Goal: Task Accomplishment & Management: Manage account settings

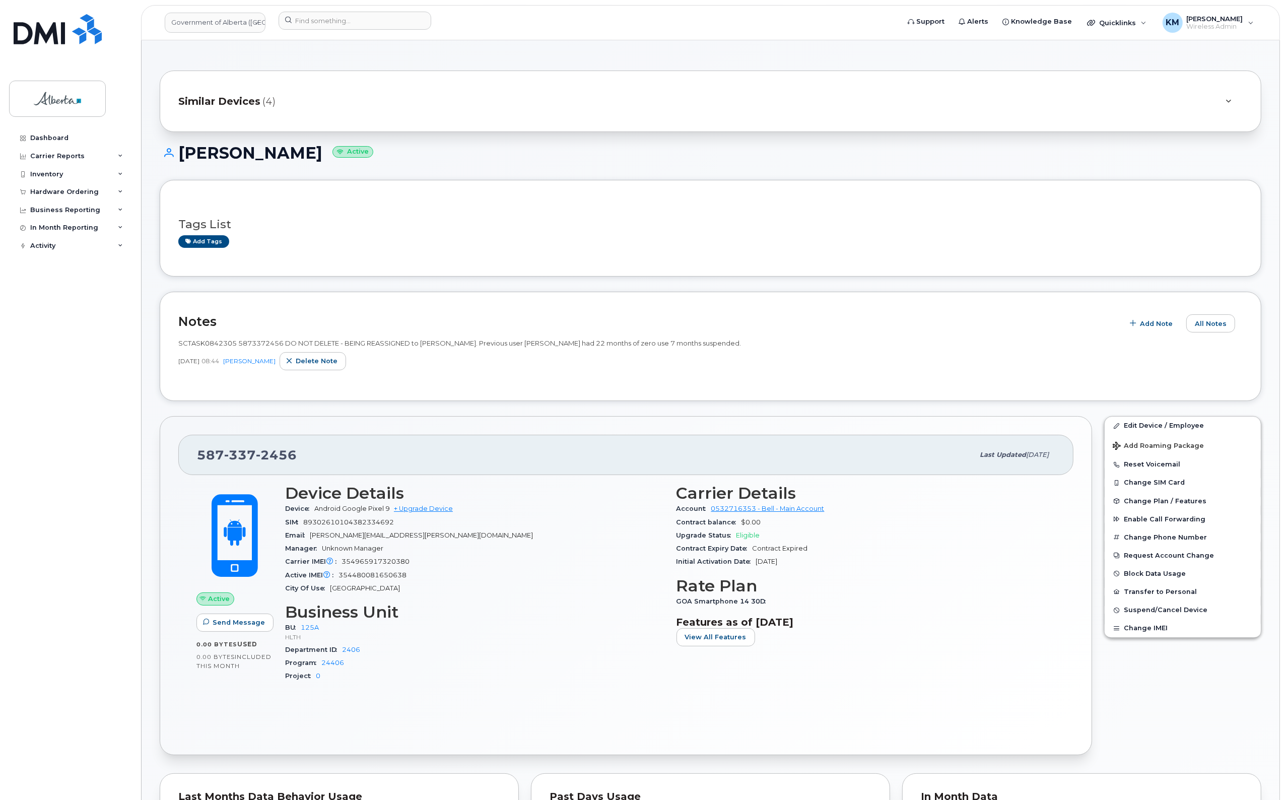
click at [682, 213] on div "Tags List Add tags" at bounding box center [710, 228] width 1065 height 39
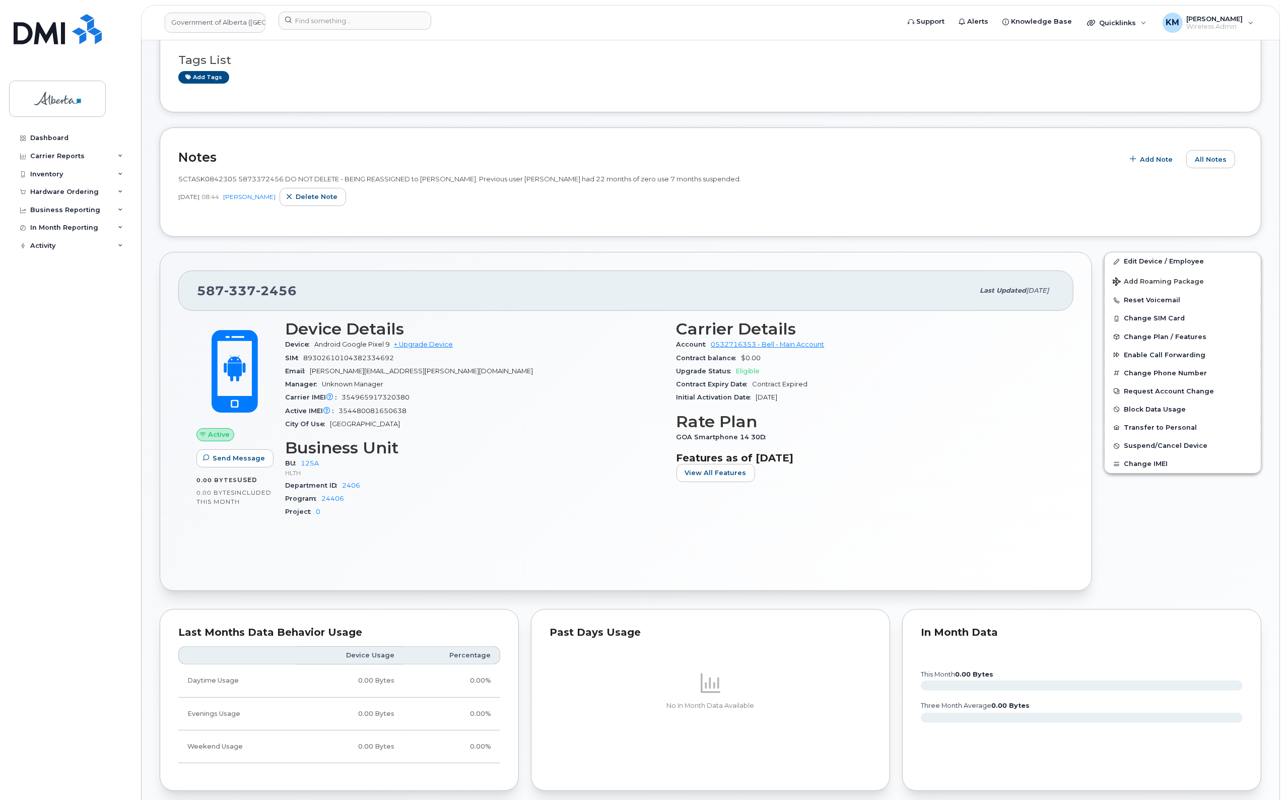
scroll to position [126, 0]
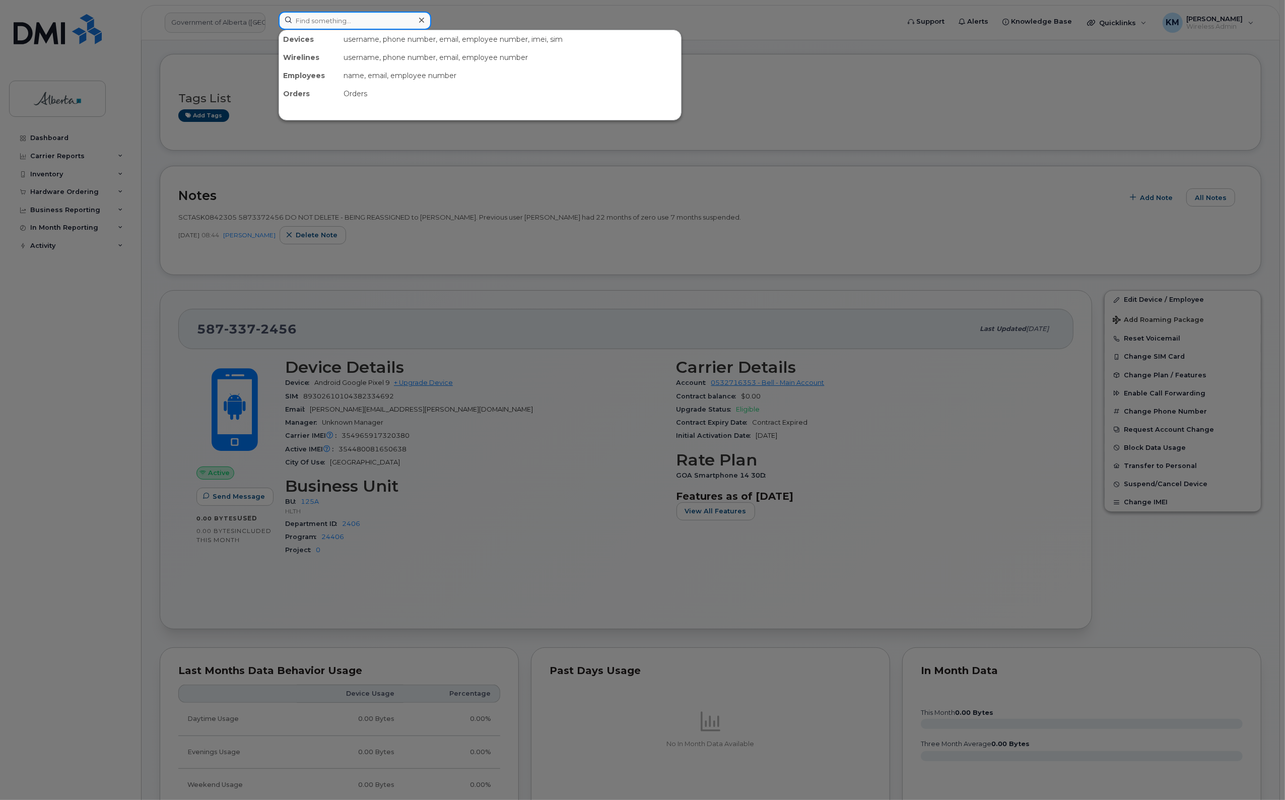
click at [313, 23] on input at bounding box center [355, 21] width 153 height 18
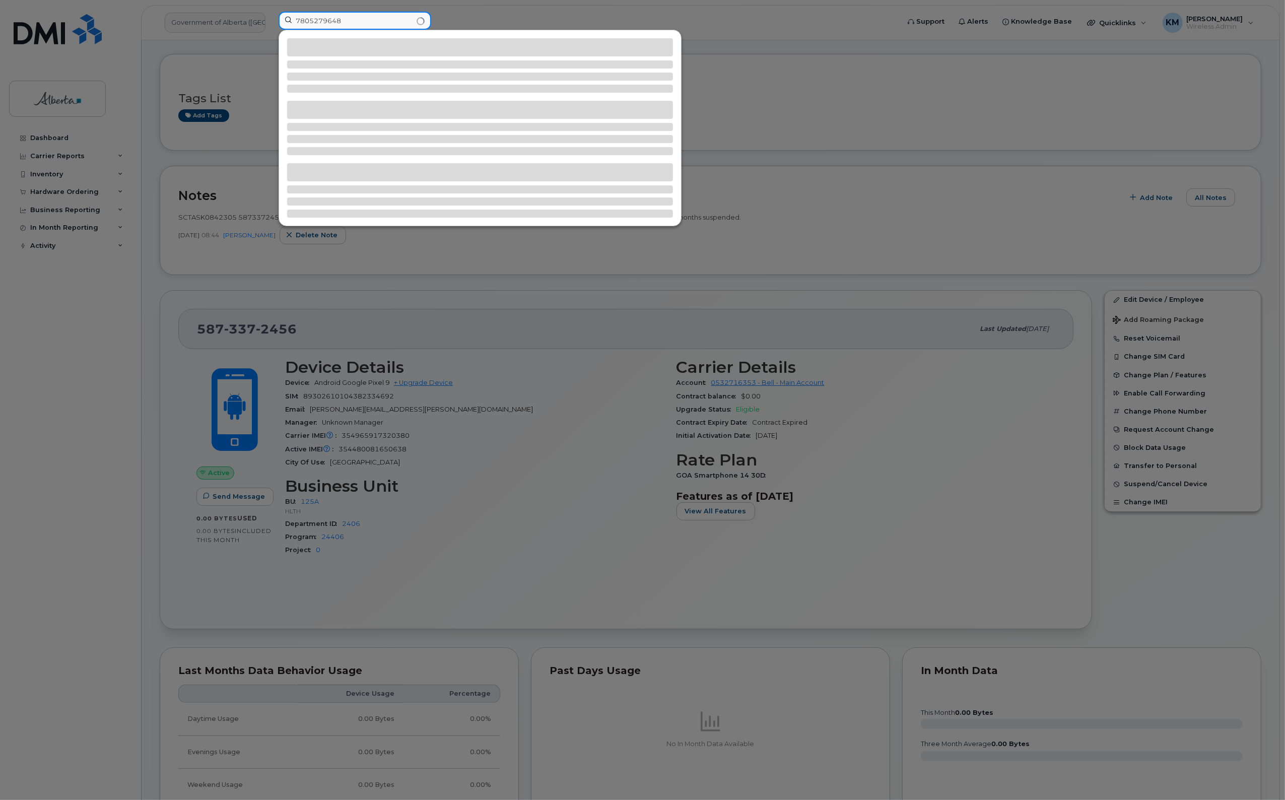
type input "7805279648"
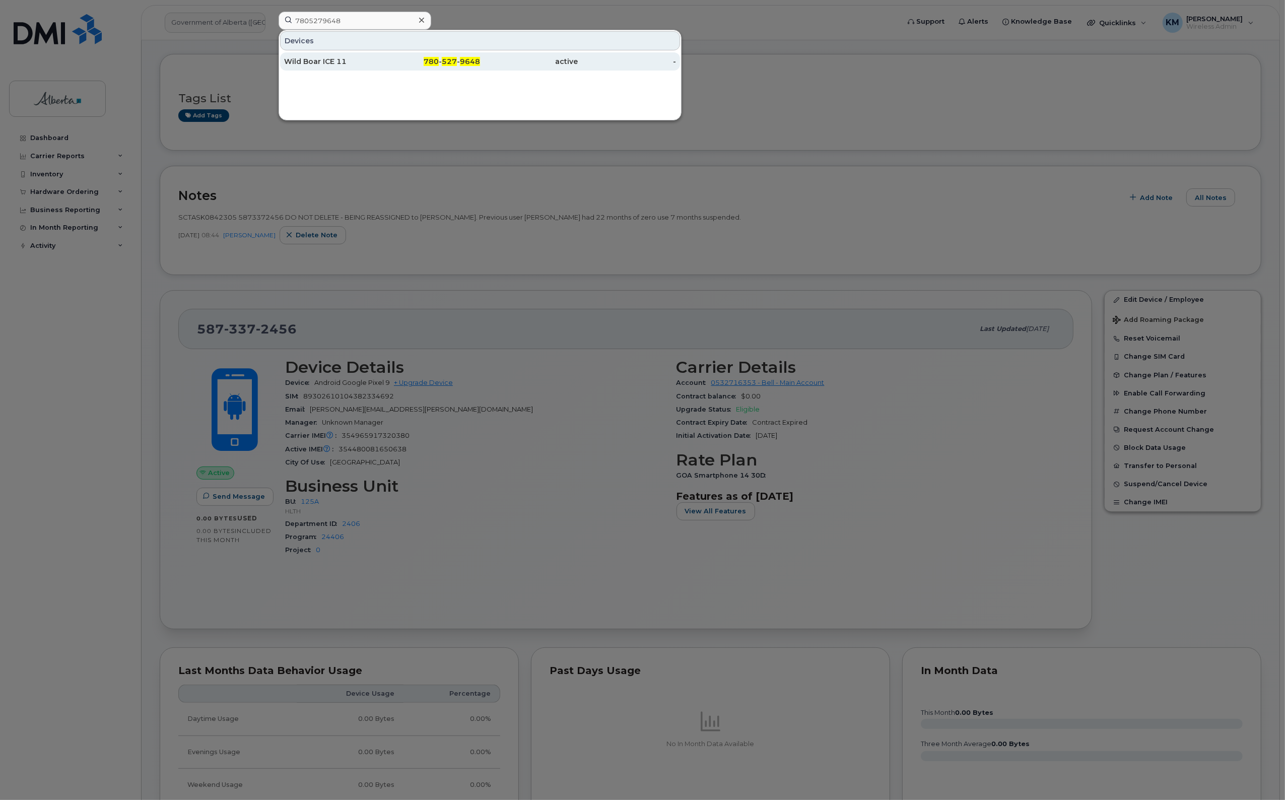
click at [321, 59] on div "Wild Boar ICE 11" at bounding box center [333, 61] width 98 height 10
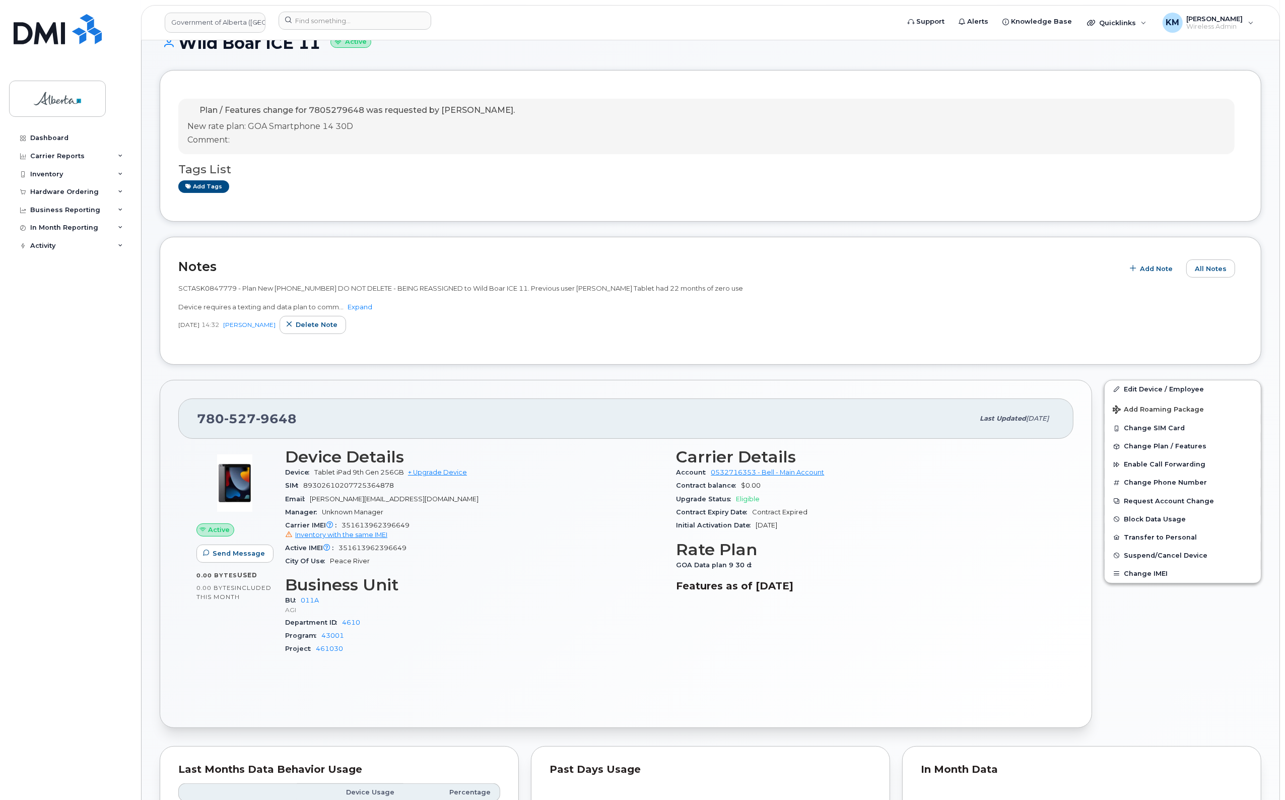
scroll to position [126, 0]
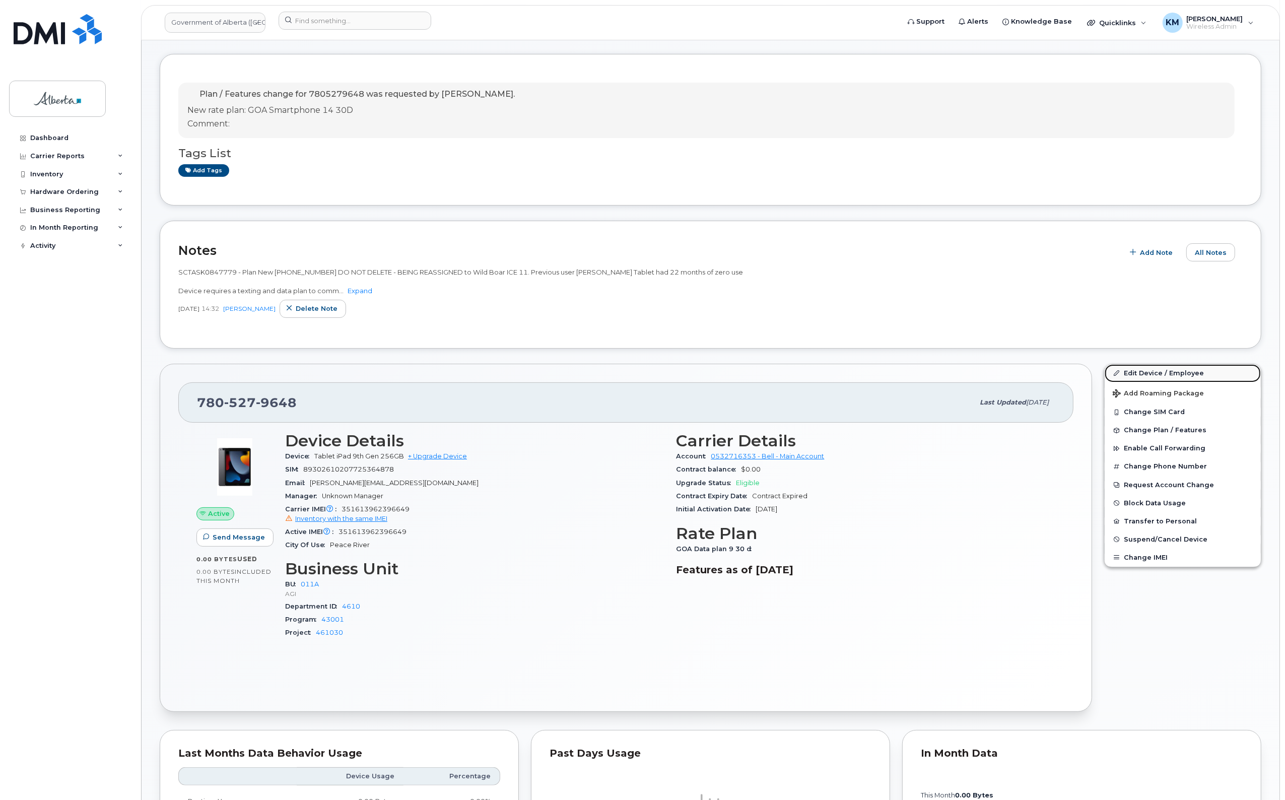
click at [1132, 371] on link "Edit Device / Employee" at bounding box center [1183, 373] width 156 height 18
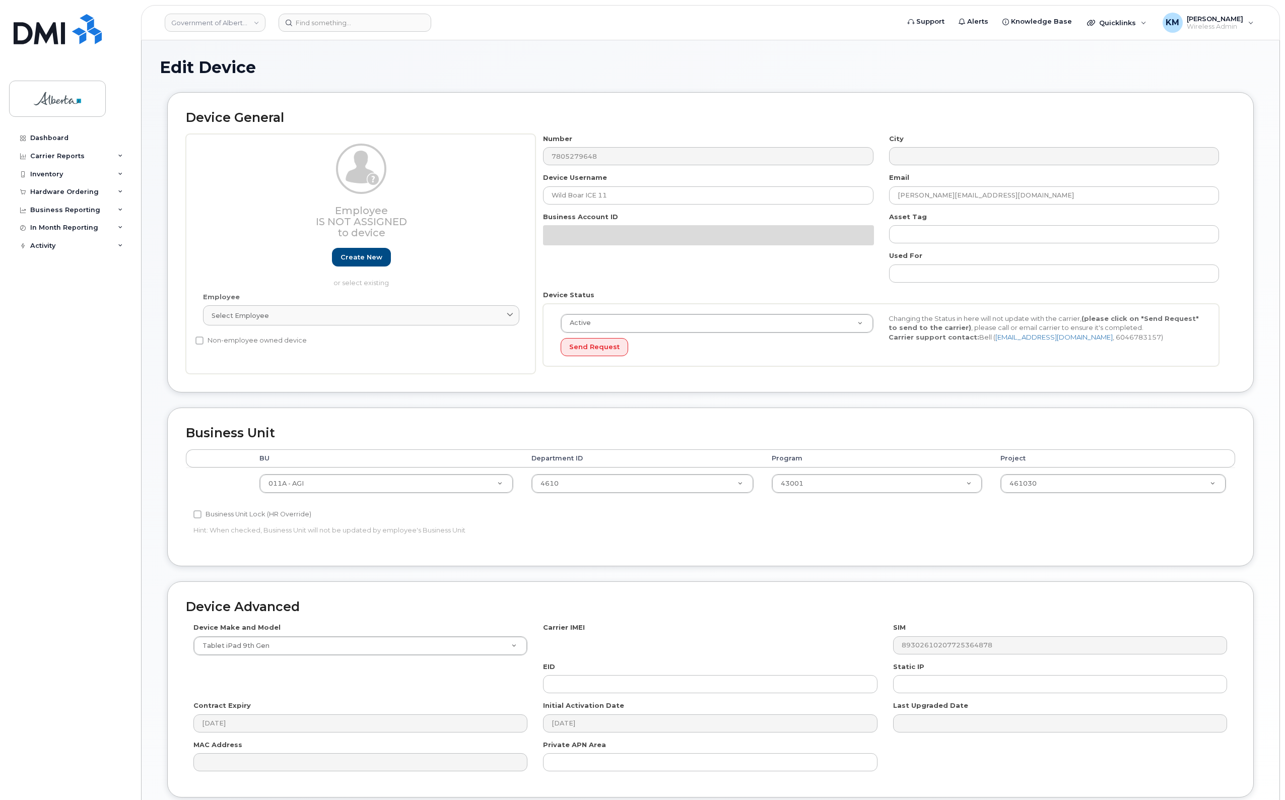
select select "4120336"
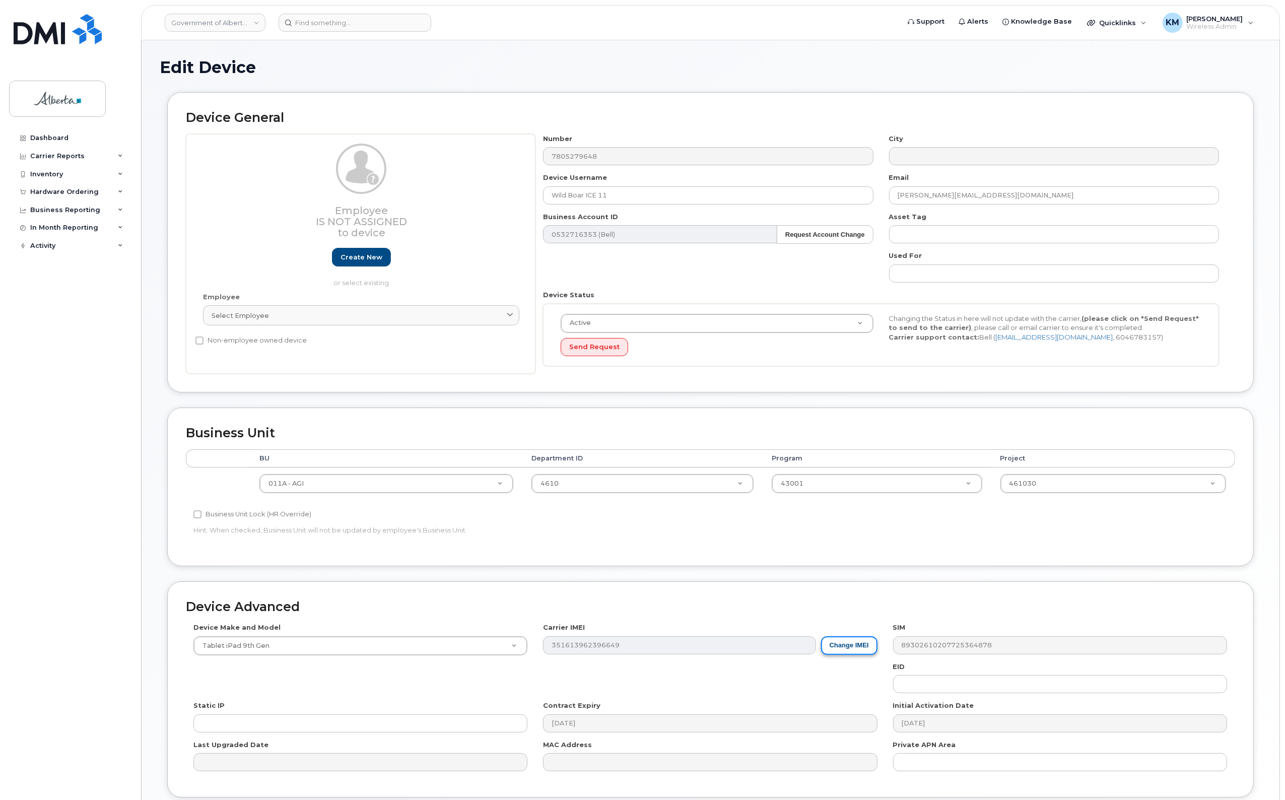
click at [837, 650] on button "Change IMEI" at bounding box center [849, 645] width 56 height 19
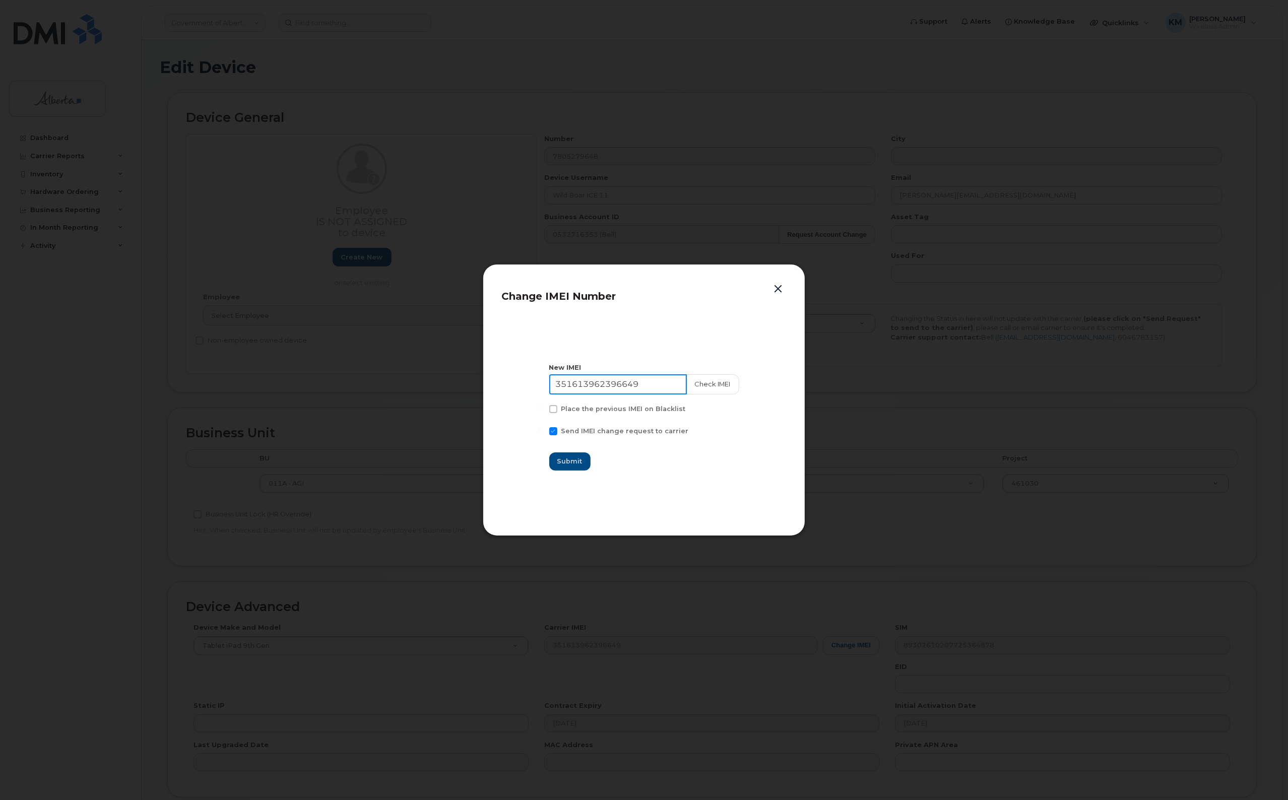
drag, startPoint x: 656, startPoint y: 383, endPoint x: 527, endPoint y: 396, distance: 129.7
click at [527, 396] on section "New IMEI 351613962396649 Check IMEI Place the previous IMEI on Blacklist Send I…" at bounding box center [643, 417] width 285 height 202
type input "015081000882434"
click at [718, 381] on button "Check IMEI" at bounding box center [712, 384] width 53 height 20
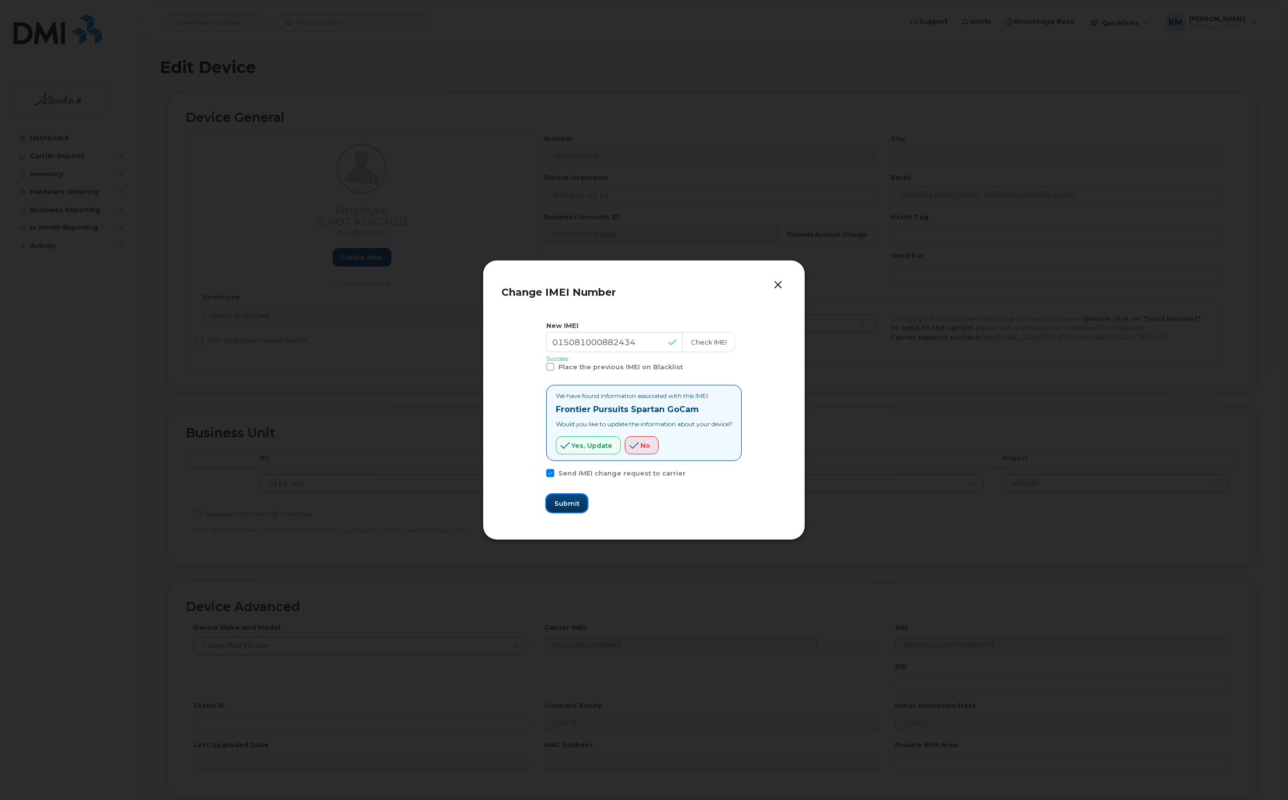
click at [548, 503] on button "Submit" at bounding box center [566, 503] width 41 height 18
click at [583, 449] on span "Yes, update" at bounding box center [591, 446] width 41 height 10
type input "015081000882434"
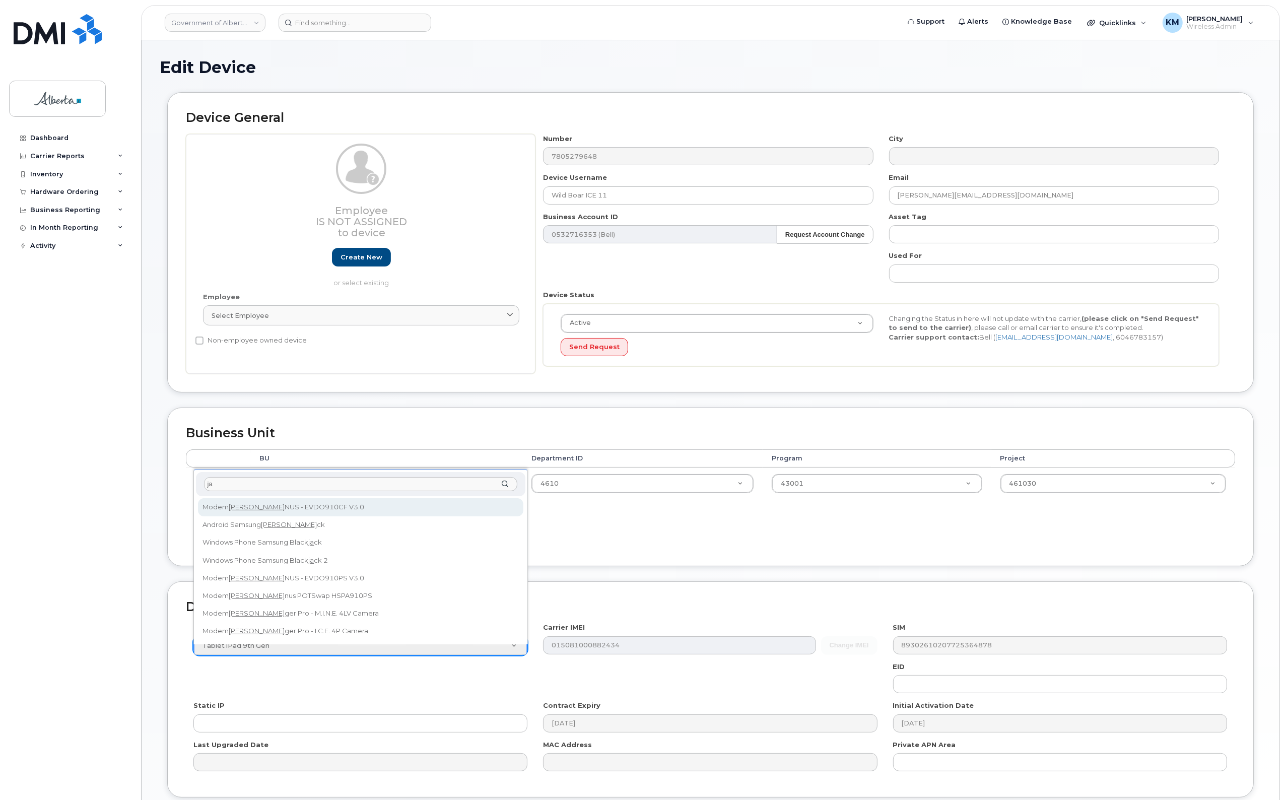
type input "j"
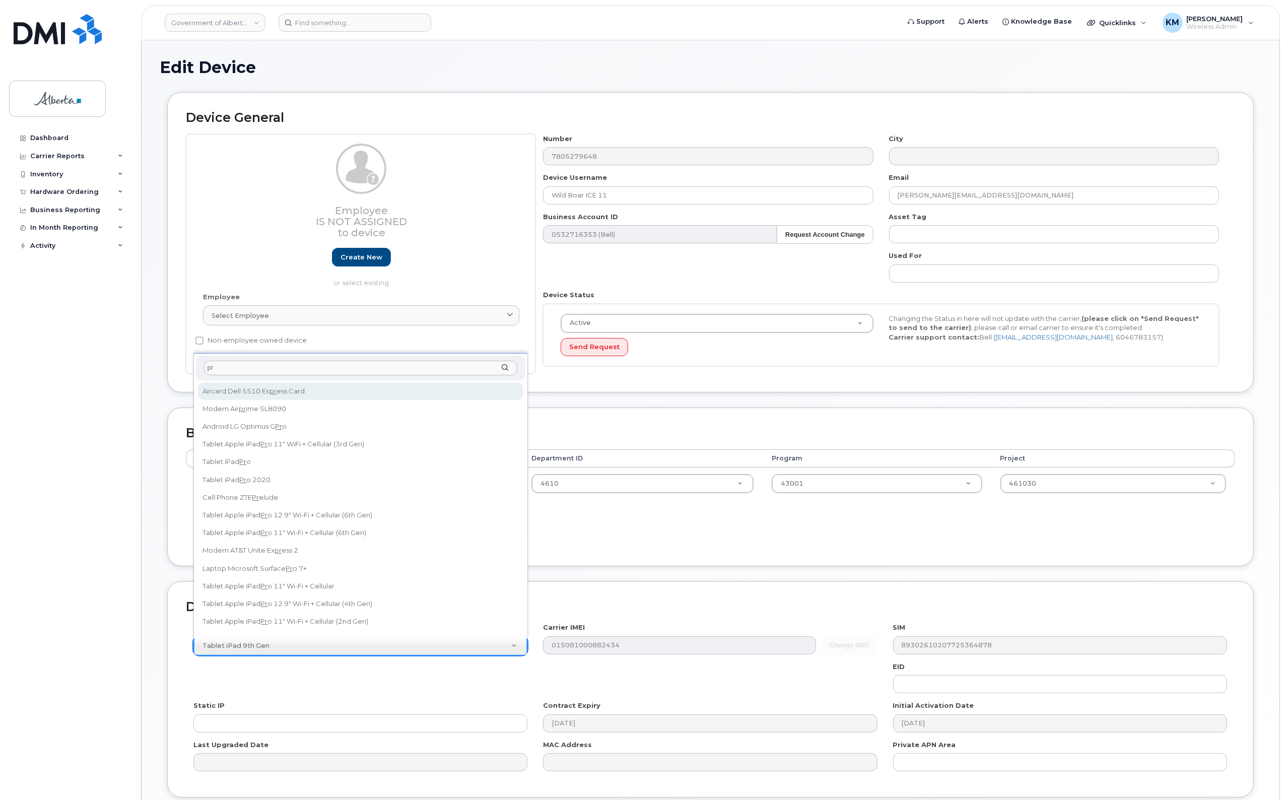
type input "p"
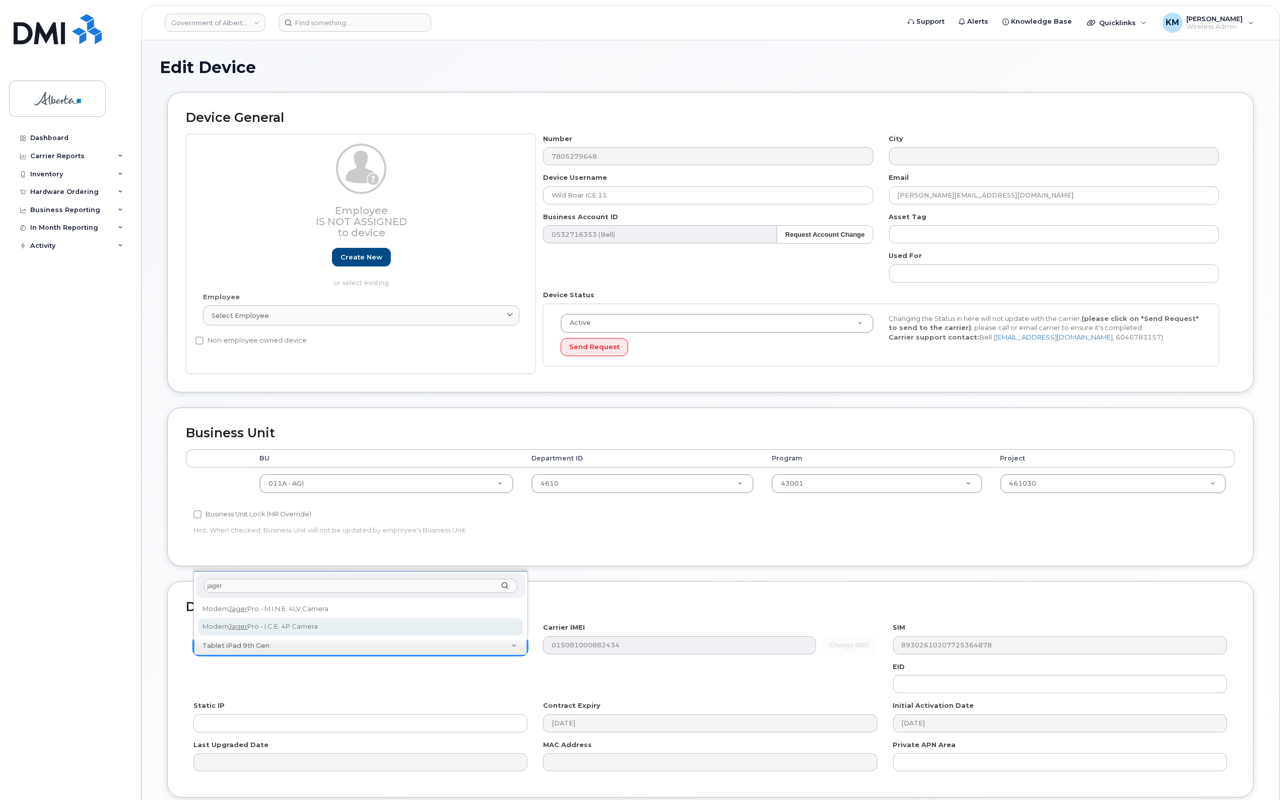
type input "jager"
select select "3355"
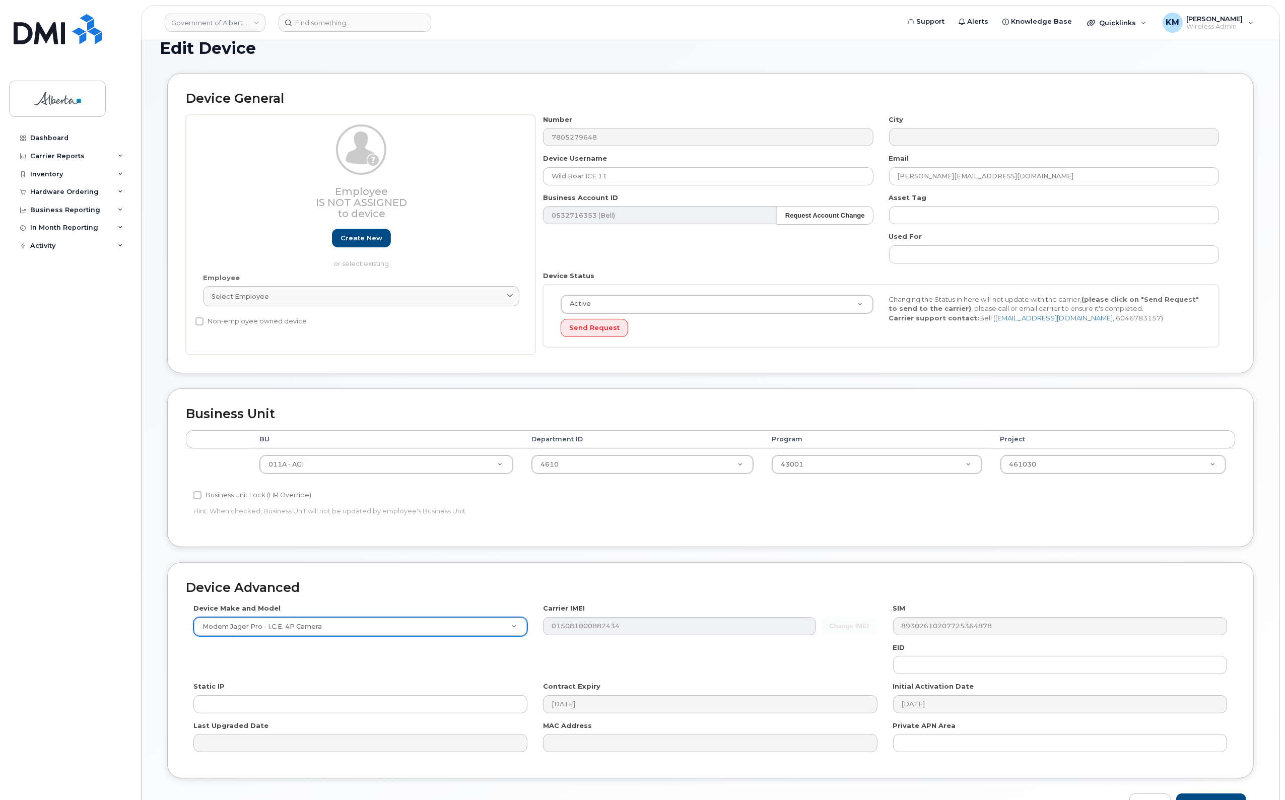
scroll to position [84, 0]
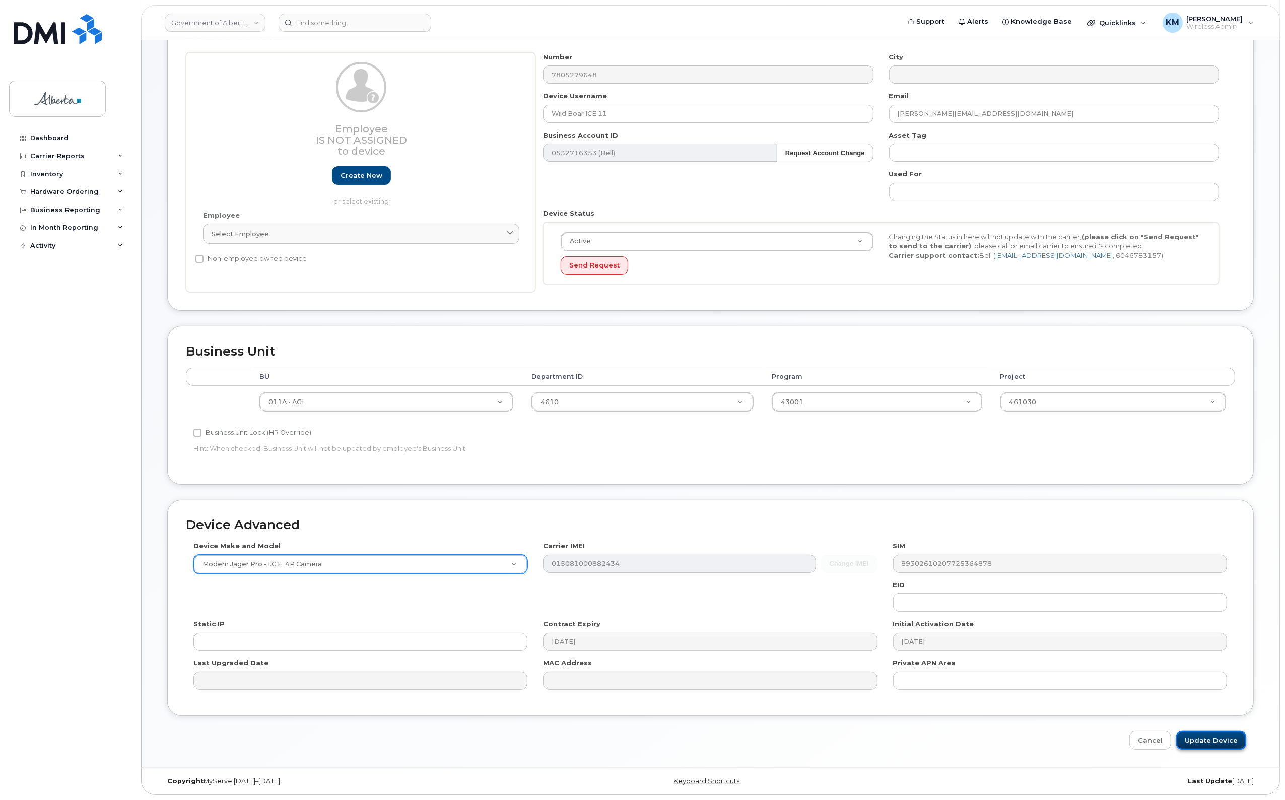
click at [1204, 742] on input "Update Device" at bounding box center [1211, 740] width 70 height 19
type input "Saving..."
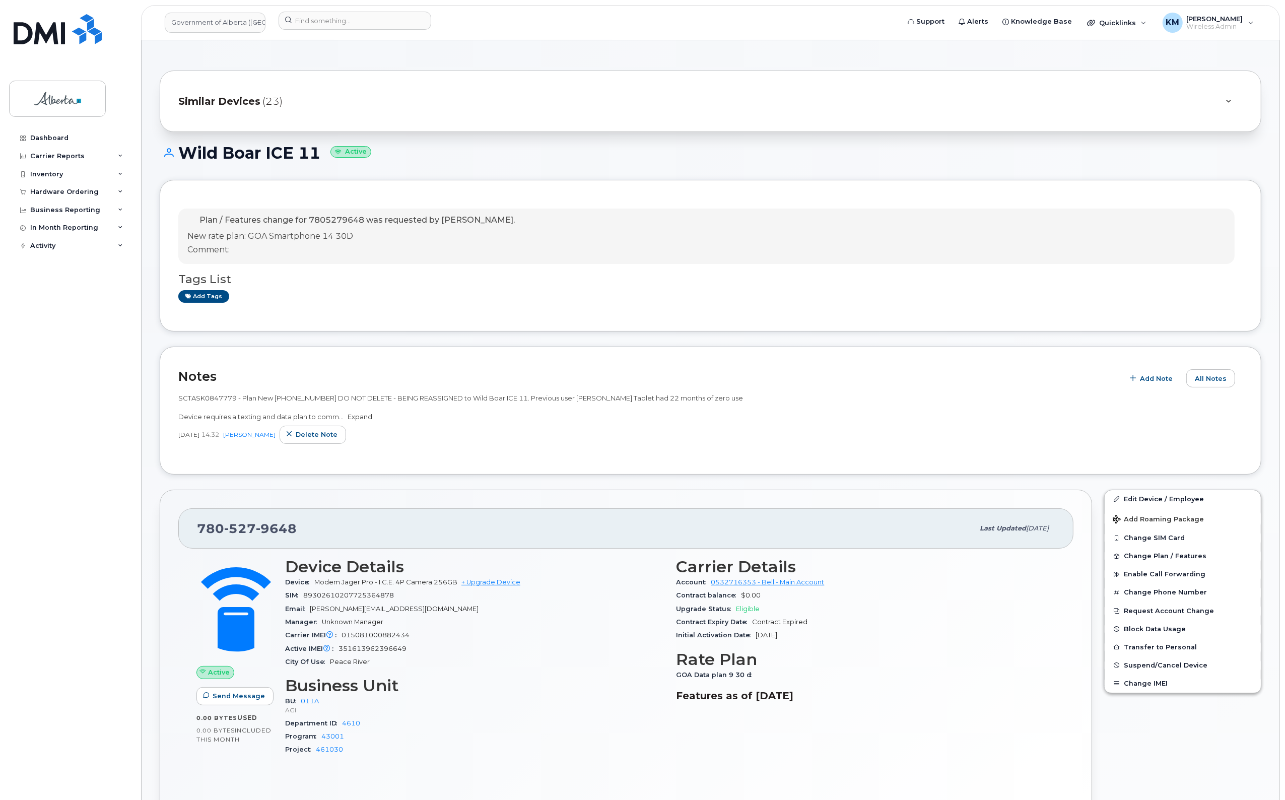
click at [361, 415] on link "Expand" at bounding box center [360, 417] width 25 height 8
click at [377, 18] on input at bounding box center [355, 21] width 153 height 18
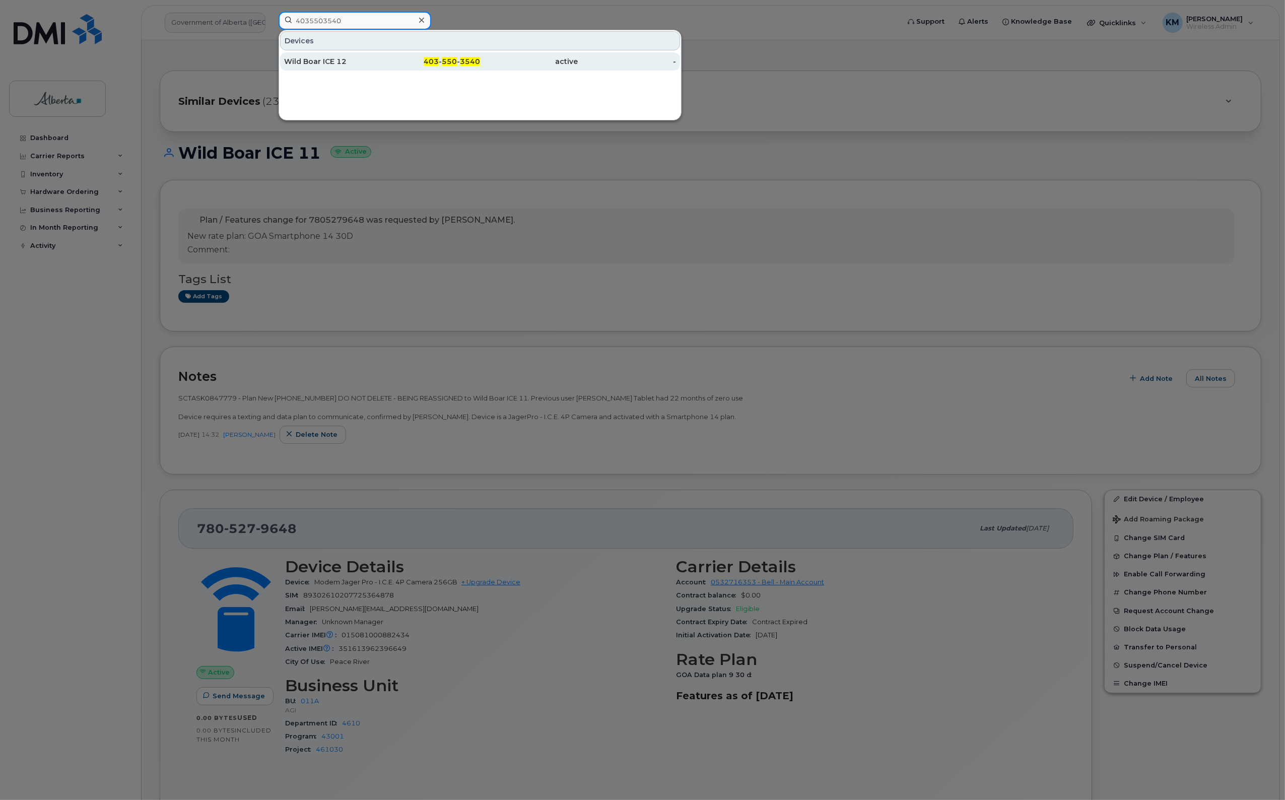
type input "4035503540"
click at [369, 63] on div "Wild Boar ICE 12" at bounding box center [333, 61] width 98 height 10
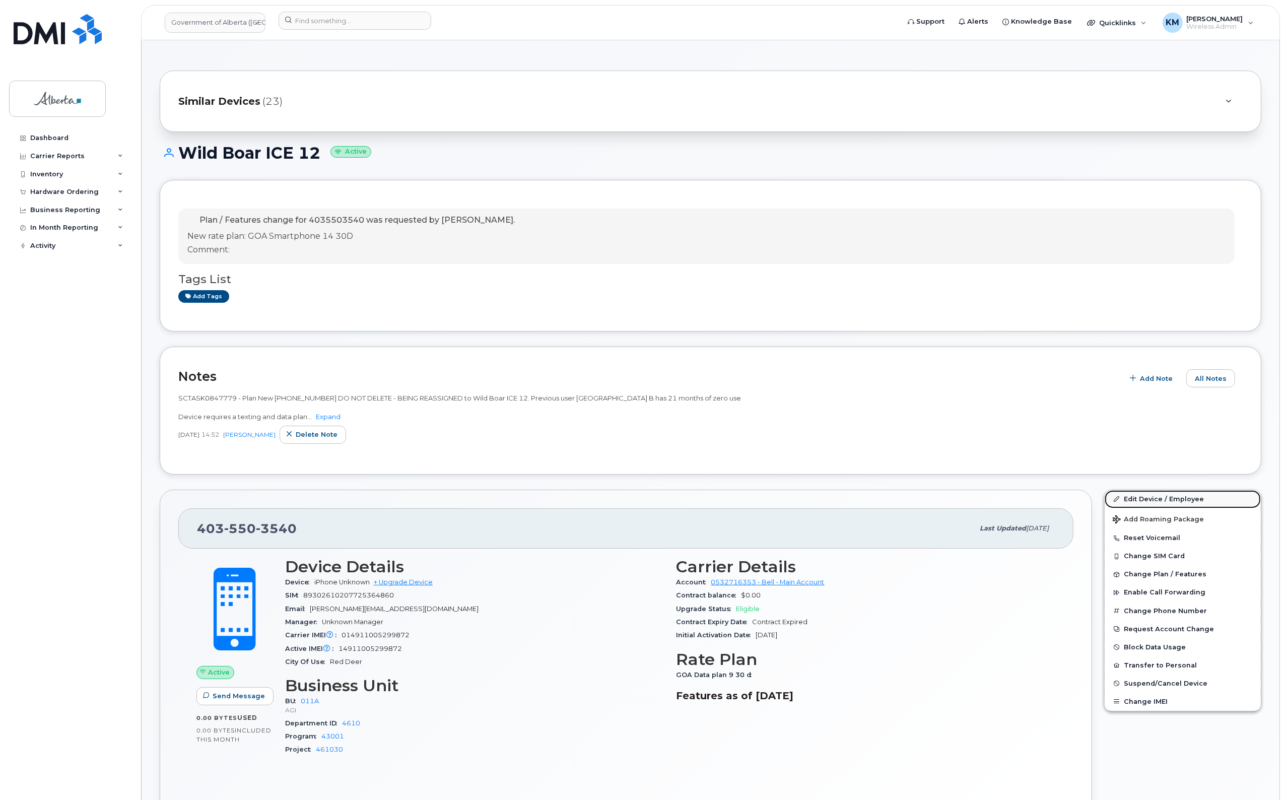
click at [1158, 495] on link "Edit Device / Employee" at bounding box center [1183, 499] width 156 height 18
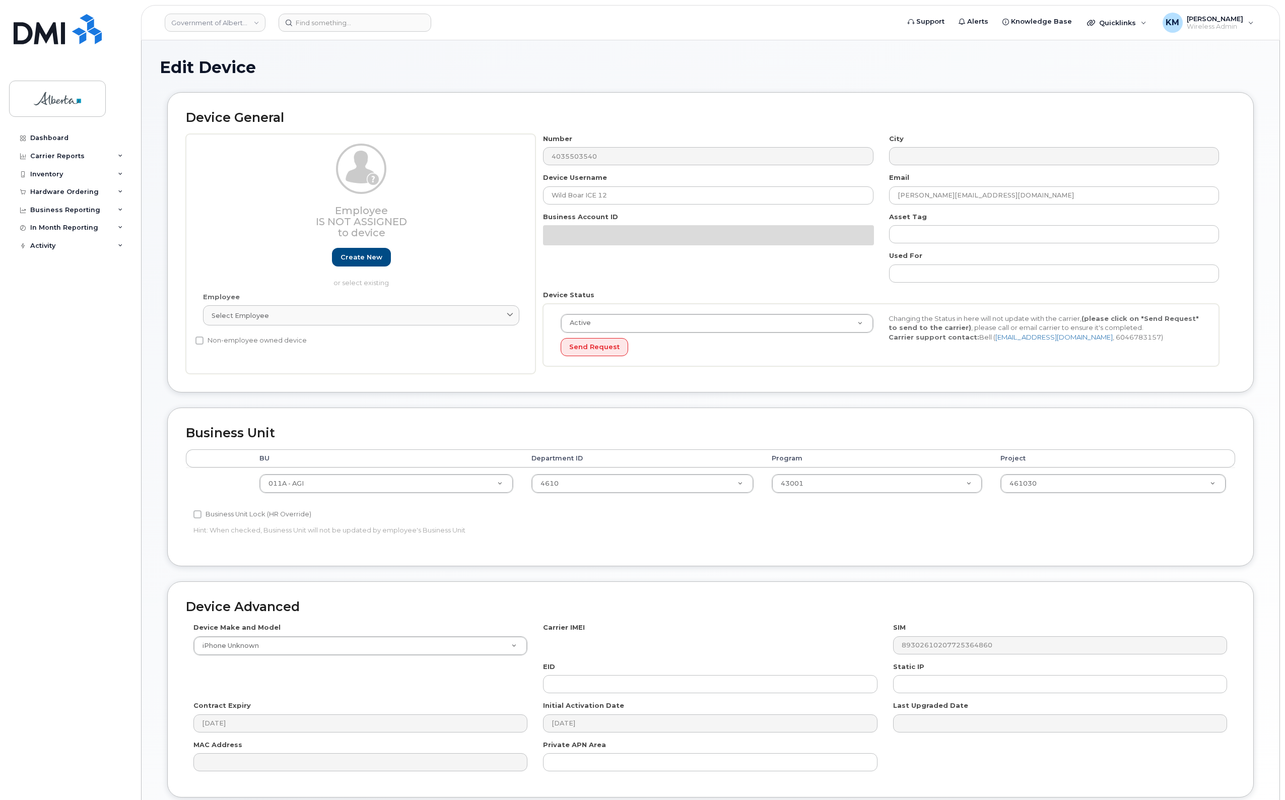
select select "4120336"
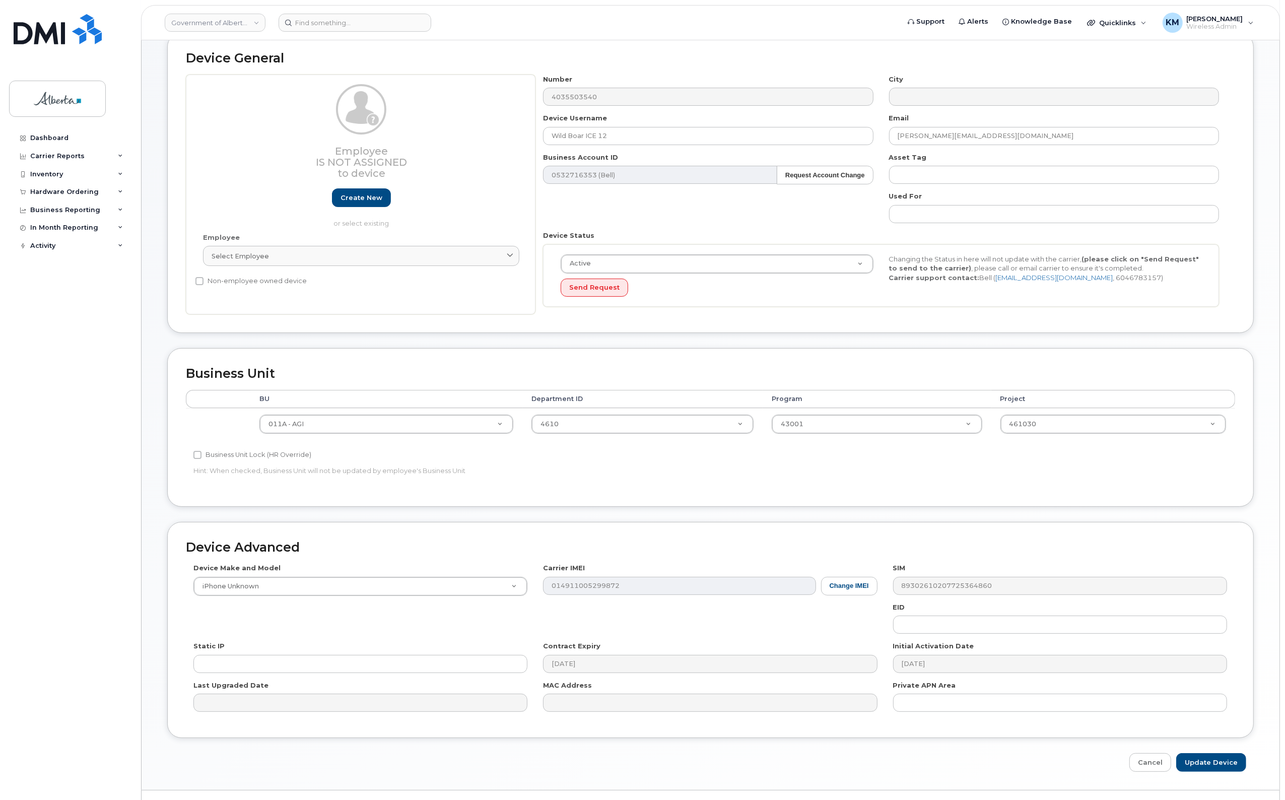
scroll to position [84, 0]
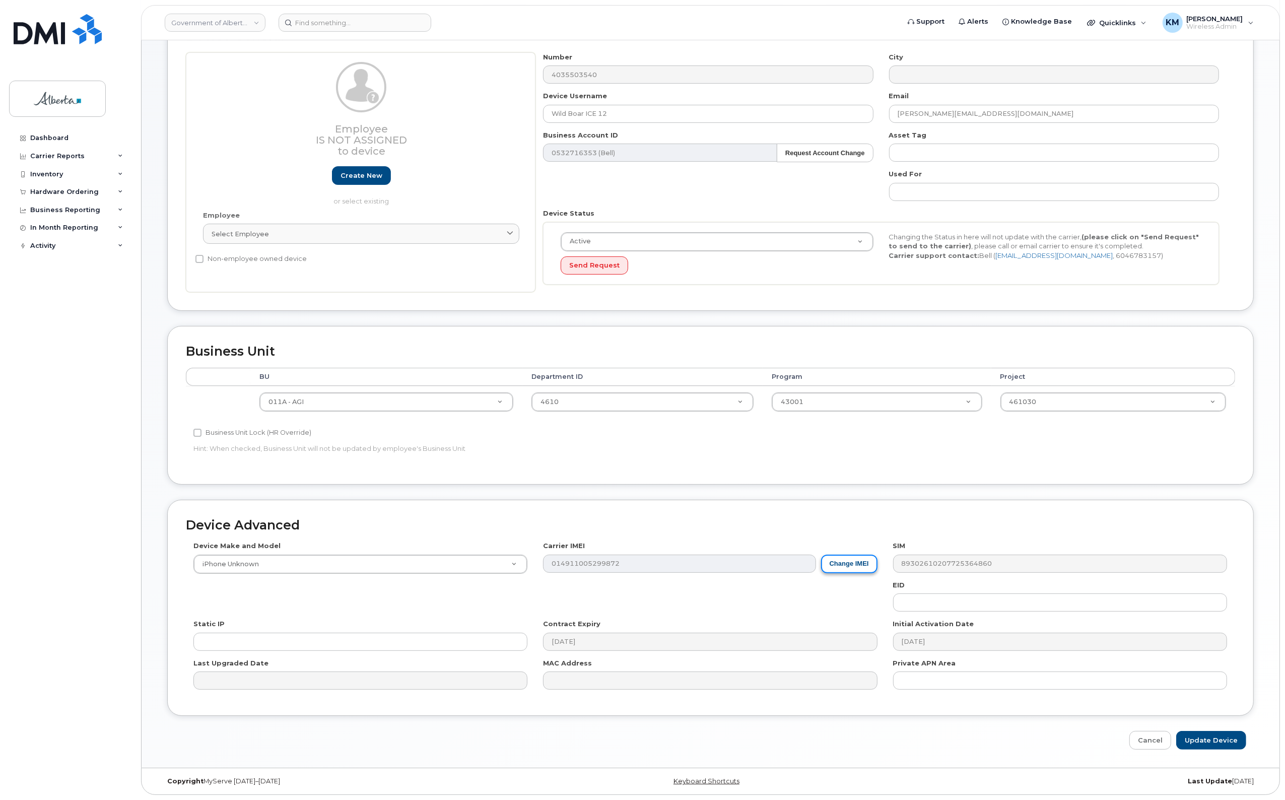
click at [861, 562] on button "Change IMEI" at bounding box center [849, 564] width 56 height 19
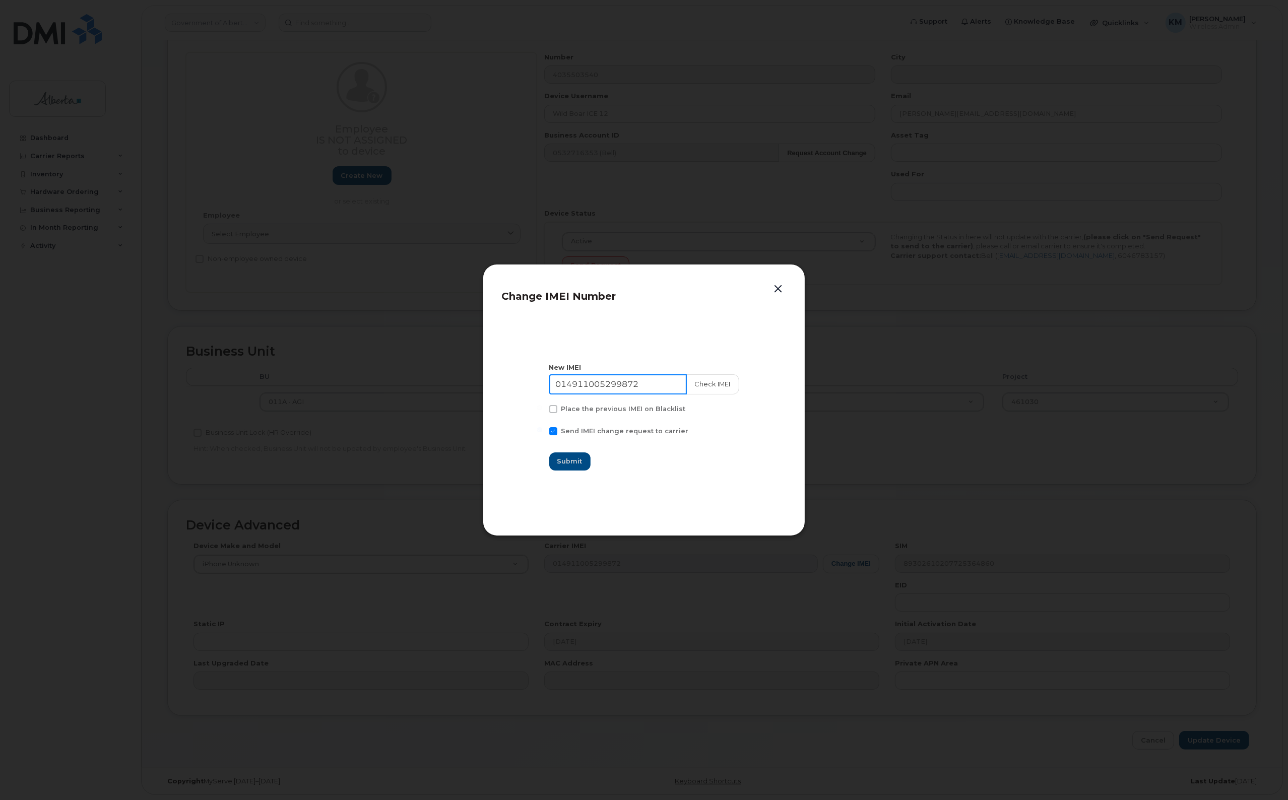
drag, startPoint x: 650, startPoint y: 384, endPoint x: 554, endPoint y: 385, distance: 95.7
click at [554, 385] on section "New IMEI 014911005299872 Check IMEI Place the previous IMEI on Blacklist Send I…" at bounding box center [643, 417] width 285 height 202
type input "015081000882319"
click at [701, 378] on button "Check IMEI" at bounding box center [712, 384] width 53 height 20
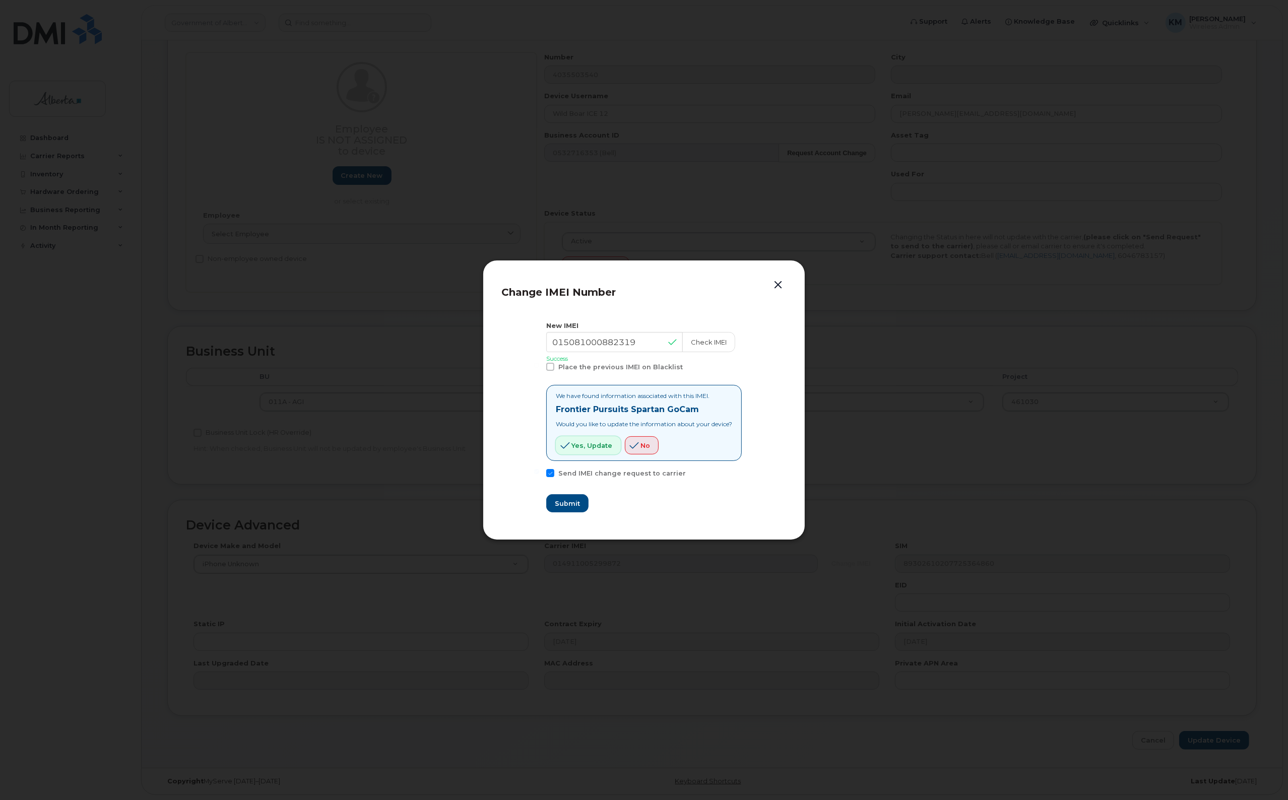
click at [586, 438] on button "Yes, update" at bounding box center [588, 445] width 65 height 18
click at [565, 502] on span "Submit" at bounding box center [566, 504] width 25 height 10
type input "015081000882319"
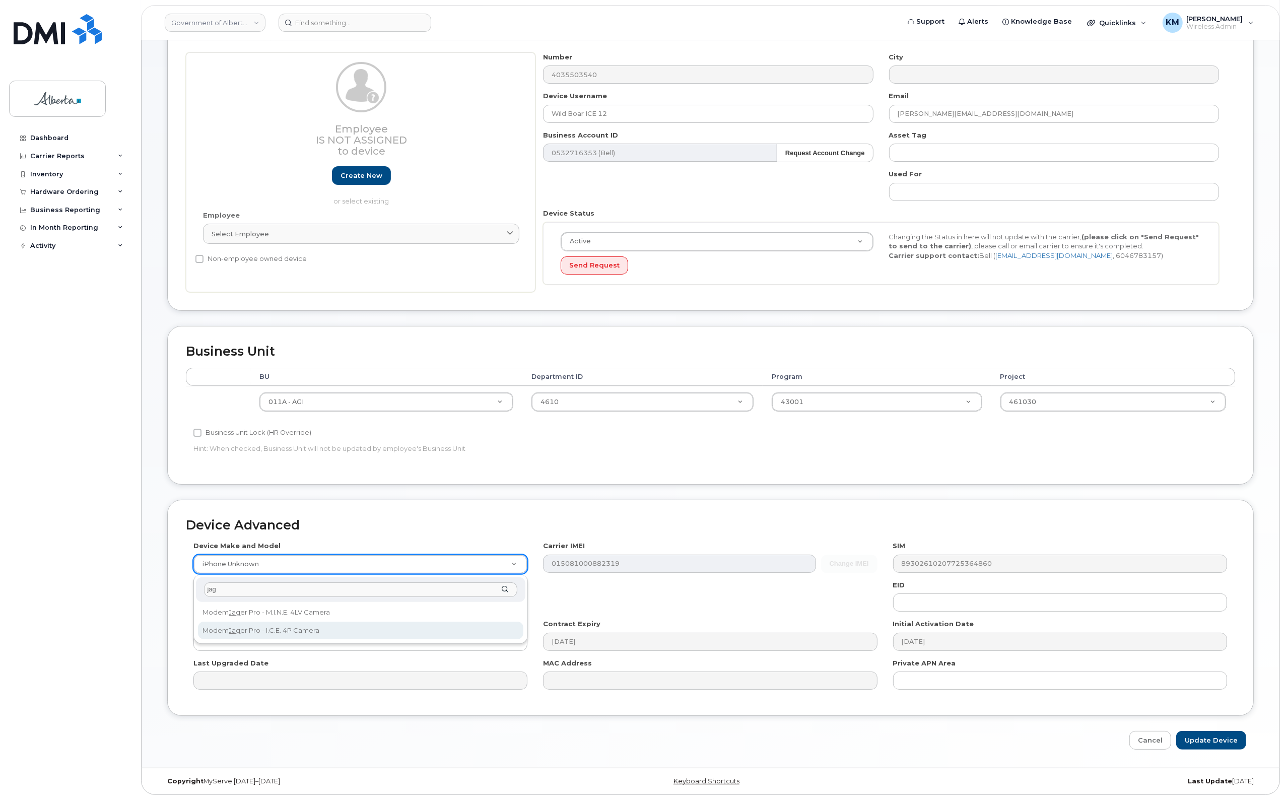
type input "jag"
select select "3355"
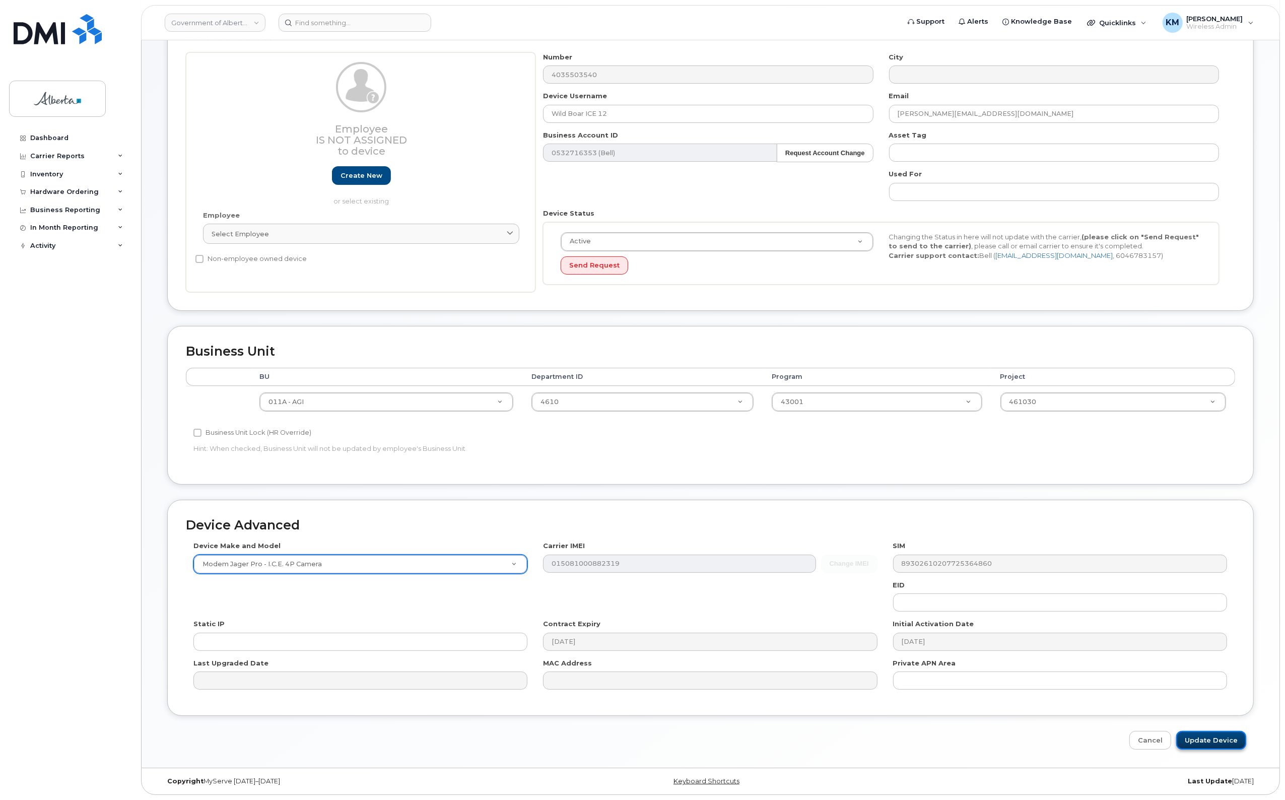
click at [1212, 736] on input "Update Device" at bounding box center [1211, 740] width 70 height 19
type input "Saving..."
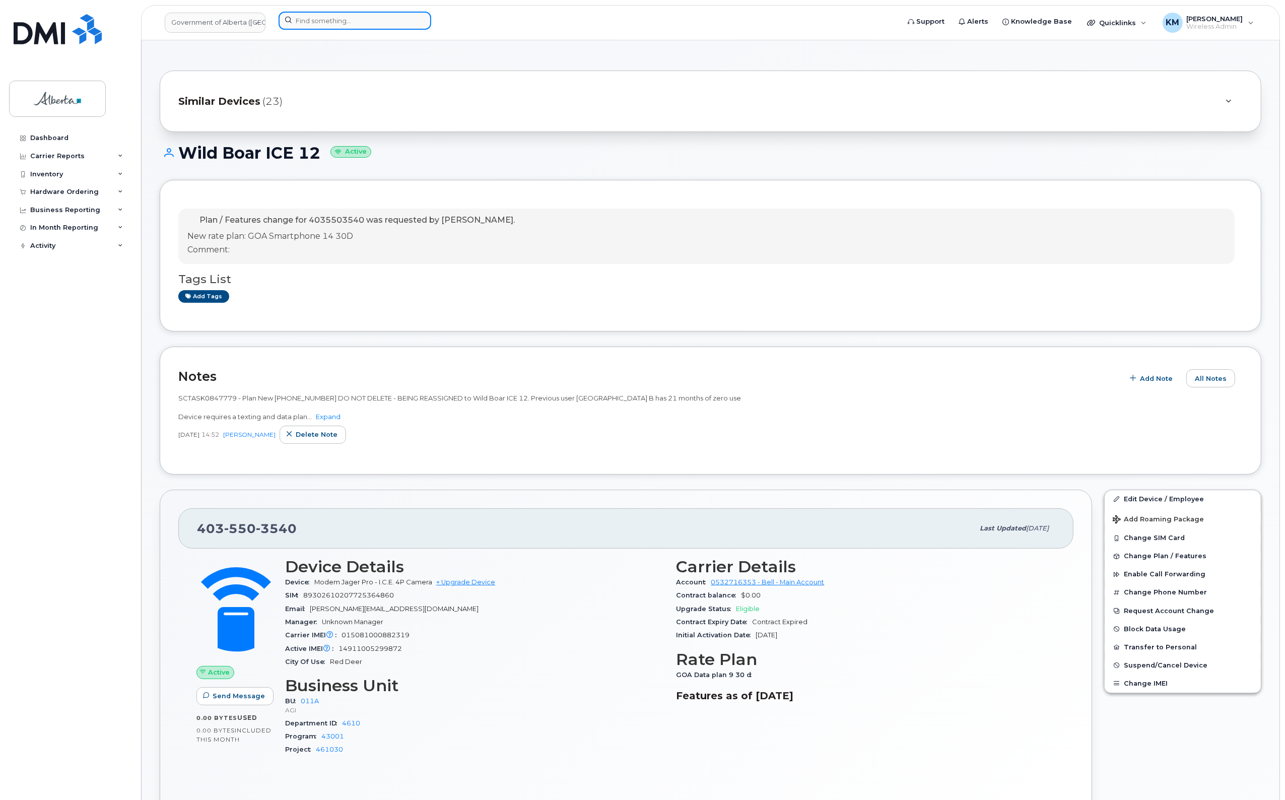
click at [377, 21] on input at bounding box center [355, 21] width 153 height 18
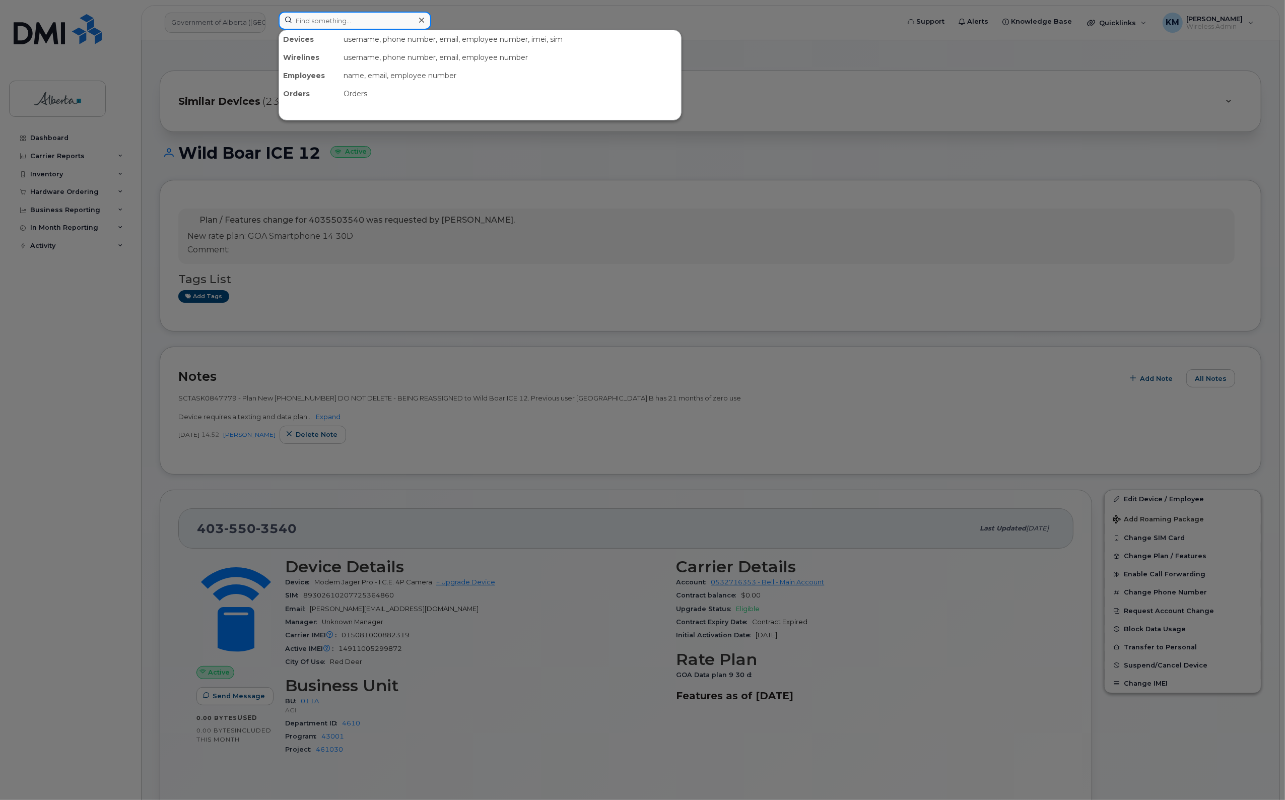
type input "4"
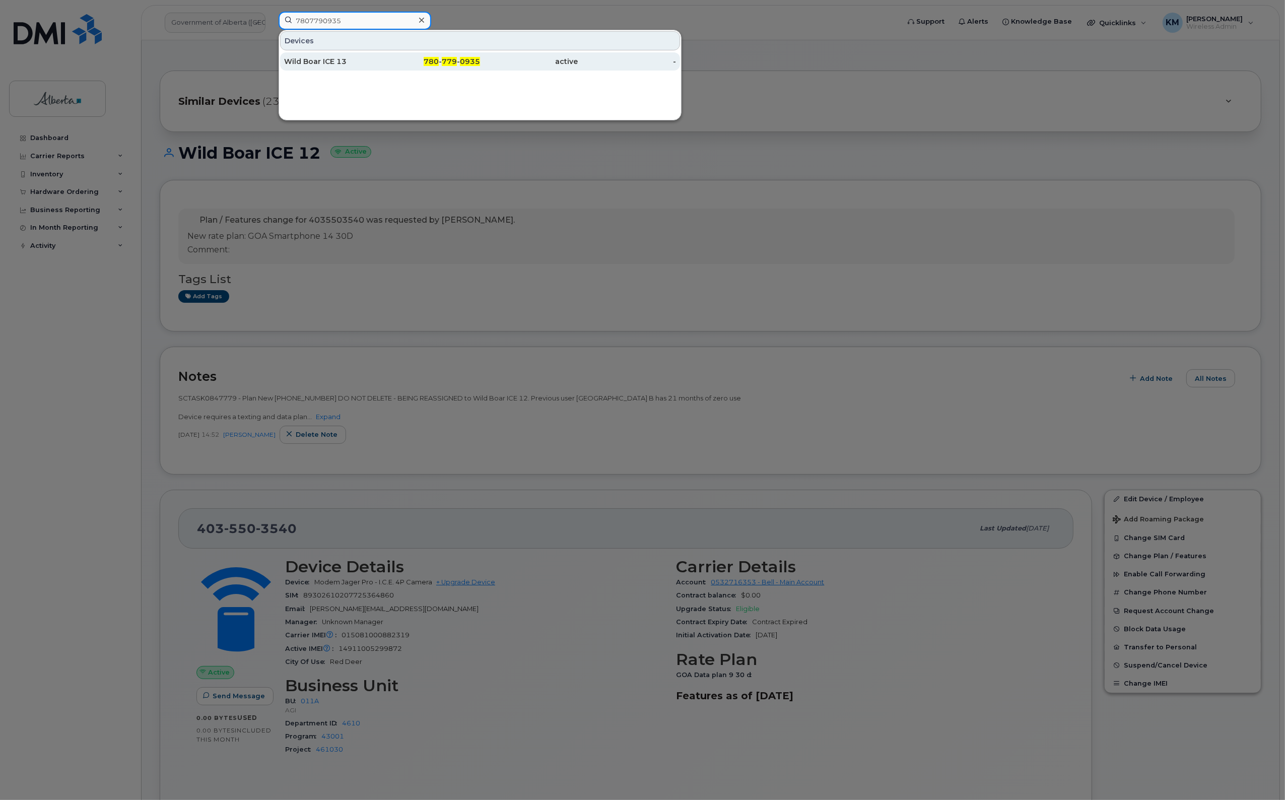
type input "7807790935"
click at [371, 62] on div "Wild Boar ICE 13" at bounding box center [333, 61] width 98 height 10
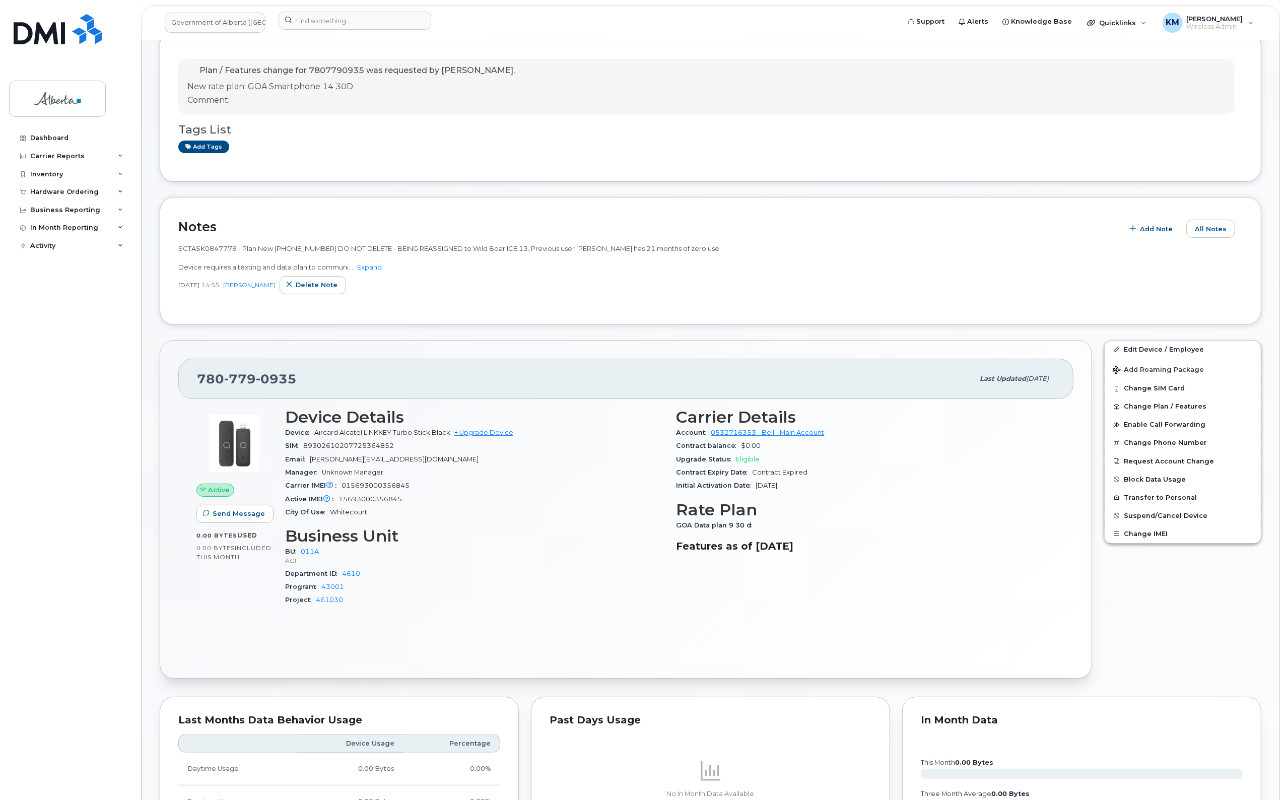
scroll to position [149, 0]
click at [1155, 348] on link "Edit Device / Employee" at bounding box center [1183, 350] width 156 height 18
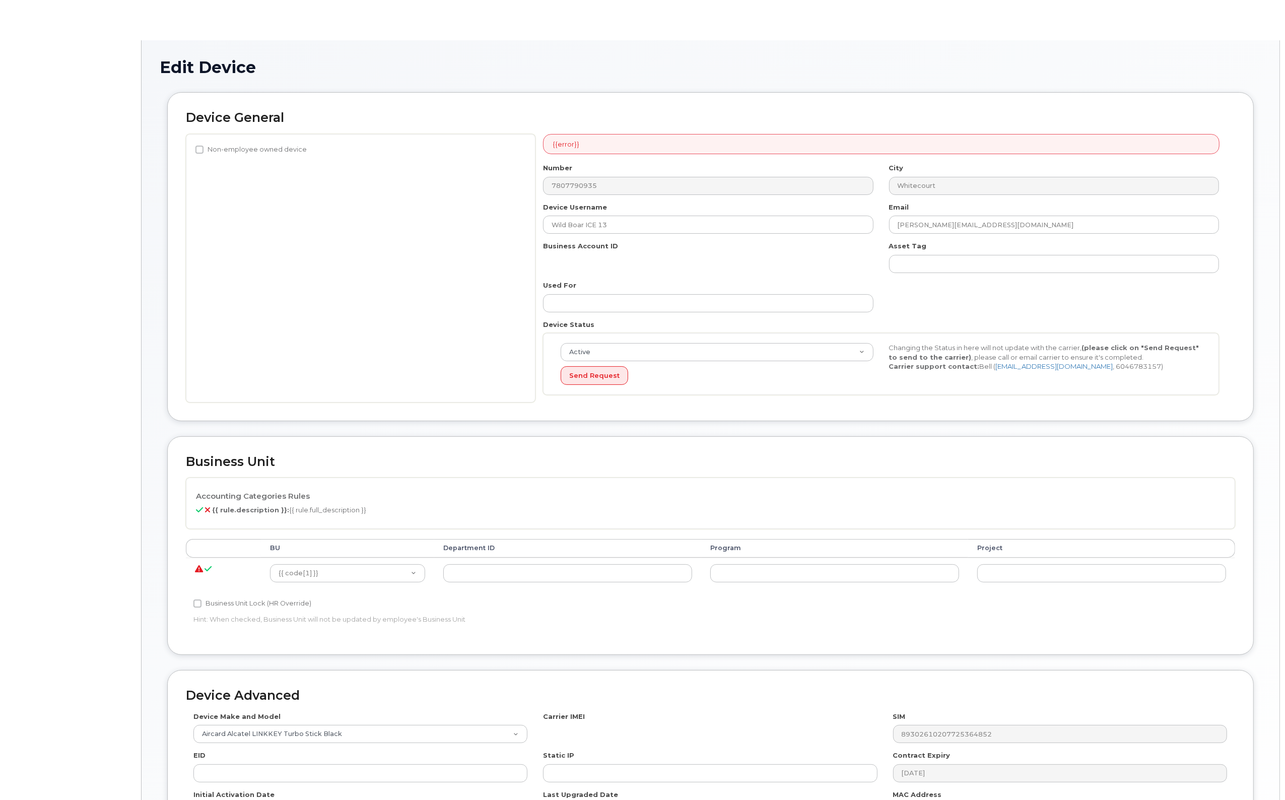
select select "4120336"
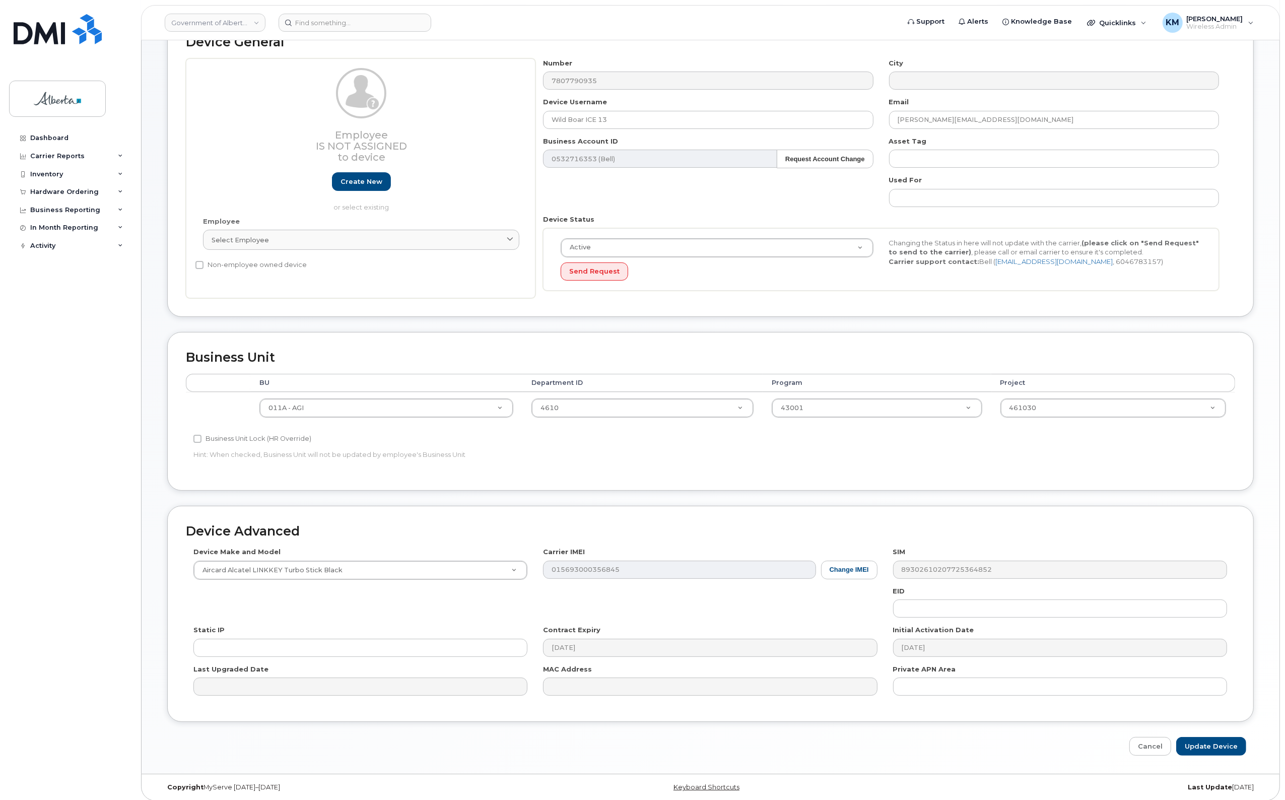
scroll to position [84, 0]
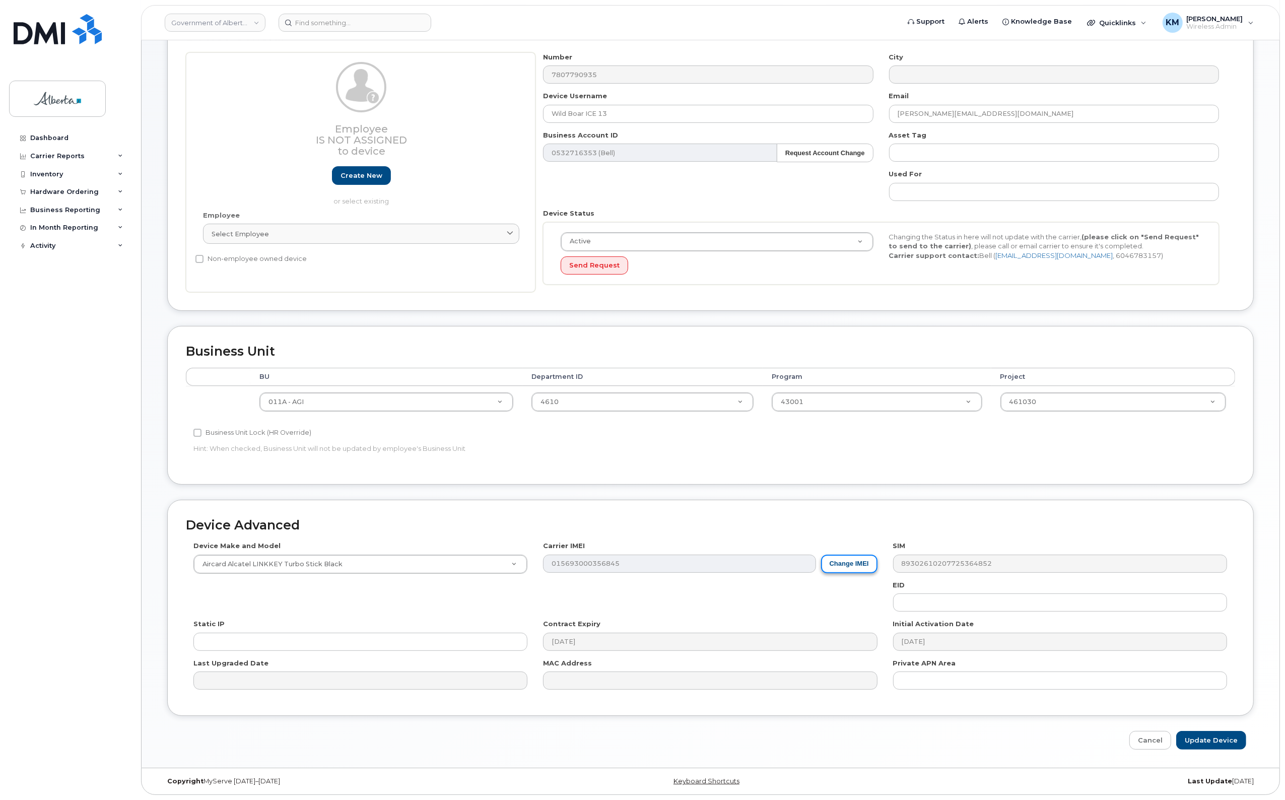
click at [835, 565] on button "Change IMEI" at bounding box center [849, 564] width 56 height 19
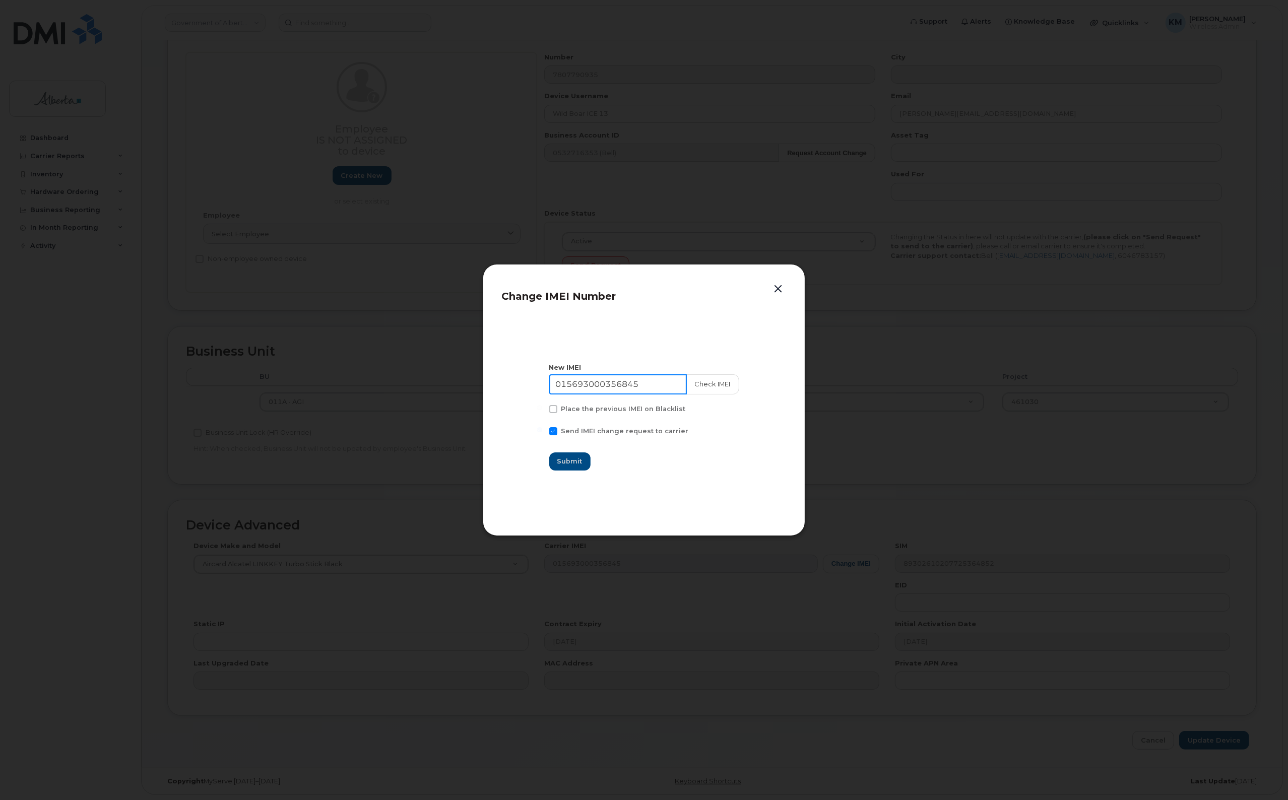
drag, startPoint x: 655, startPoint y: 387, endPoint x: 532, endPoint y: 389, distance: 123.4
click at [532, 389] on section "New IMEI 015693000356845 Check IMEI Place the previous IMEI on Blacklist Send I…" at bounding box center [643, 417] width 285 height 202
type input "015081000882160"
click at [711, 378] on button "Check IMEI" at bounding box center [712, 384] width 53 height 20
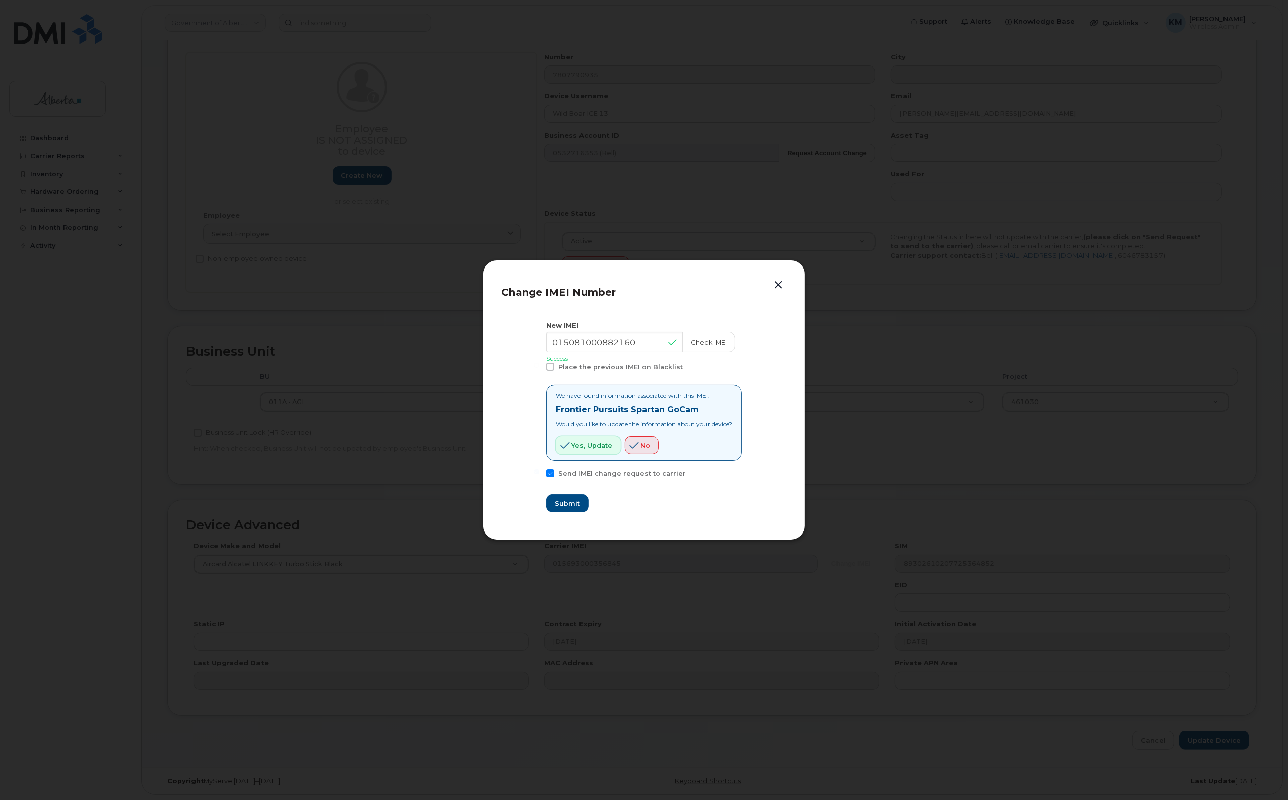
click at [595, 444] on span "Yes, update" at bounding box center [591, 446] width 41 height 10
click at [572, 507] on span "Submit" at bounding box center [566, 504] width 25 height 10
type input "015081000882160"
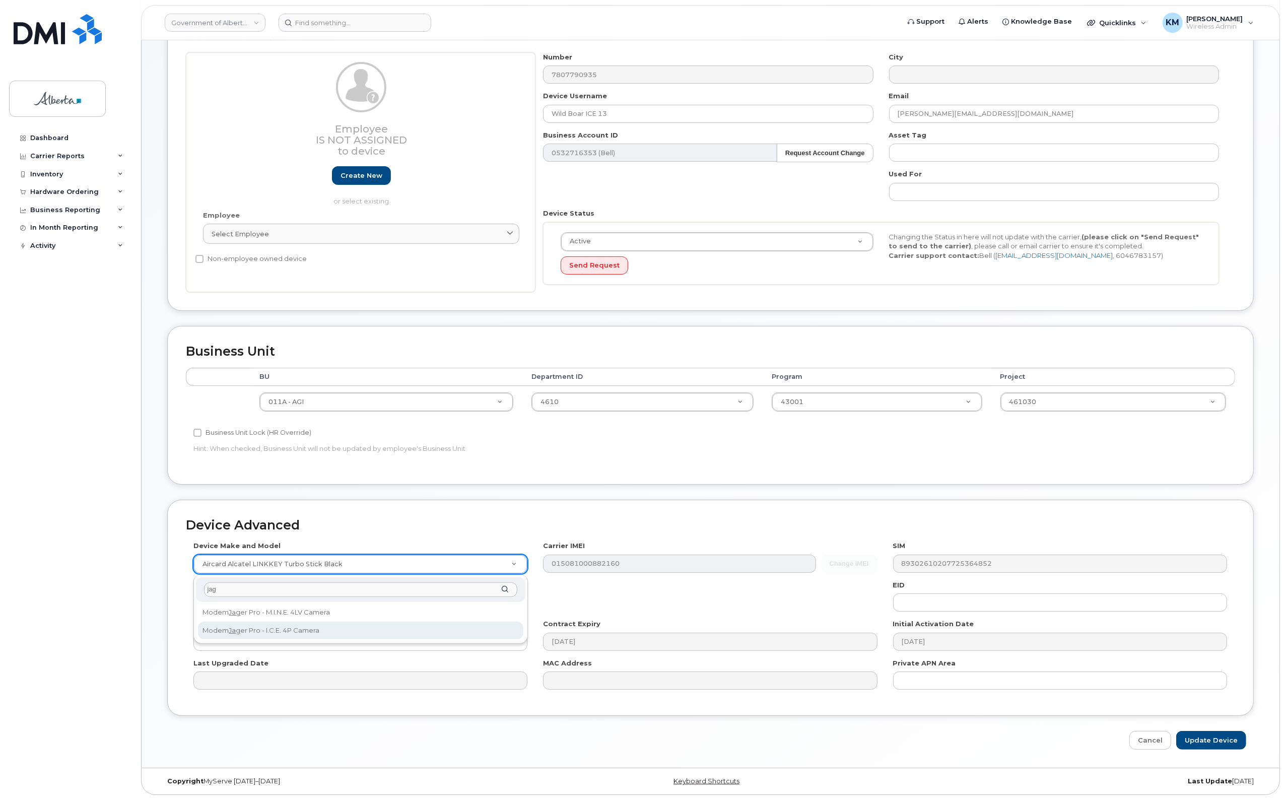
type input "jag"
select select "3355"
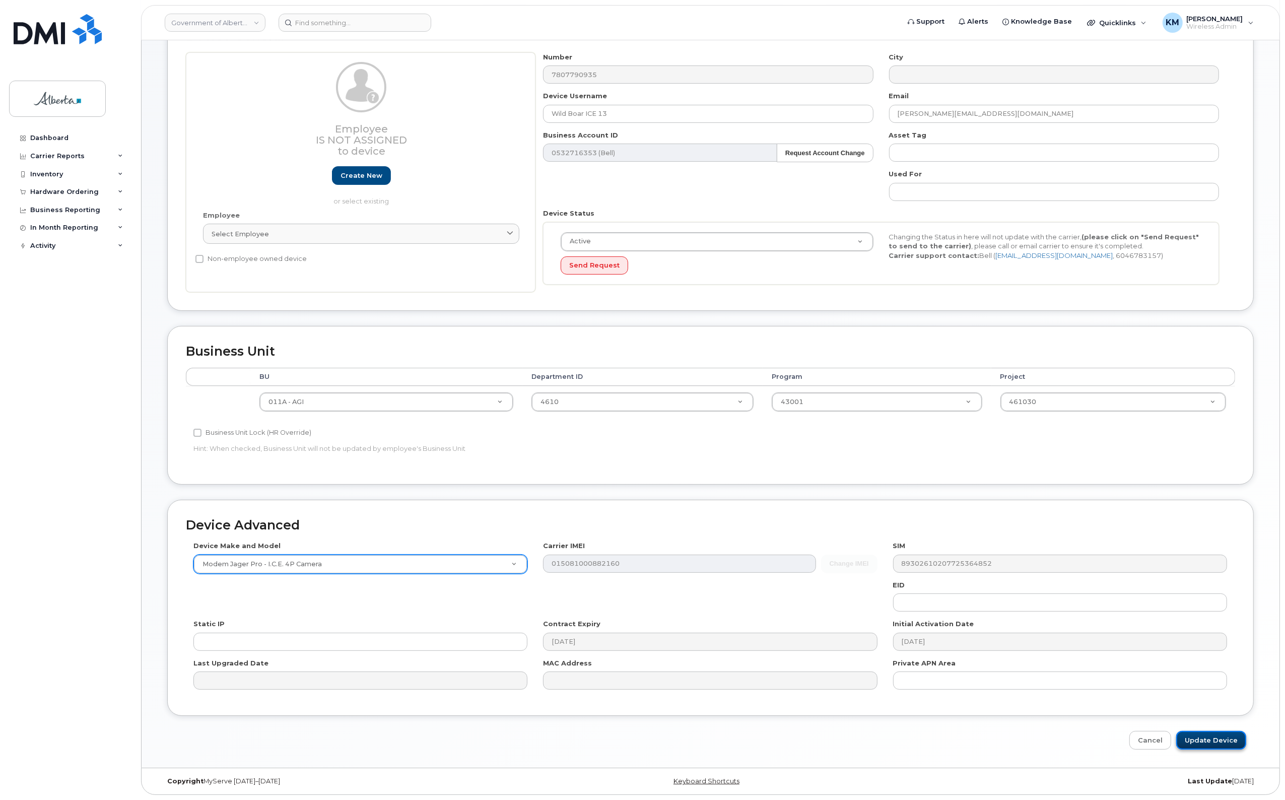
click at [1209, 734] on input "Update Device" at bounding box center [1211, 740] width 70 height 19
type input "Saving..."
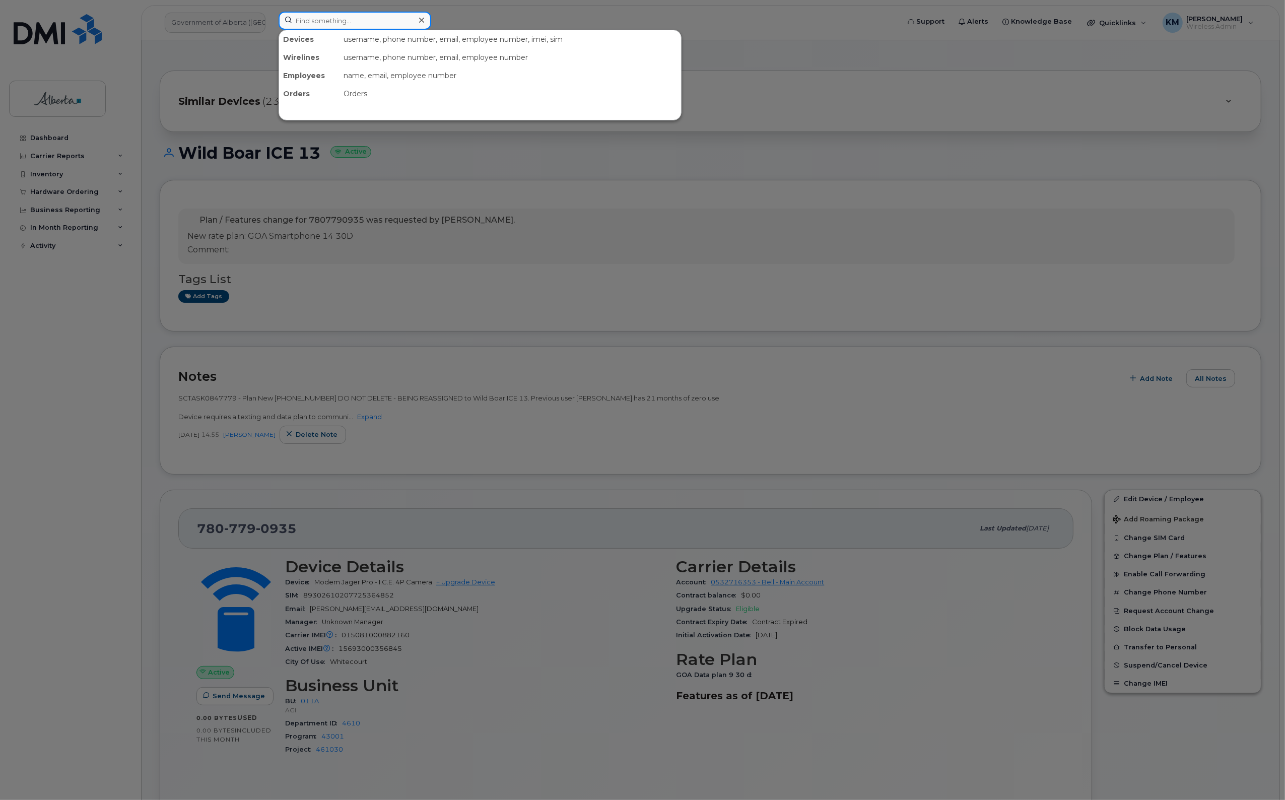
click at [348, 24] on input at bounding box center [355, 21] width 153 height 18
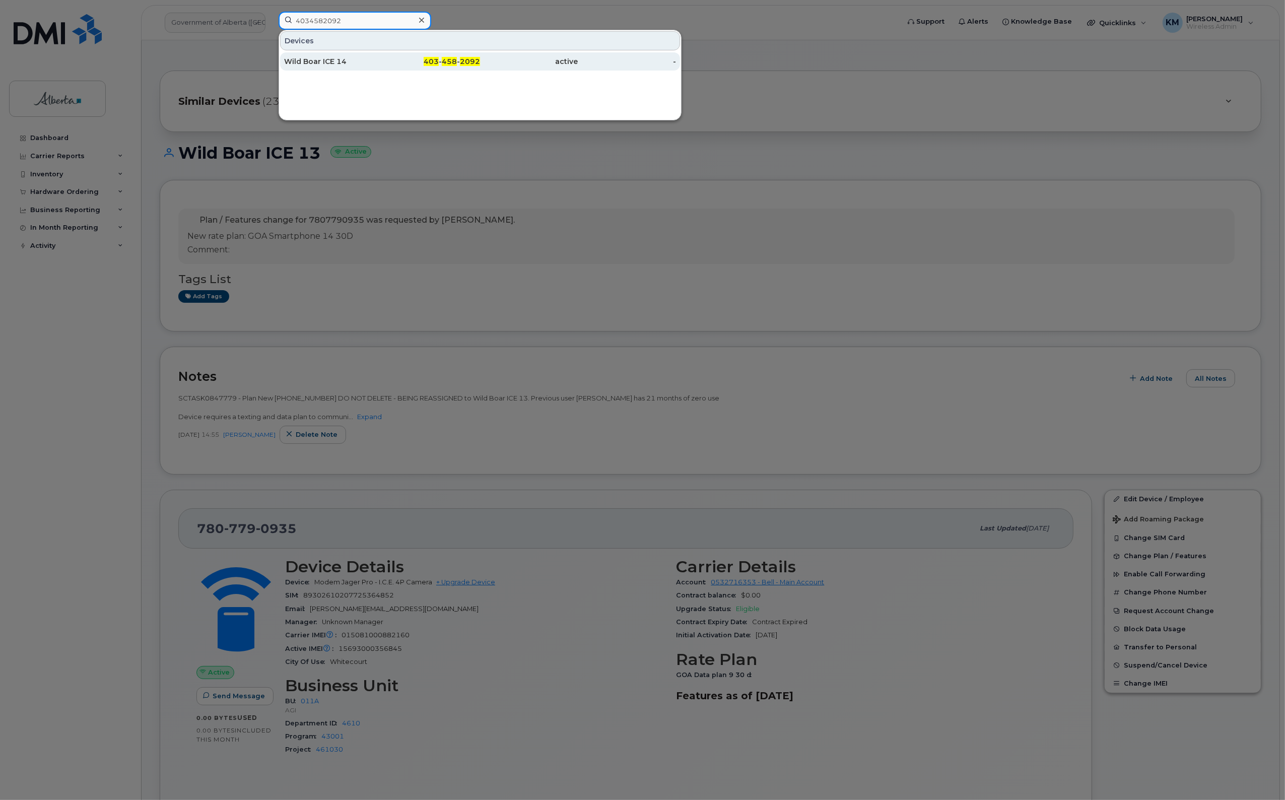
type input "4034582092"
click at [359, 64] on div "Wild Boar ICE 14" at bounding box center [333, 61] width 98 height 10
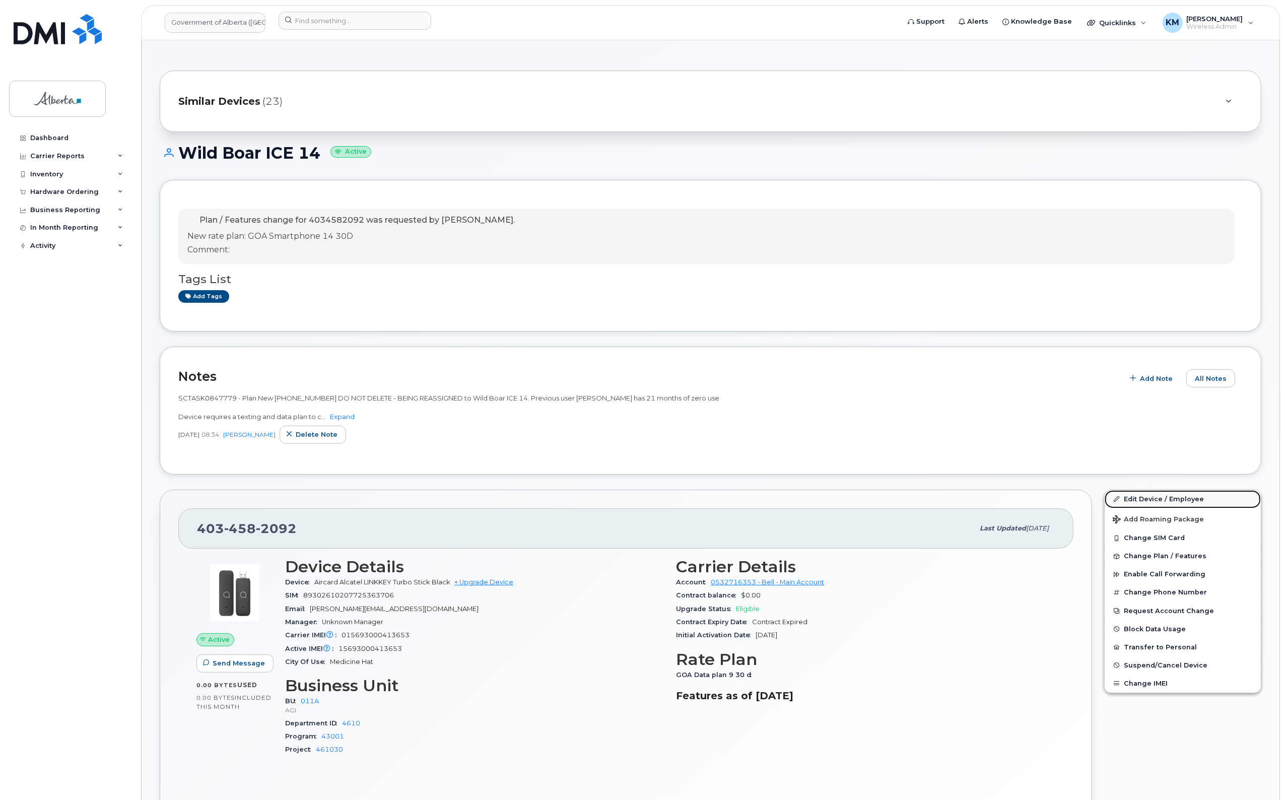
click at [1156, 494] on link "Edit Device / Employee" at bounding box center [1183, 499] width 156 height 18
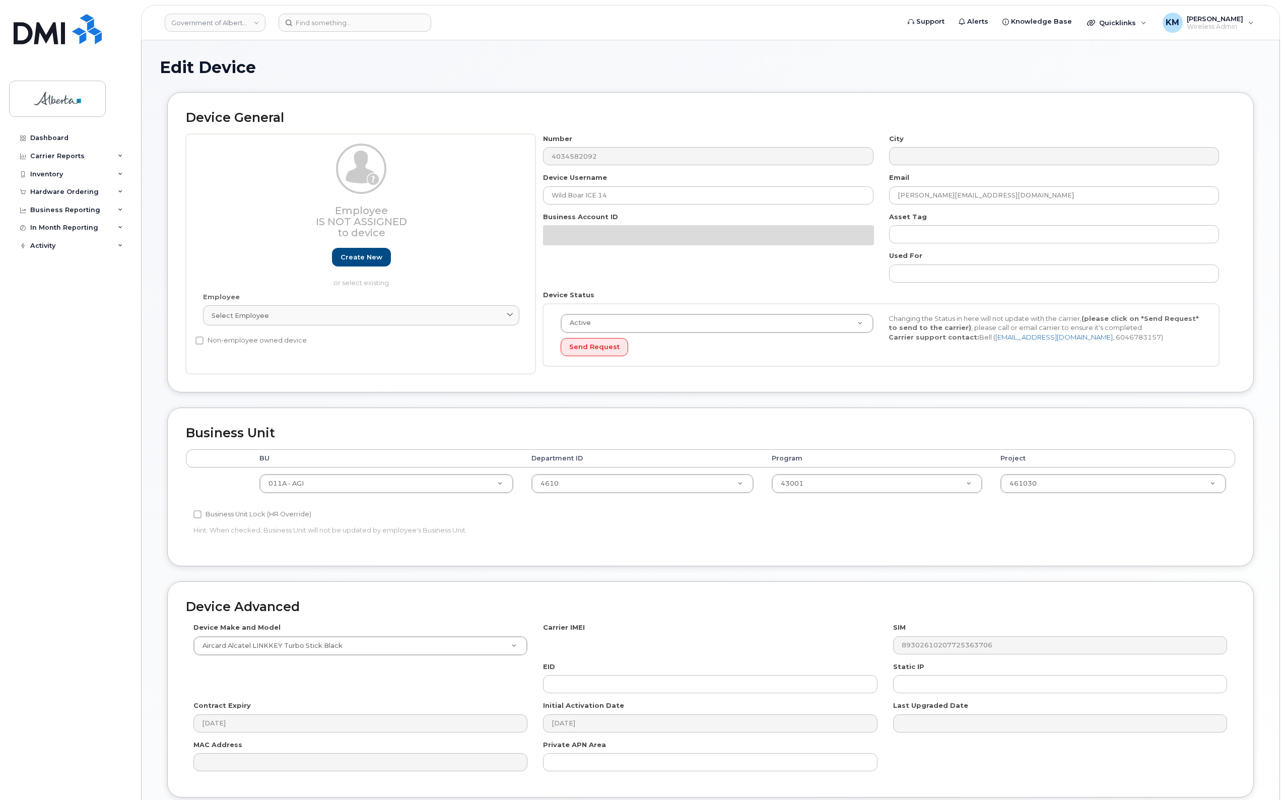
select select "4120336"
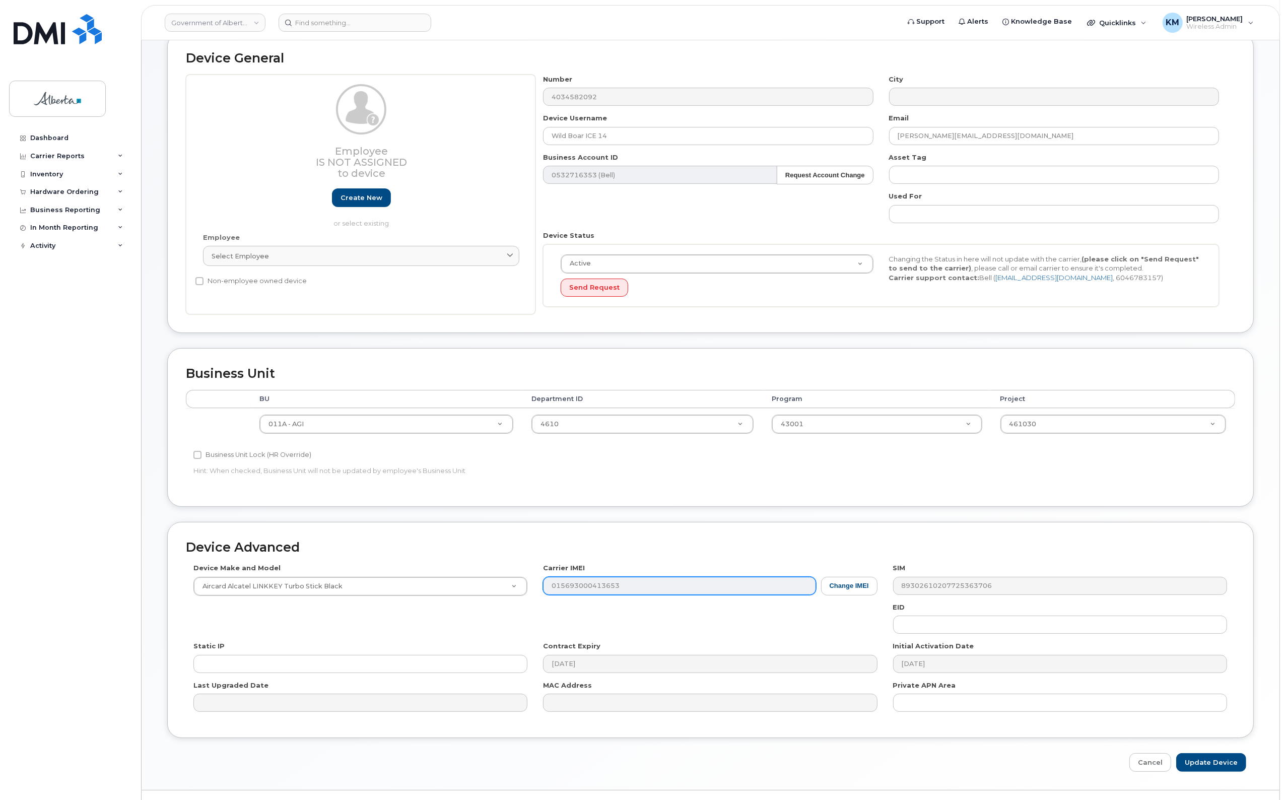
scroll to position [84, 0]
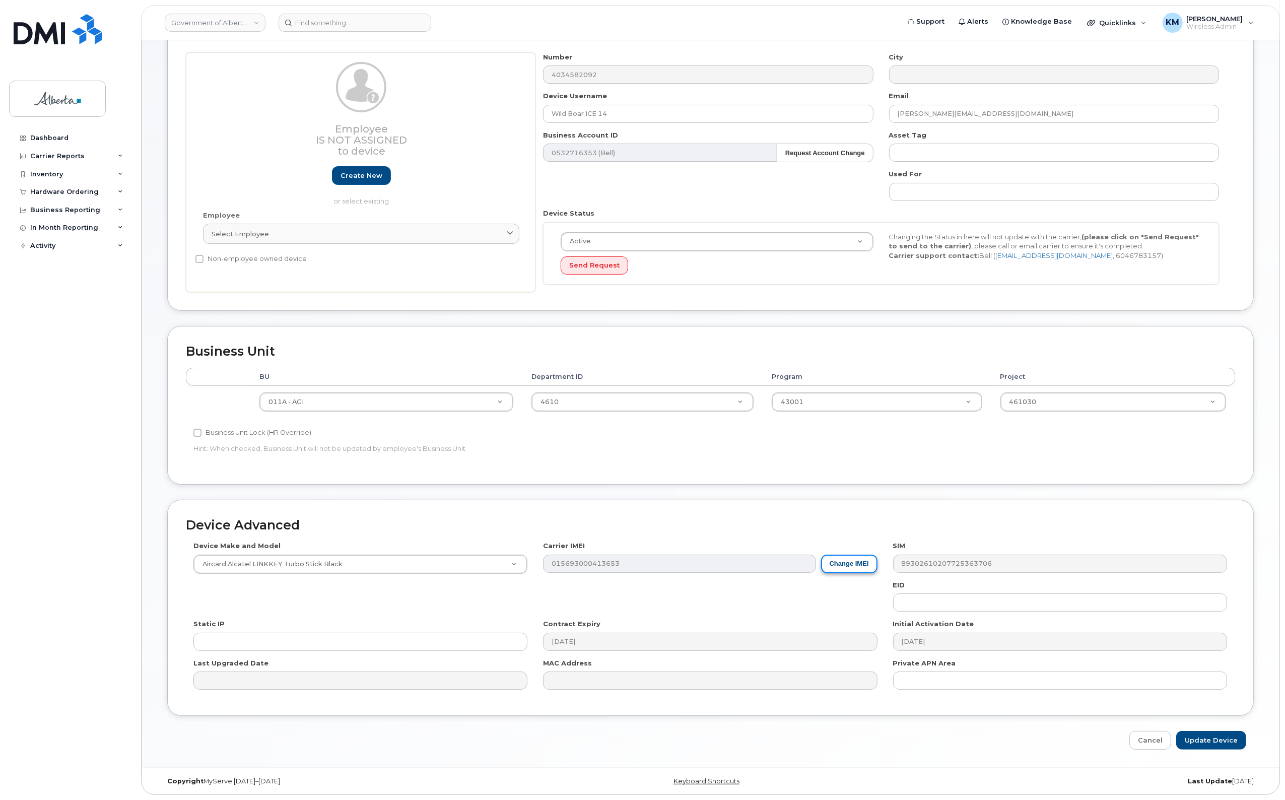
click at [868, 558] on button "Change IMEI" at bounding box center [849, 564] width 56 height 19
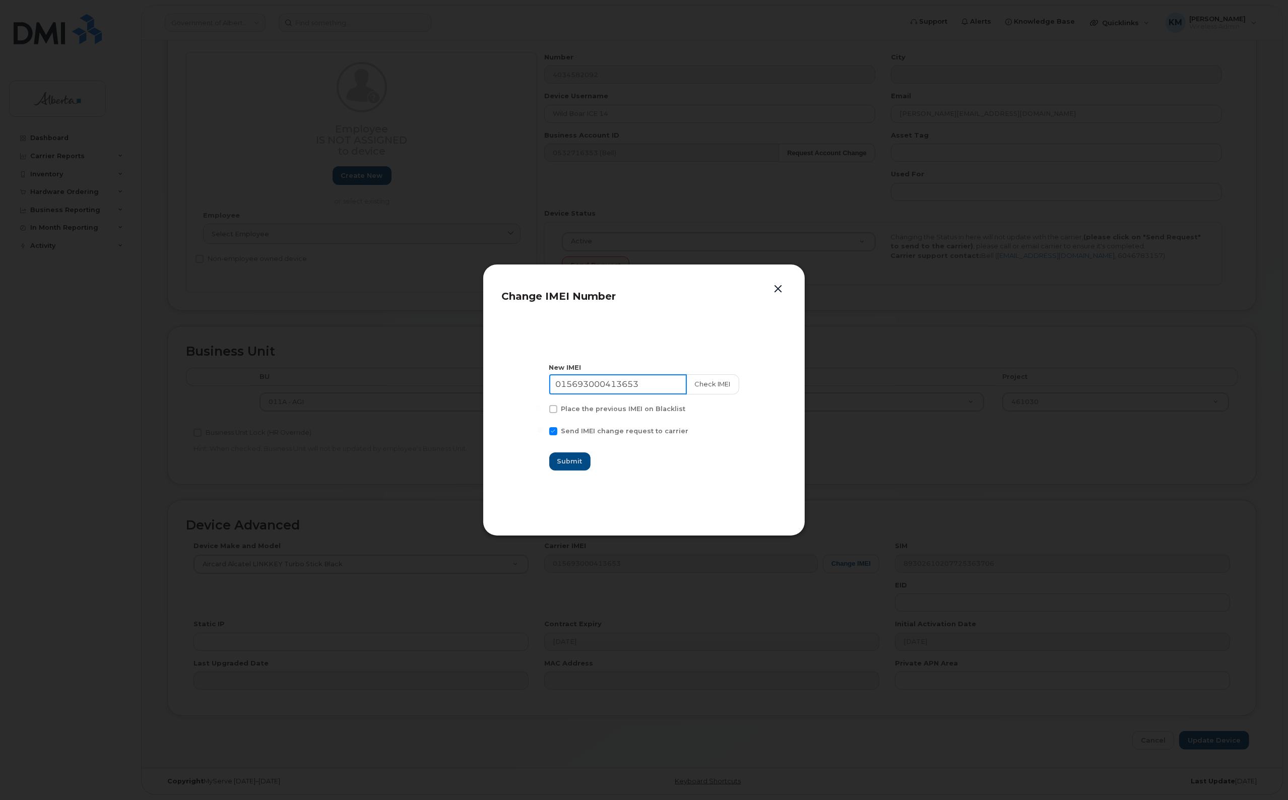
drag, startPoint x: 655, startPoint y: 386, endPoint x: 532, endPoint y: 392, distance: 124.1
click at [532, 392] on section "New IMEI 015693000413653 Check IMEI Place the previous IMEI on Blacklist Send I…" at bounding box center [643, 417] width 285 height 202
type input "015081000813694"
click at [719, 383] on button "Check IMEI" at bounding box center [712, 384] width 53 height 20
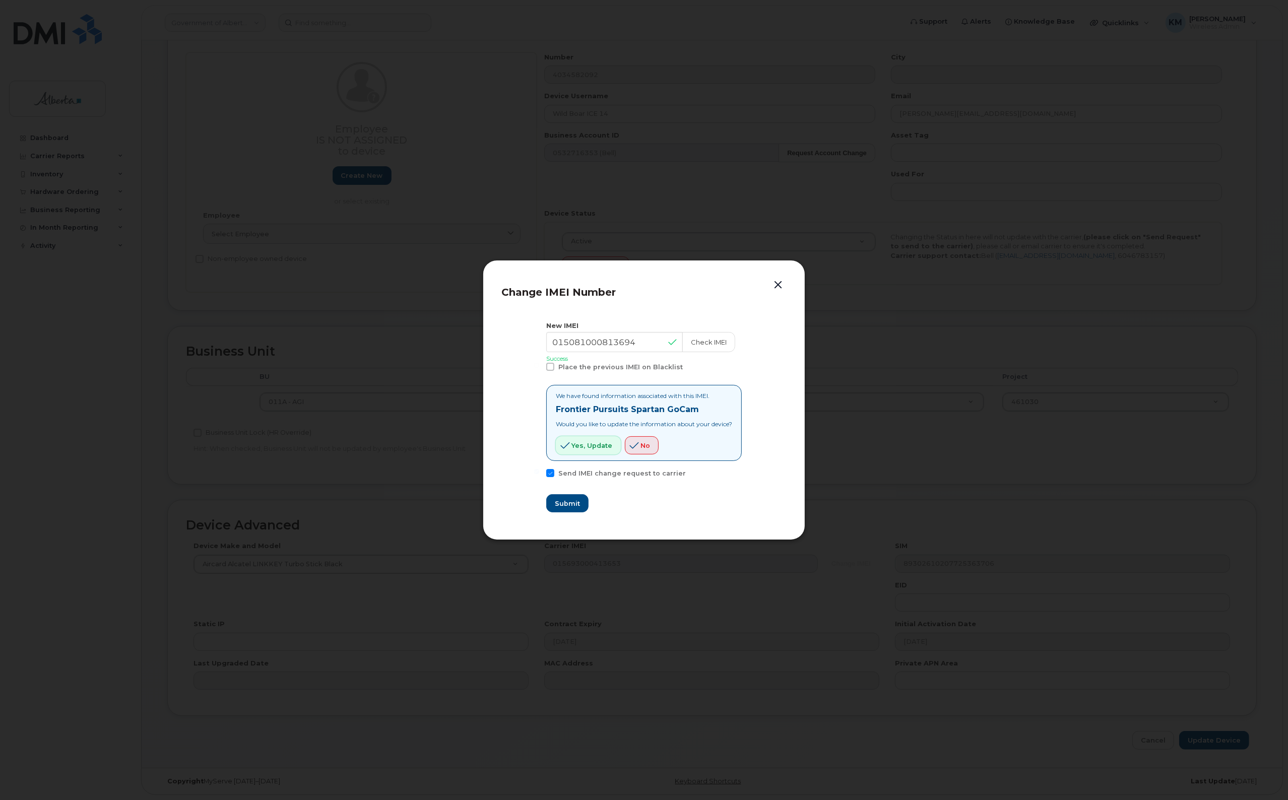
click at [585, 446] on span "Yes, update" at bounding box center [591, 446] width 41 height 10
click at [570, 504] on span "Submit" at bounding box center [566, 504] width 25 height 10
type input "015081000813694"
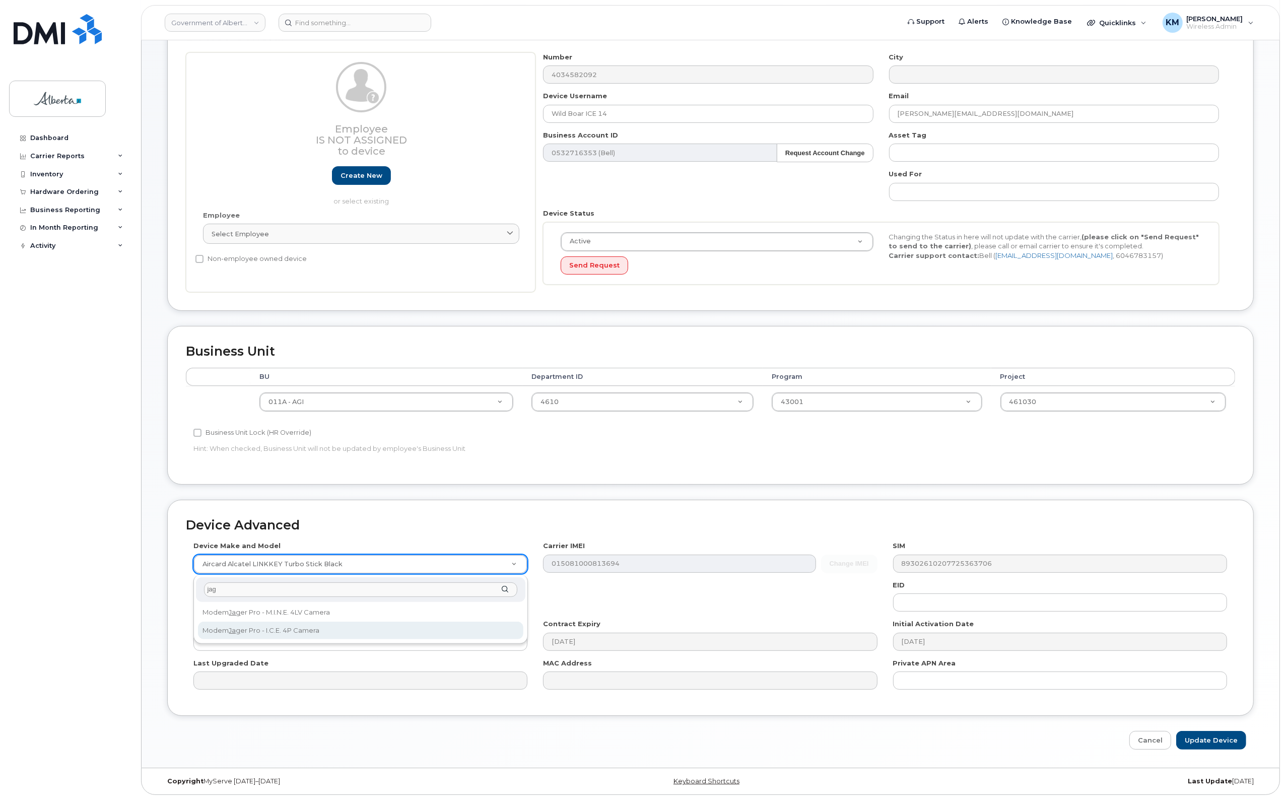
type input "jag"
select select "3355"
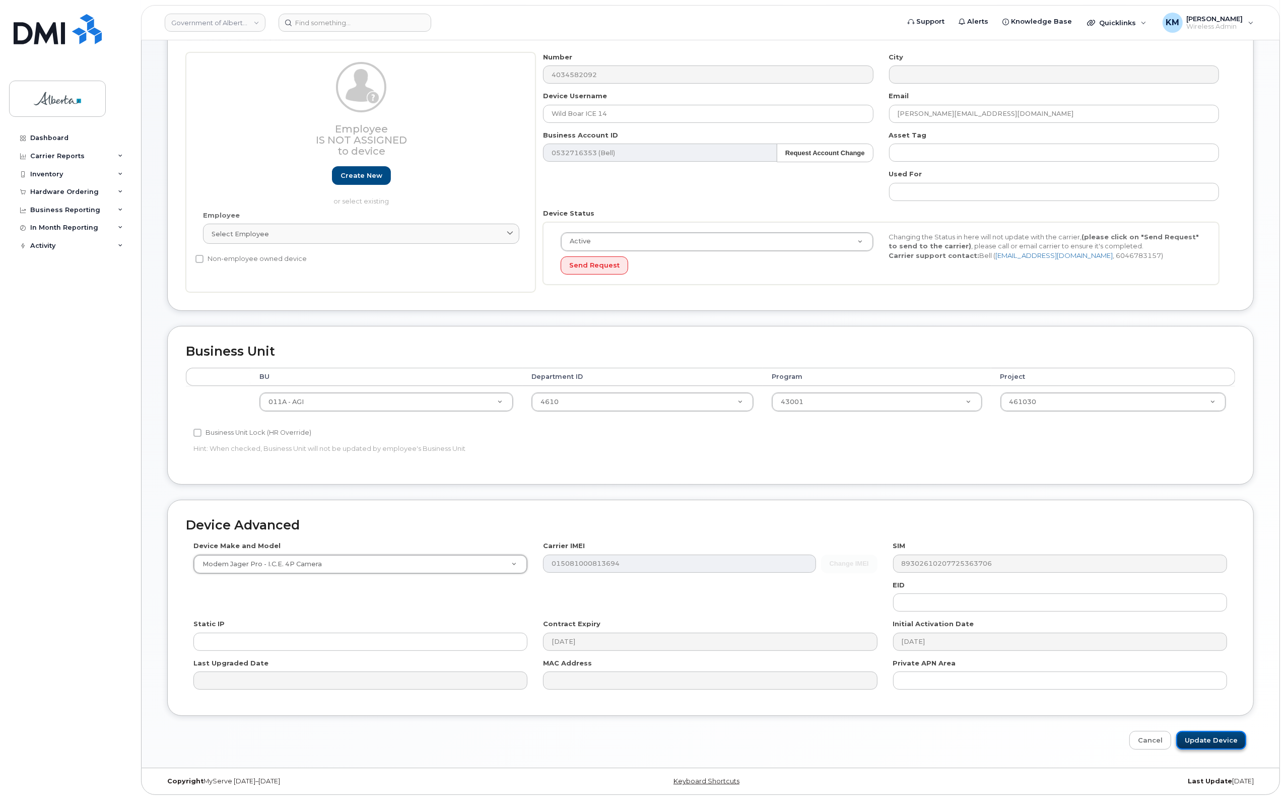
click at [1224, 738] on input "Update Device" at bounding box center [1211, 740] width 70 height 19
type input "Saving..."
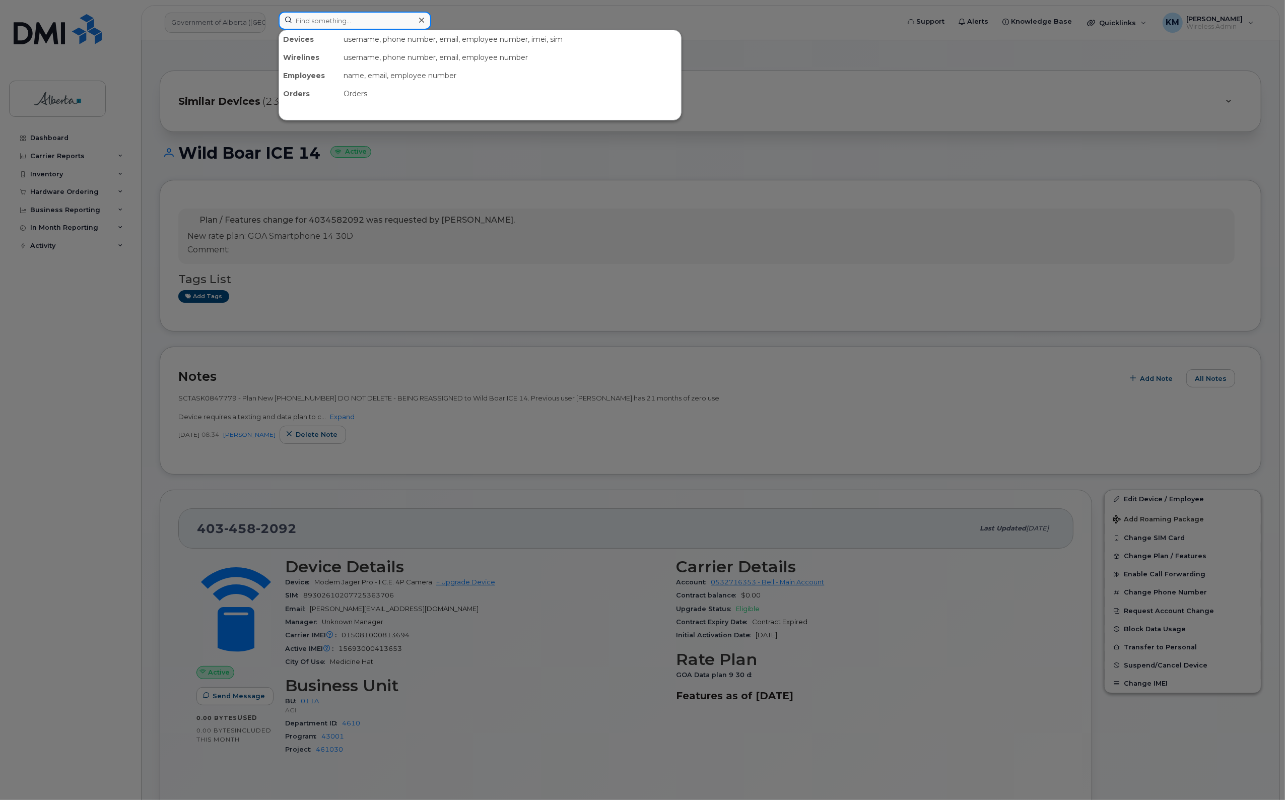
click at [328, 18] on input at bounding box center [355, 21] width 153 height 18
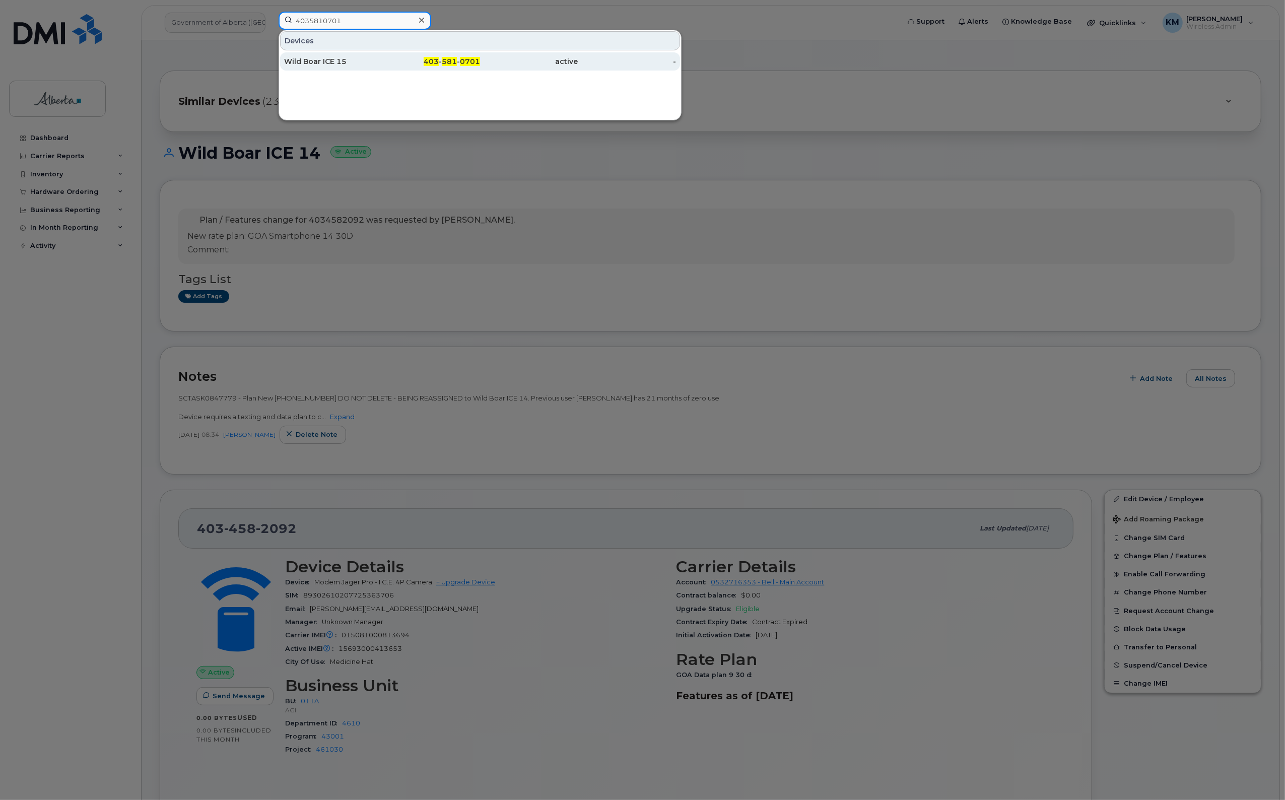
type input "4035810701"
click at [346, 63] on div "Wild Boar ICE 15" at bounding box center [333, 61] width 98 height 10
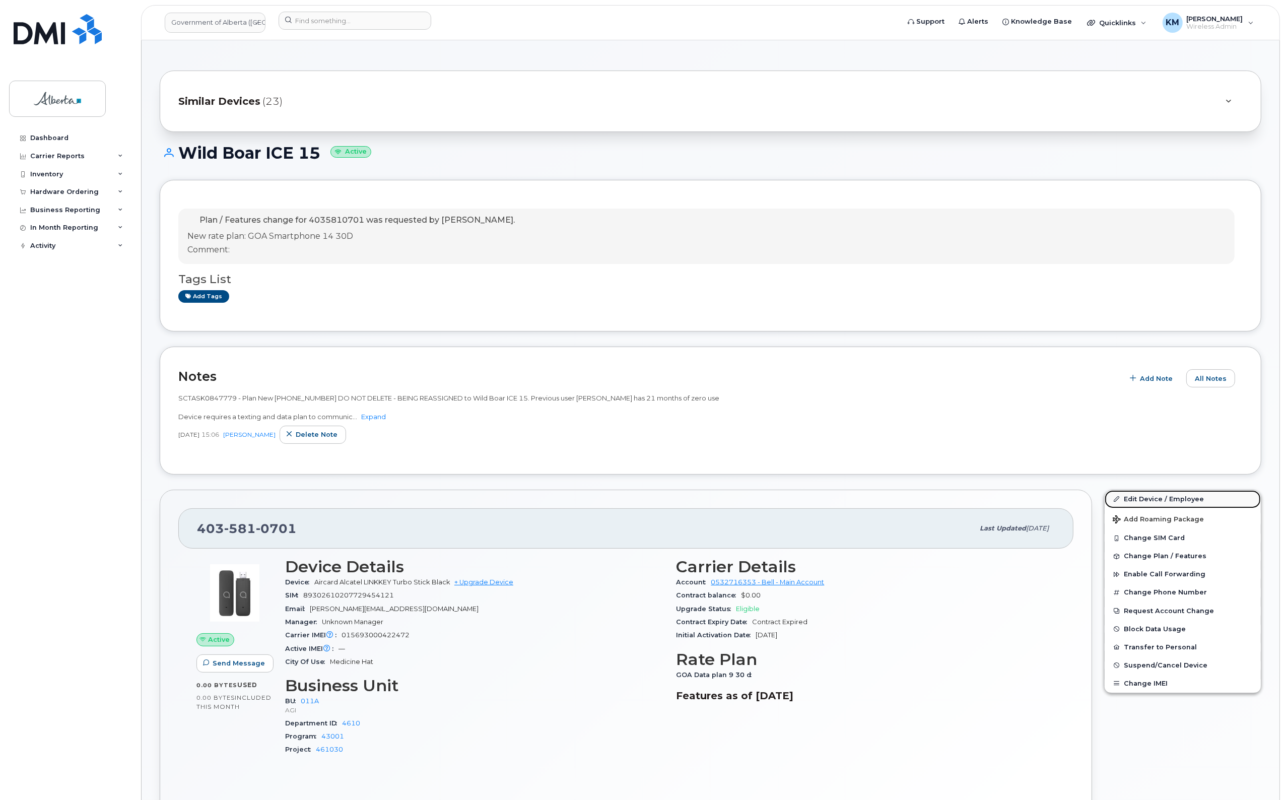
click at [1144, 495] on link "Edit Device / Employee" at bounding box center [1183, 499] width 156 height 18
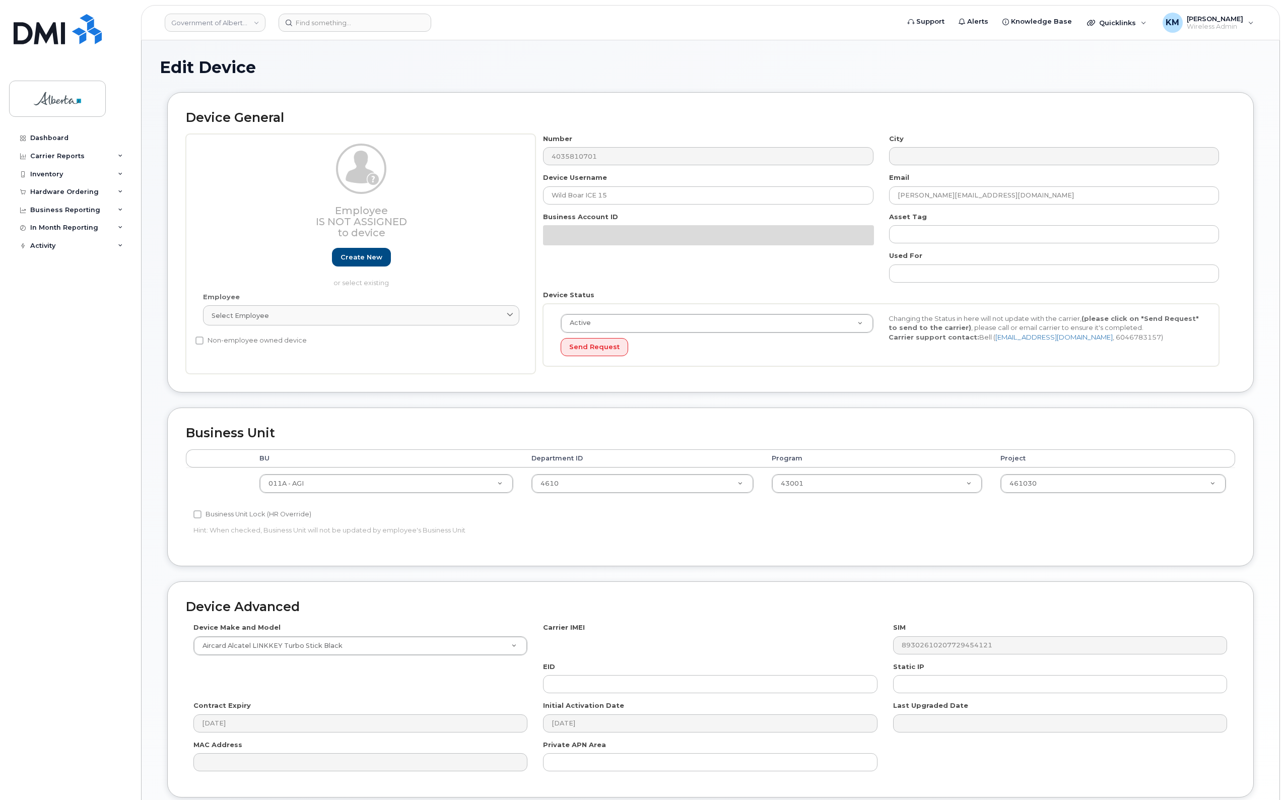
select select "4120336"
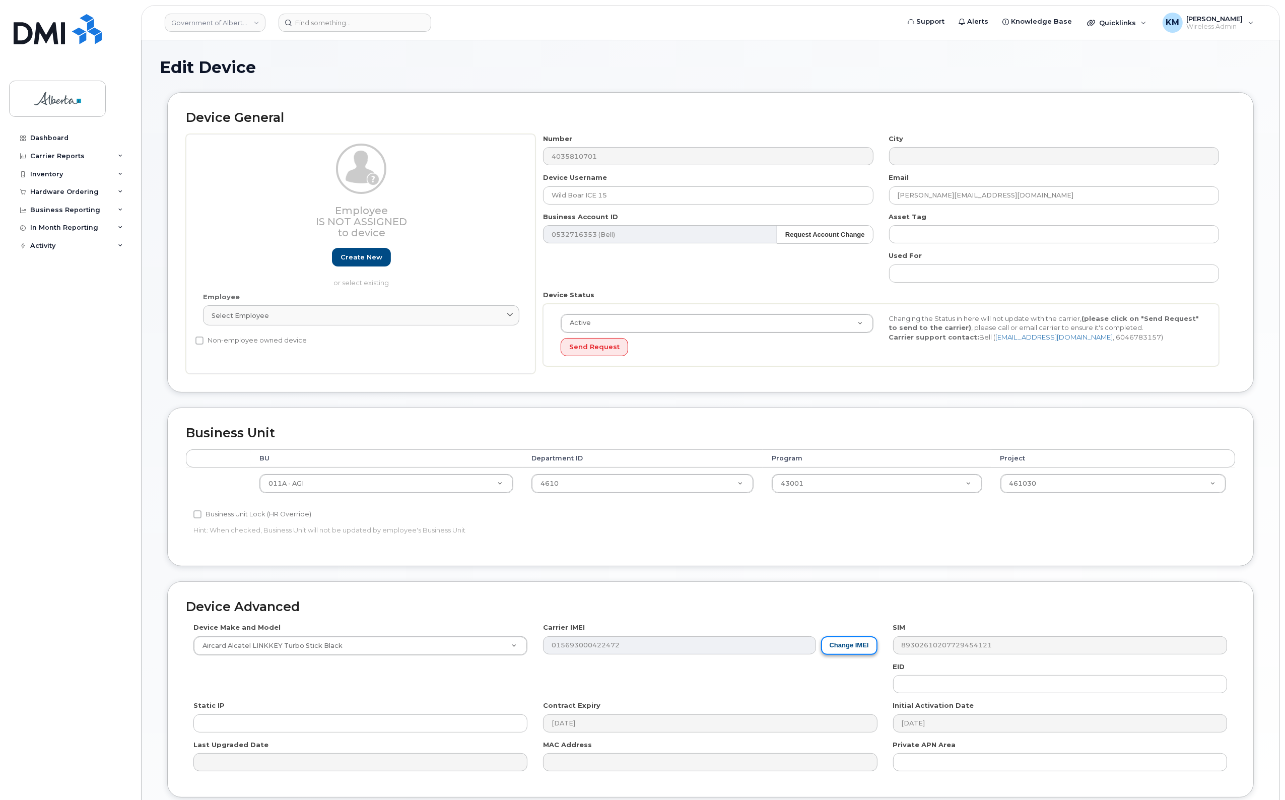
click at [842, 647] on button "Change IMEI" at bounding box center [849, 645] width 56 height 19
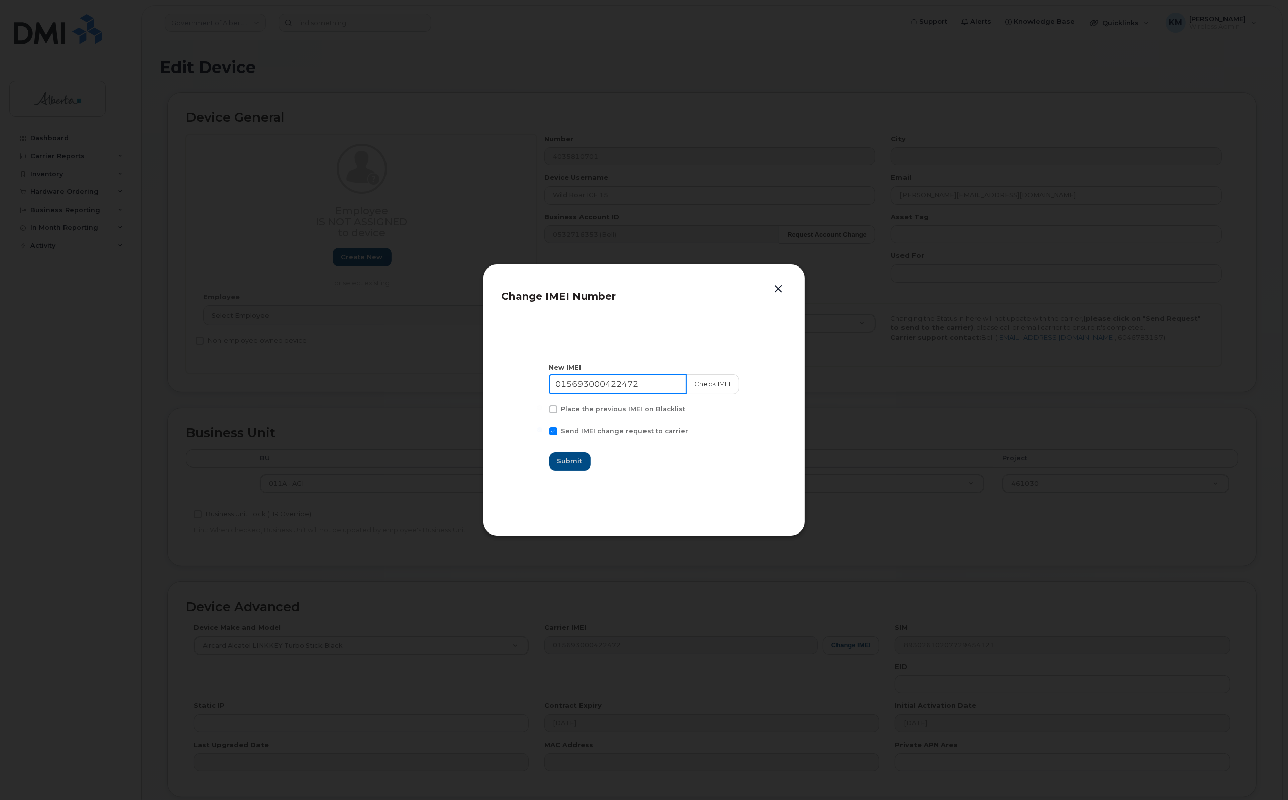
drag, startPoint x: 650, startPoint y: 379, endPoint x: 562, endPoint y: 383, distance: 87.8
click at [562, 383] on input "015693000422472" at bounding box center [618, 384] width 138 height 20
click at [776, 287] on button "button" at bounding box center [777, 289] width 15 height 14
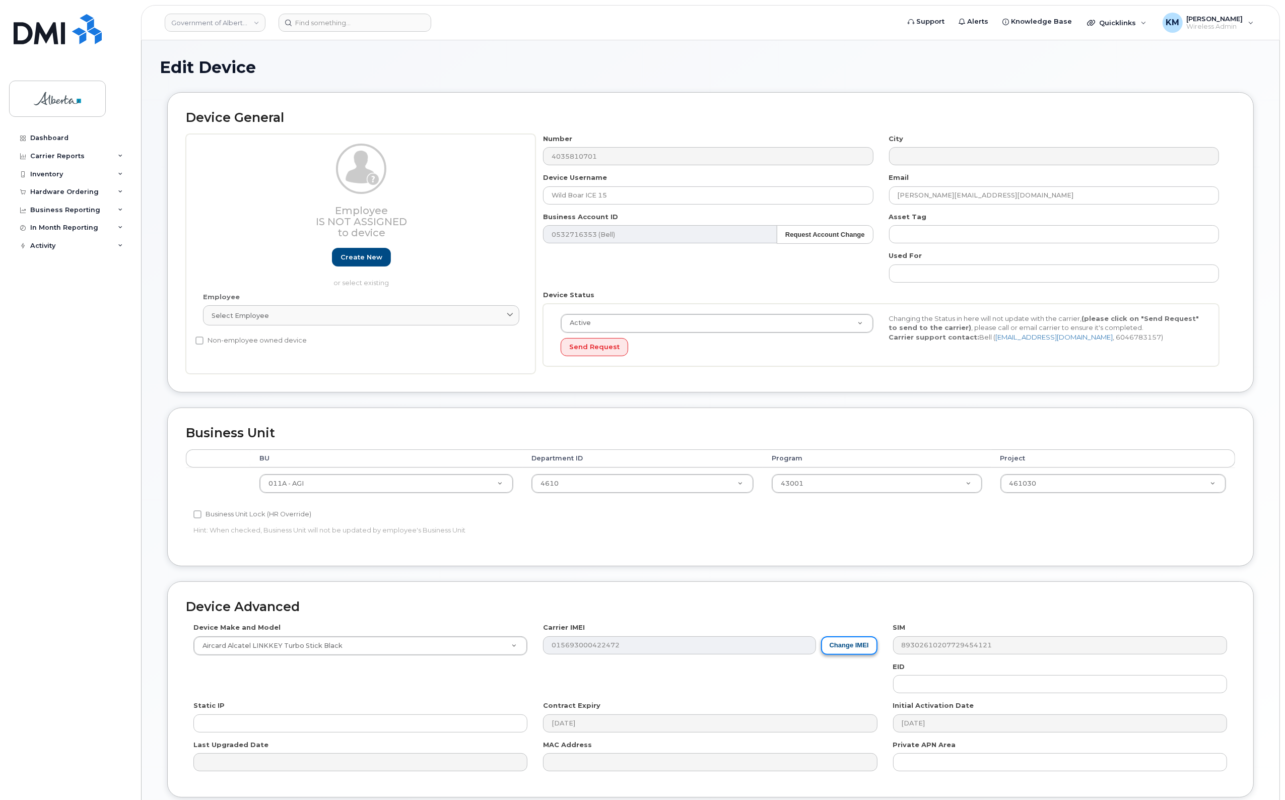
click at [829, 644] on button "Change IMEI" at bounding box center [849, 645] width 56 height 19
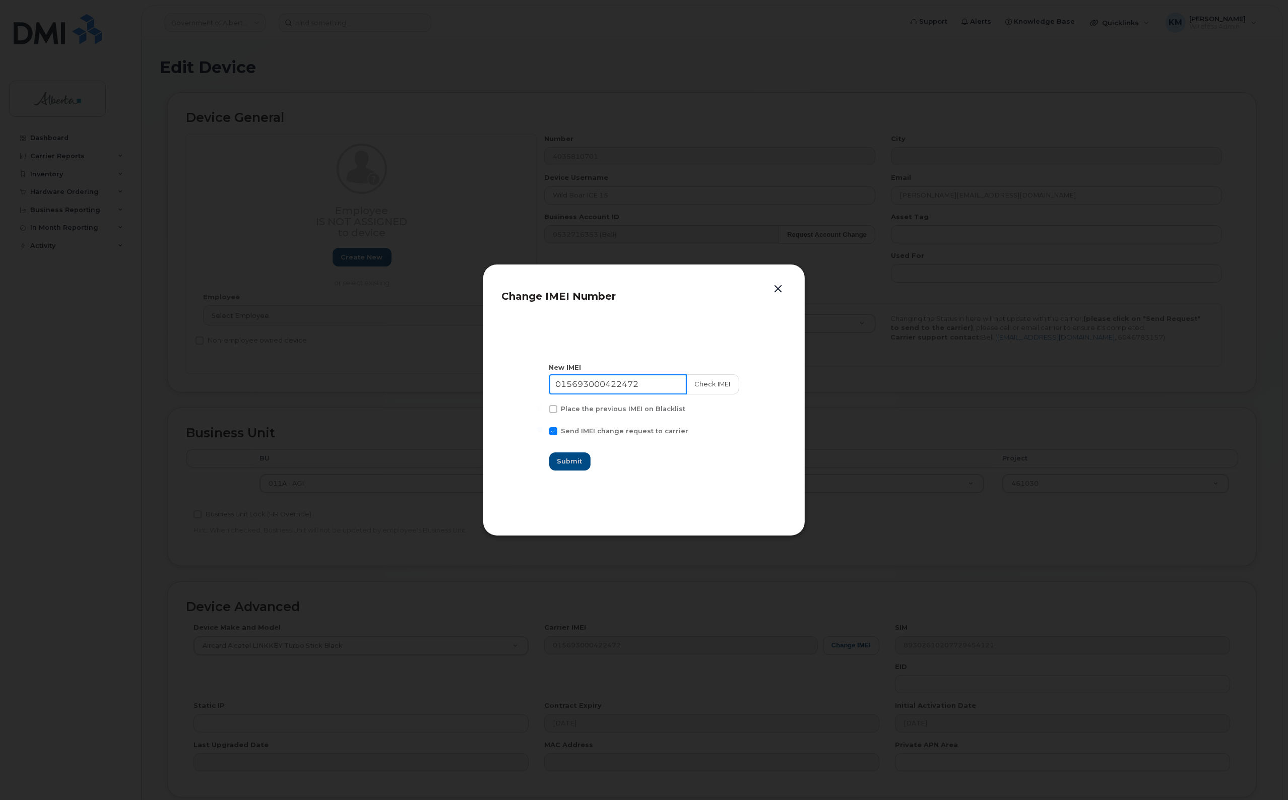
drag, startPoint x: 650, startPoint y: 379, endPoint x: 519, endPoint y: 383, distance: 130.6
click at [519, 383] on section "New IMEI [TECHNICAL_ID] Check IMEI Place the previous IMEI on Blacklist Send IM…" at bounding box center [643, 417] width 285 height 202
type input "015081000882616"
click at [720, 383] on button "Check IMEI" at bounding box center [712, 384] width 53 height 20
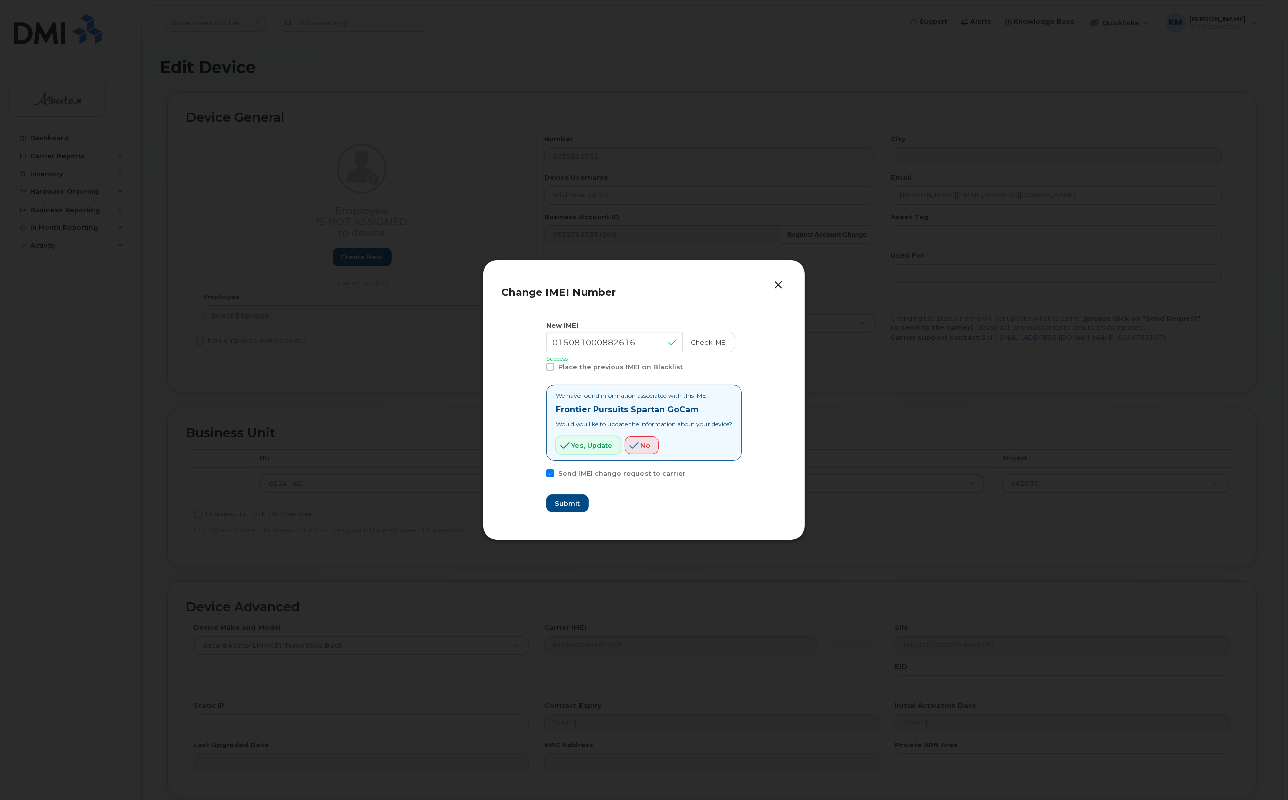
click at [581, 447] on span "Yes, update" at bounding box center [591, 446] width 41 height 10
click at [557, 508] on span "Submit" at bounding box center [566, 504] width 25 height 10
type input "015081000882616"
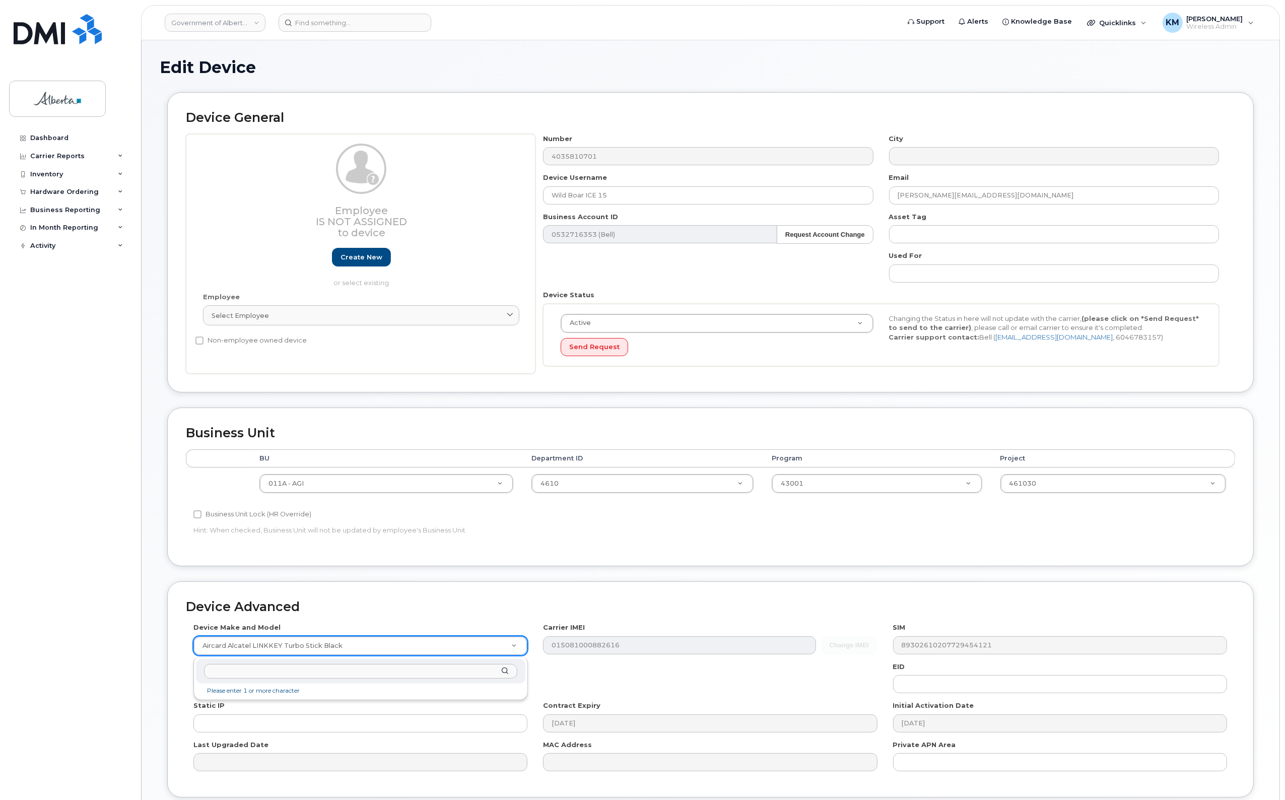
type input "g"
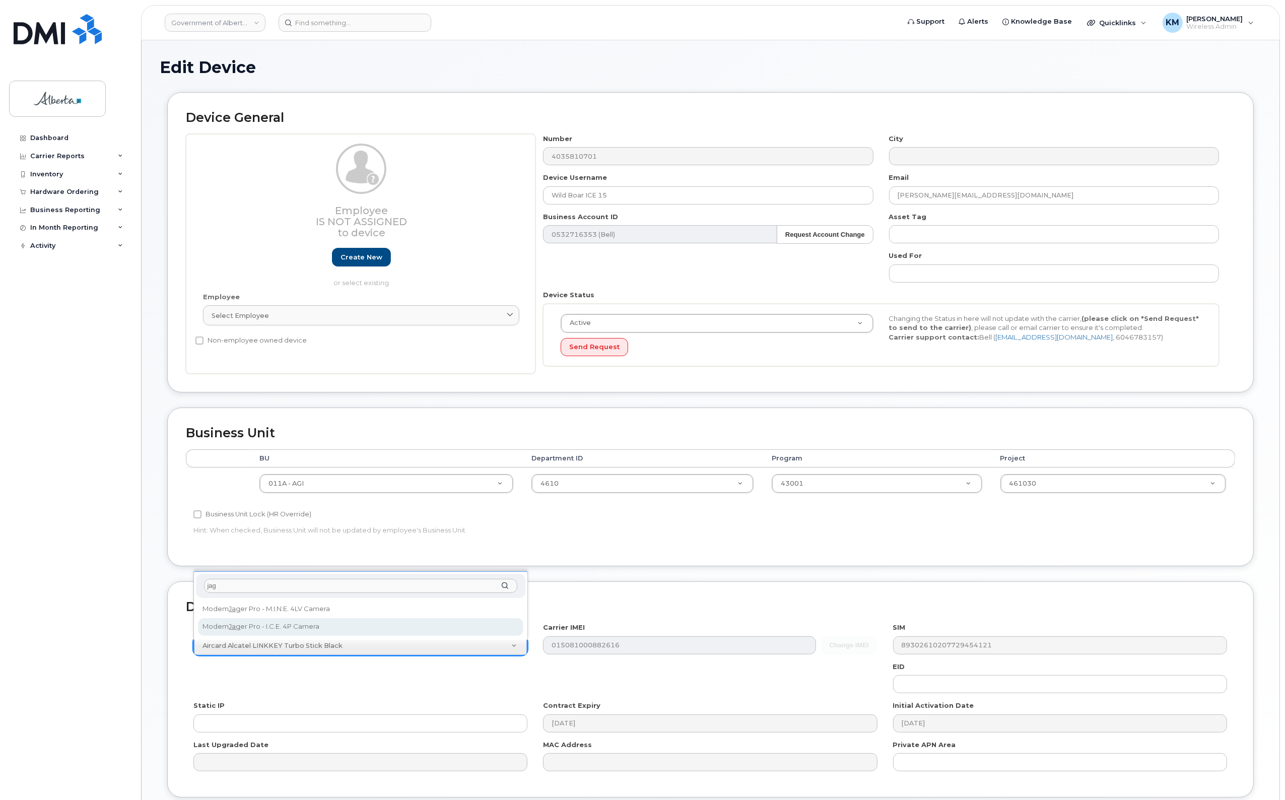
type input "jag"
select select "3355"
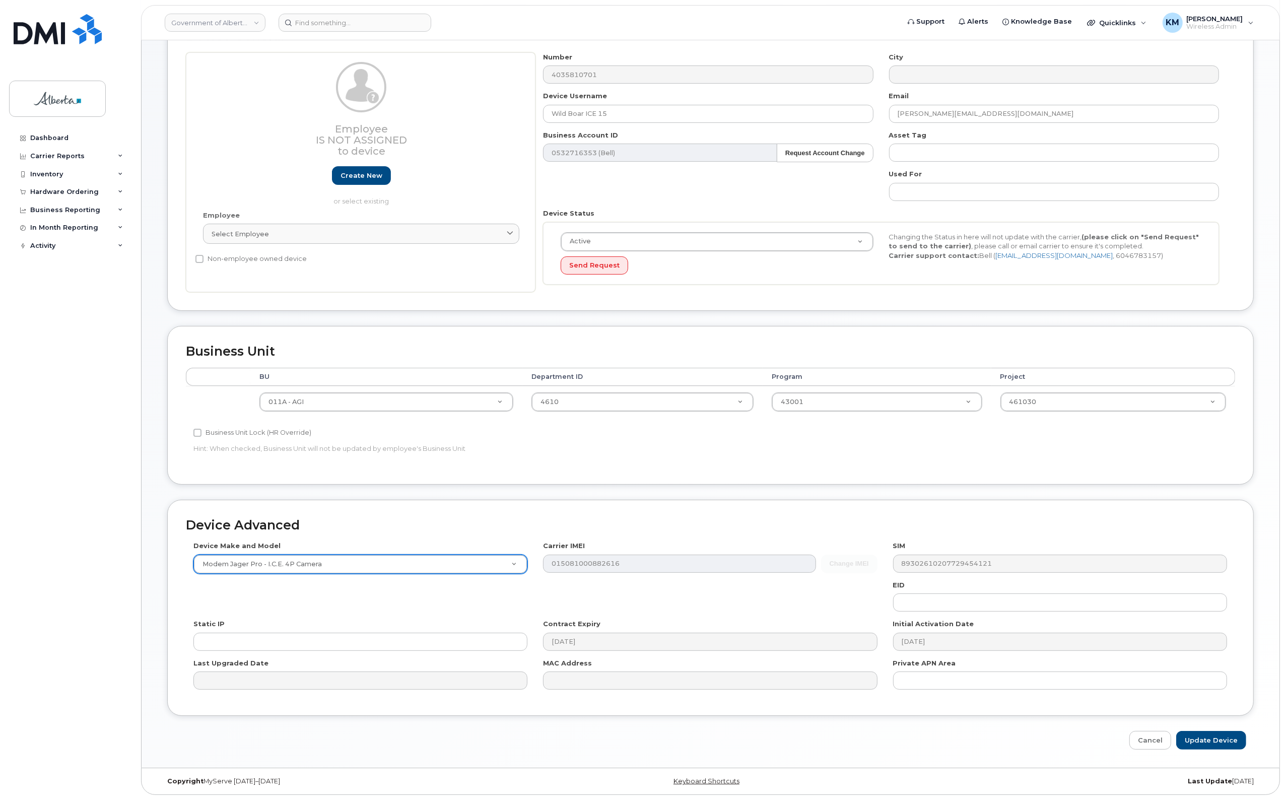
scroll to position [84, 0]
click at [1192, 749] on input "Update Device" at bounding box center [1211, 740] width 70 height 19
type input "Saving..."
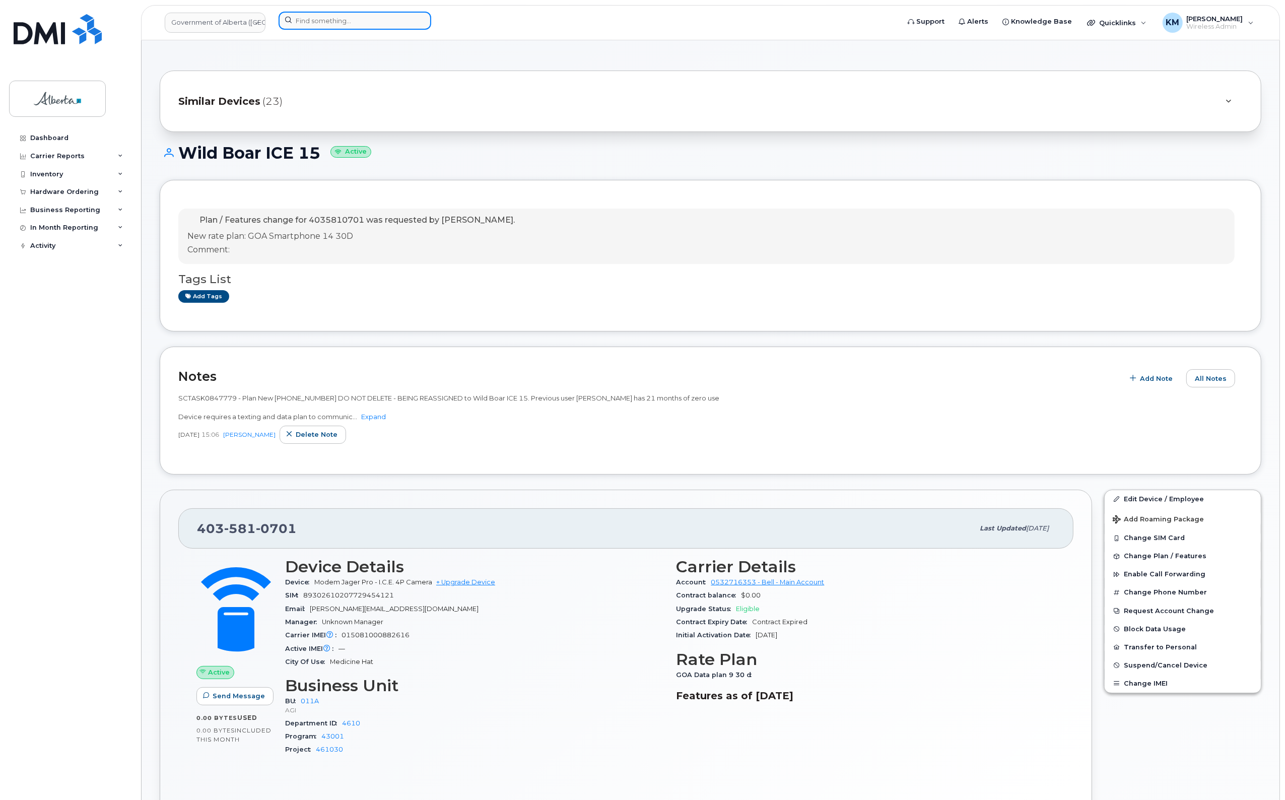
click at [346, 26] on input at bounding box center [355, 21] width 153 height 18
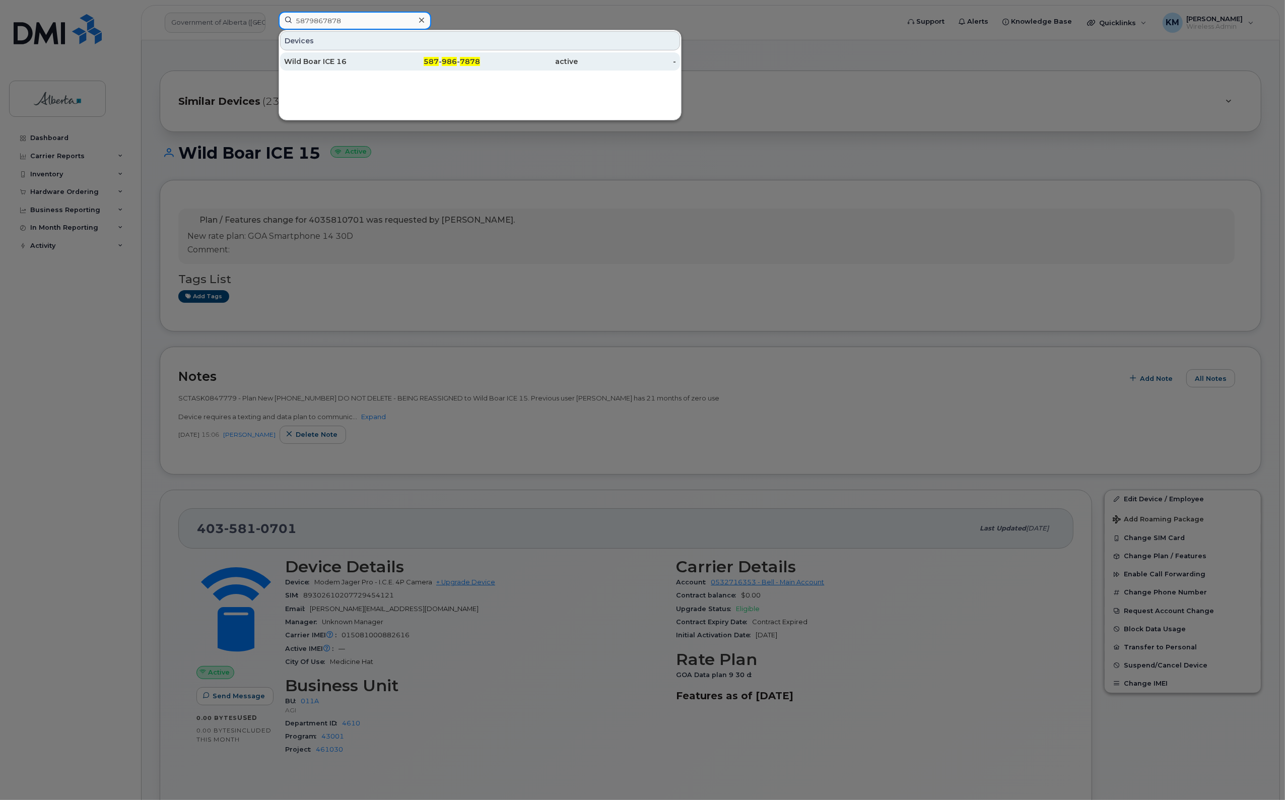
type input "5879867878"
click at [316, 63] on div "Wild Boar ICE 16" at bounding box center [333, 61] width 98 height 10
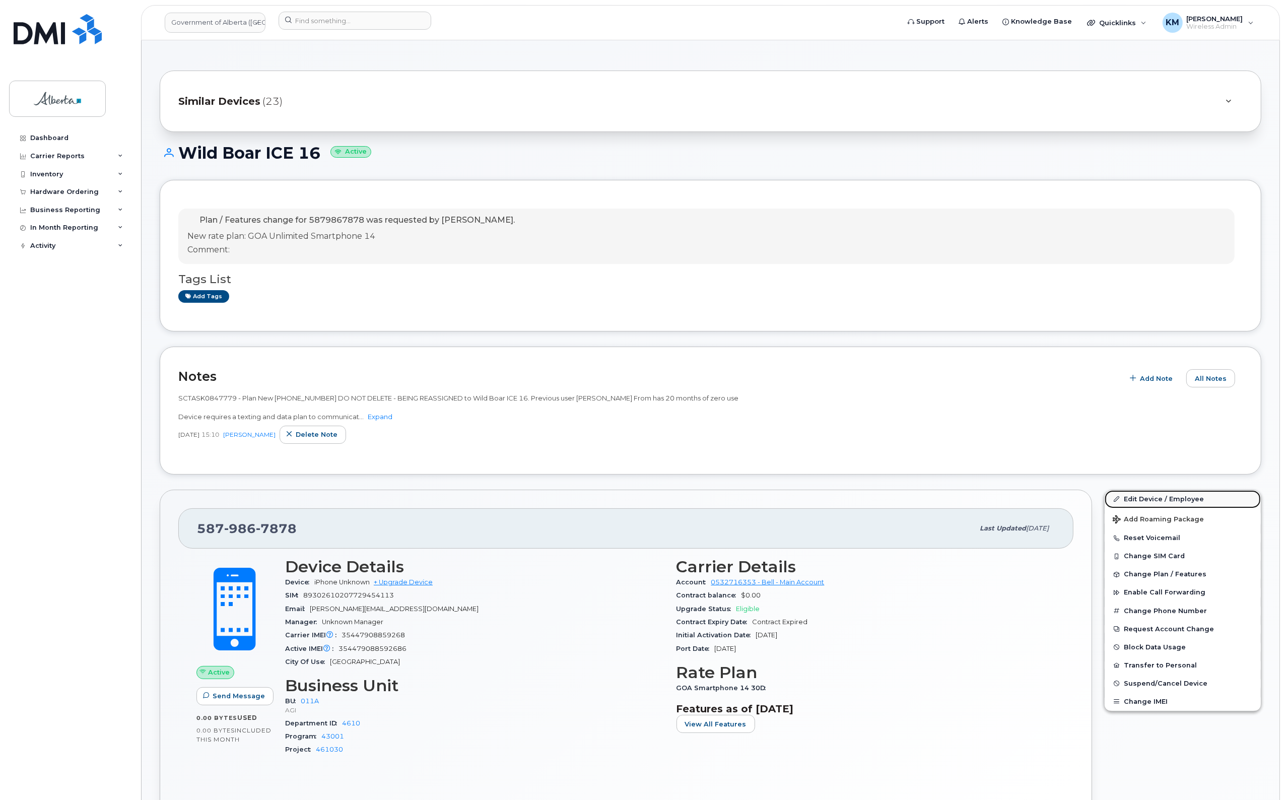
click at [1145, 496] on link "Edit Device / Employee" at bounding box center [1183, 499] width 156 height 18
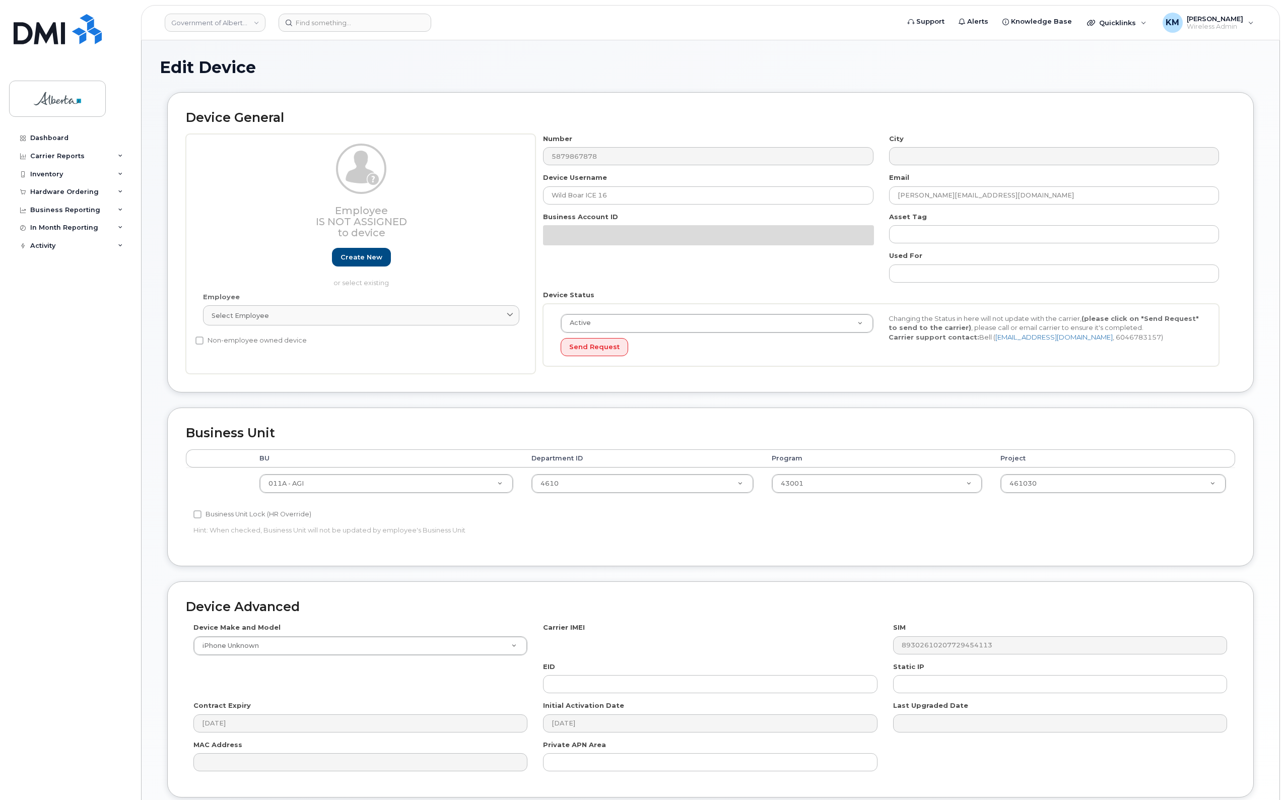
select select "4120336"
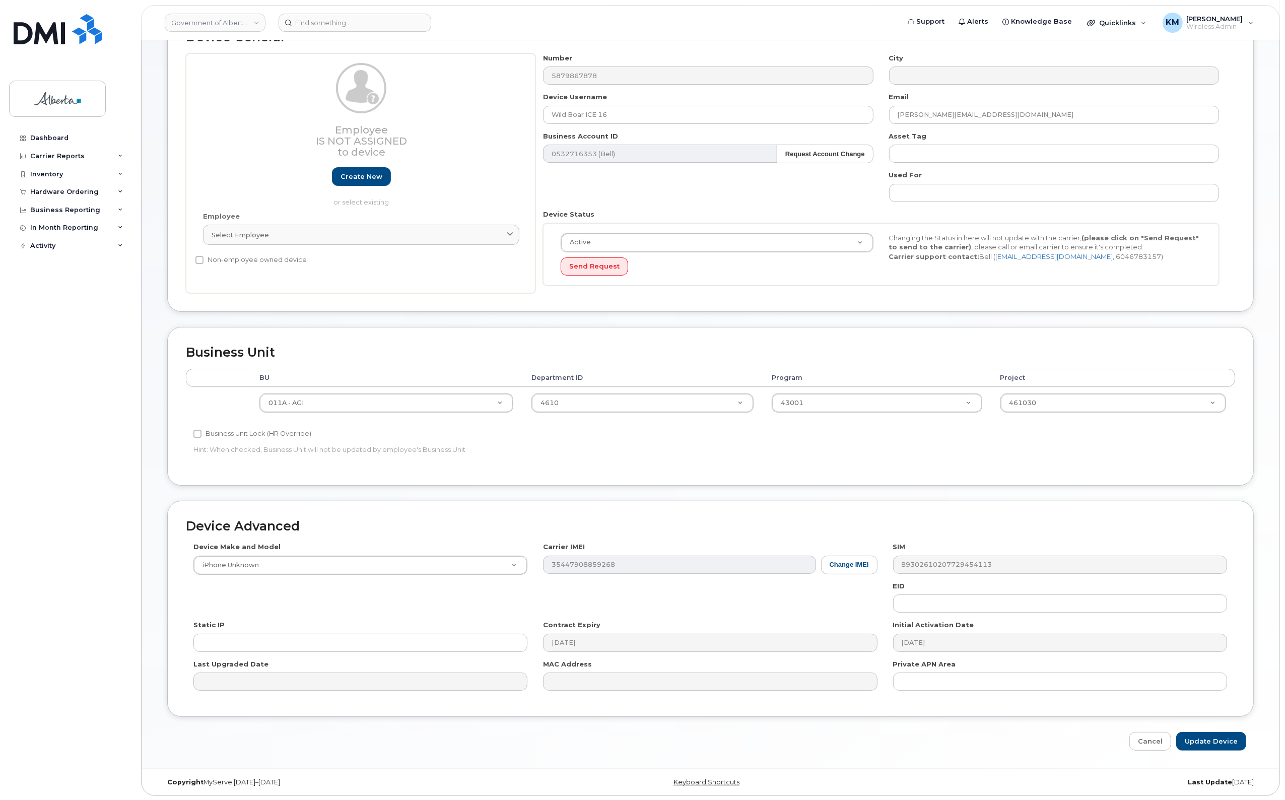
scroll to position [84, 0]
click at [868, 563] on button "Change IMEI" at bounding box center [849, 564] width 56 height 19
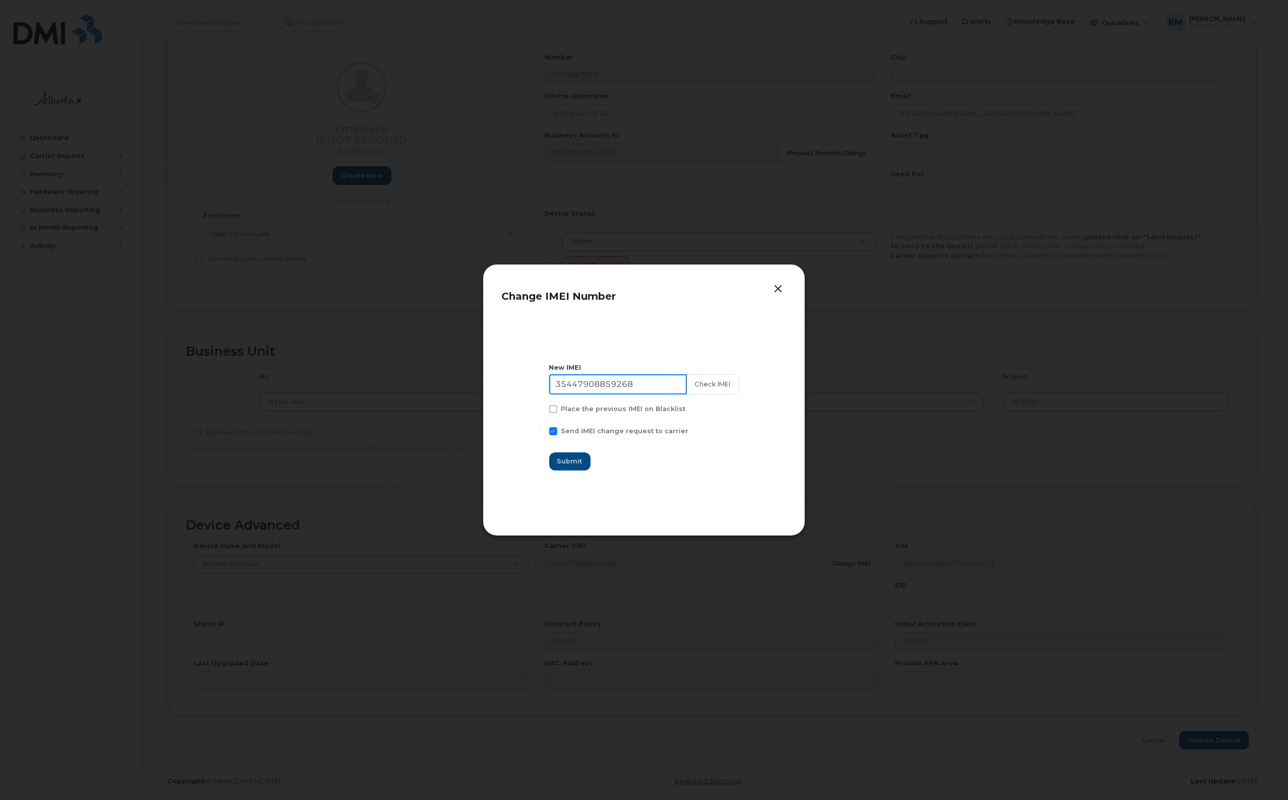
drag, startPoint x: 646, startPoint y: 381, endPoint x: 489, endPoint y: 376, distance: 157.3
click at [489, 376] on div "Change IMEI Number New IMEI 35447908859268 Check IMEI Place the previous IMEI o…" at bounding box center [644, 400] width 322 height 272
type input "0"
type input "015081000814320"
click at [696, 378] on button "Check IMEI" at bounding box center [712, 384] width 53 height 20
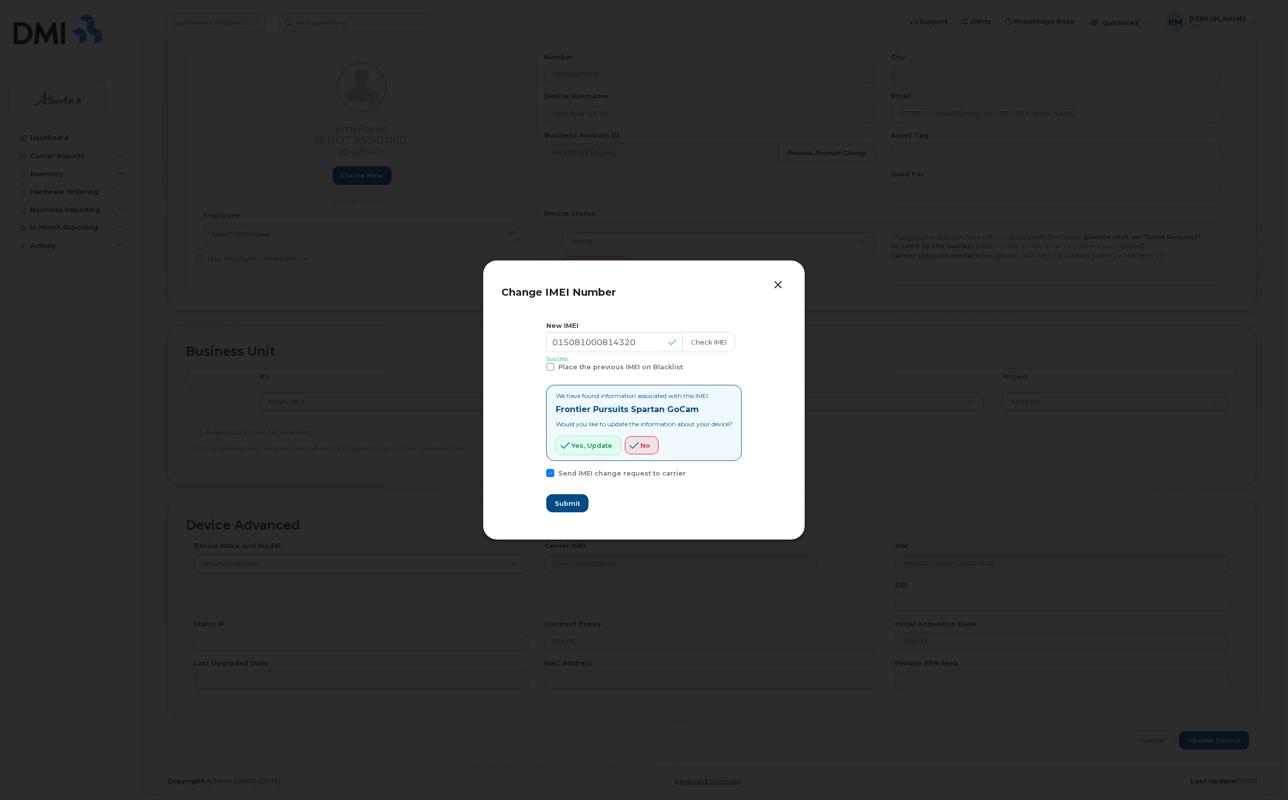
click at [585, 447] on span "Yes, update" at bounding box center [591, 446] width 41 height 10
click at [563, 502] on span "Submit" at bounding box center [566, 504] width 25 height 10
type input "015081000814320"
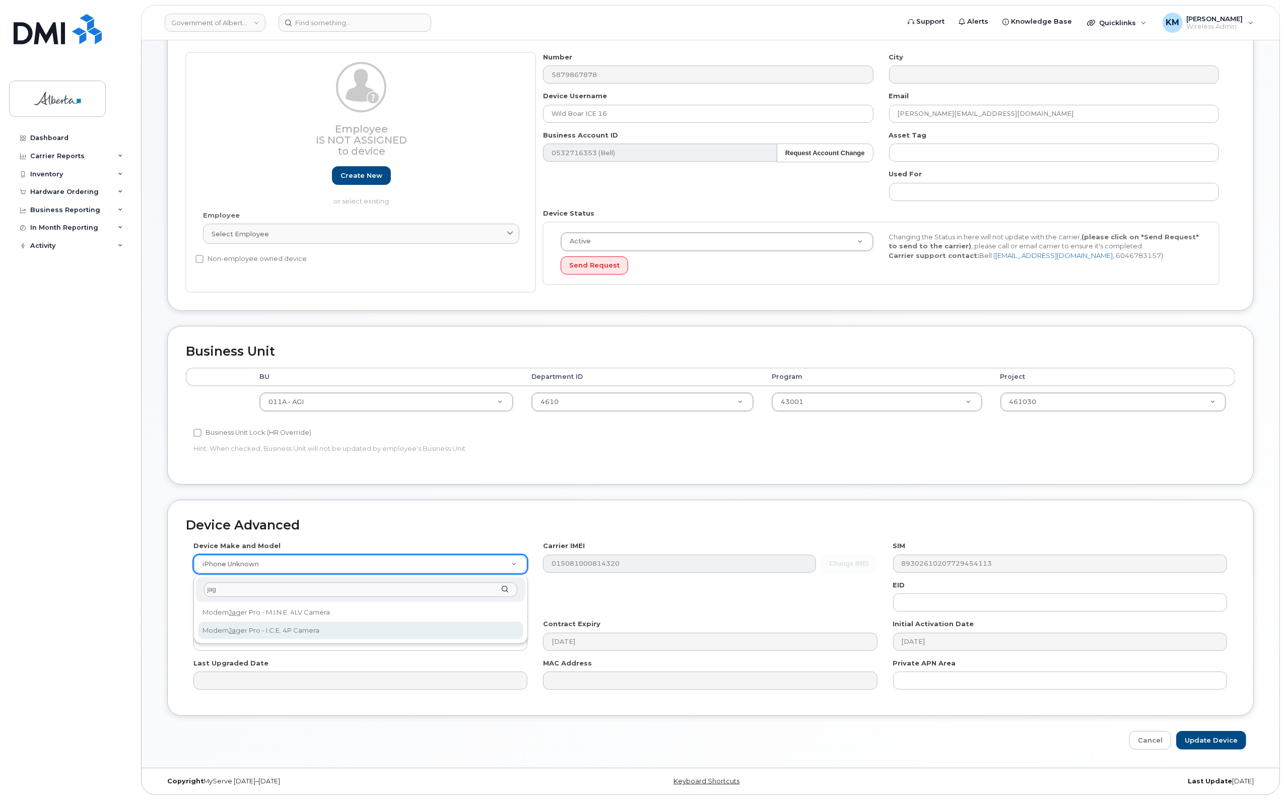
type input "jag"
select select "3355"
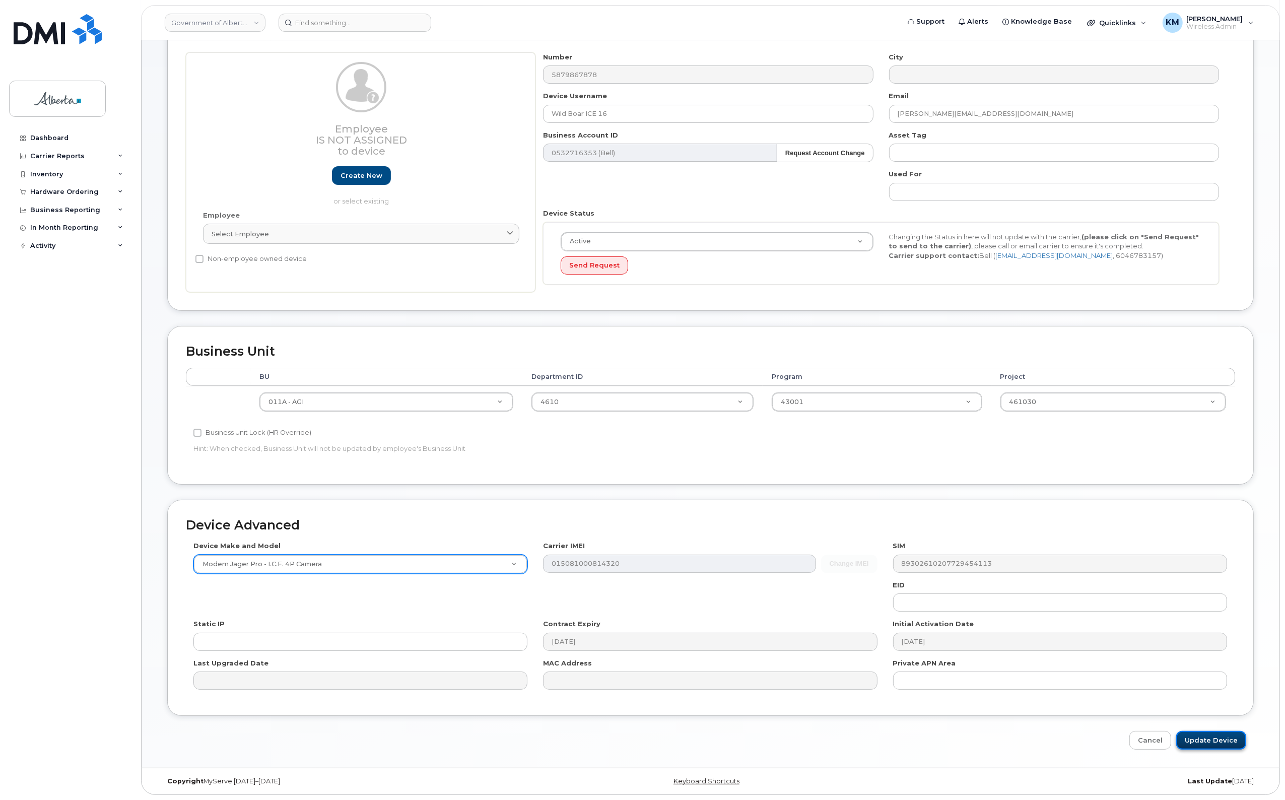
click at [1220, 739] on input "Update Device" at bounding box center [1211, 740] width 70 height 19
type input "Saving..."
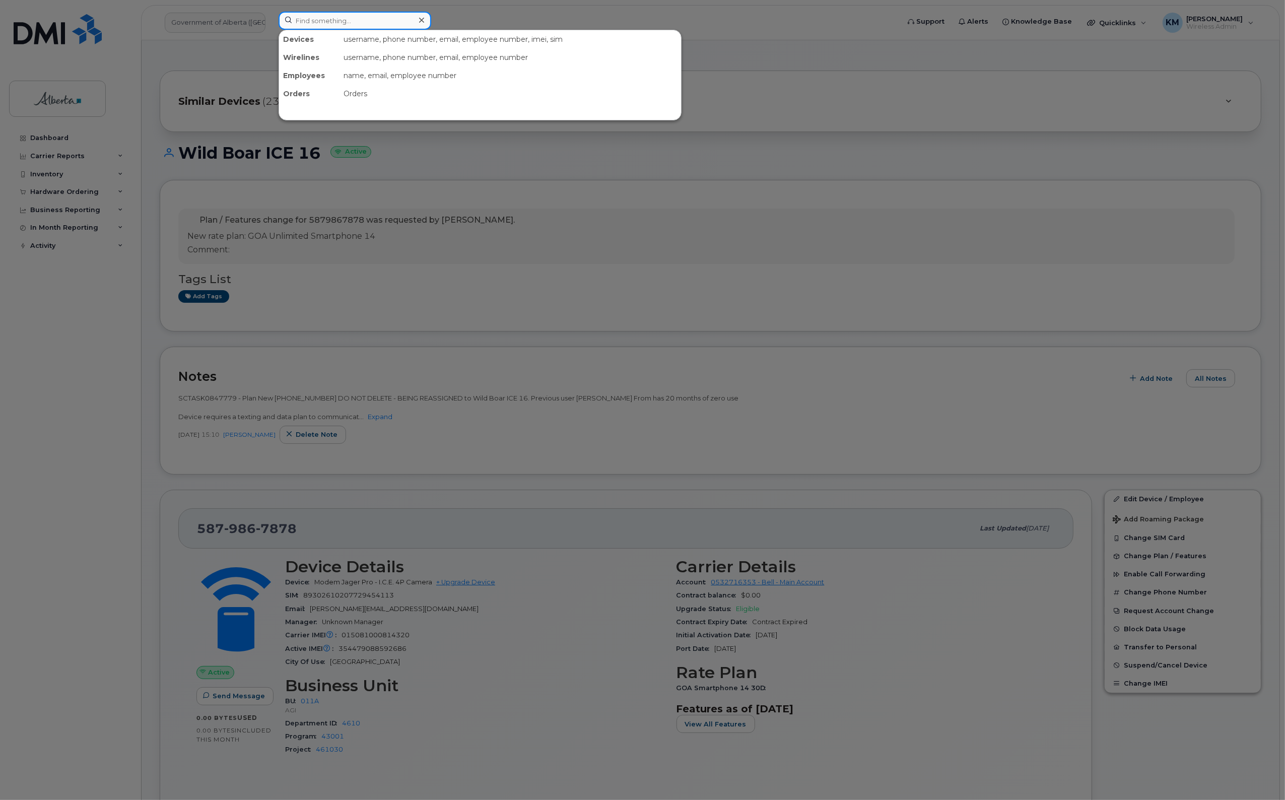
click at [321, 23] on input at bounding box center [355, 21] width 153 height 18
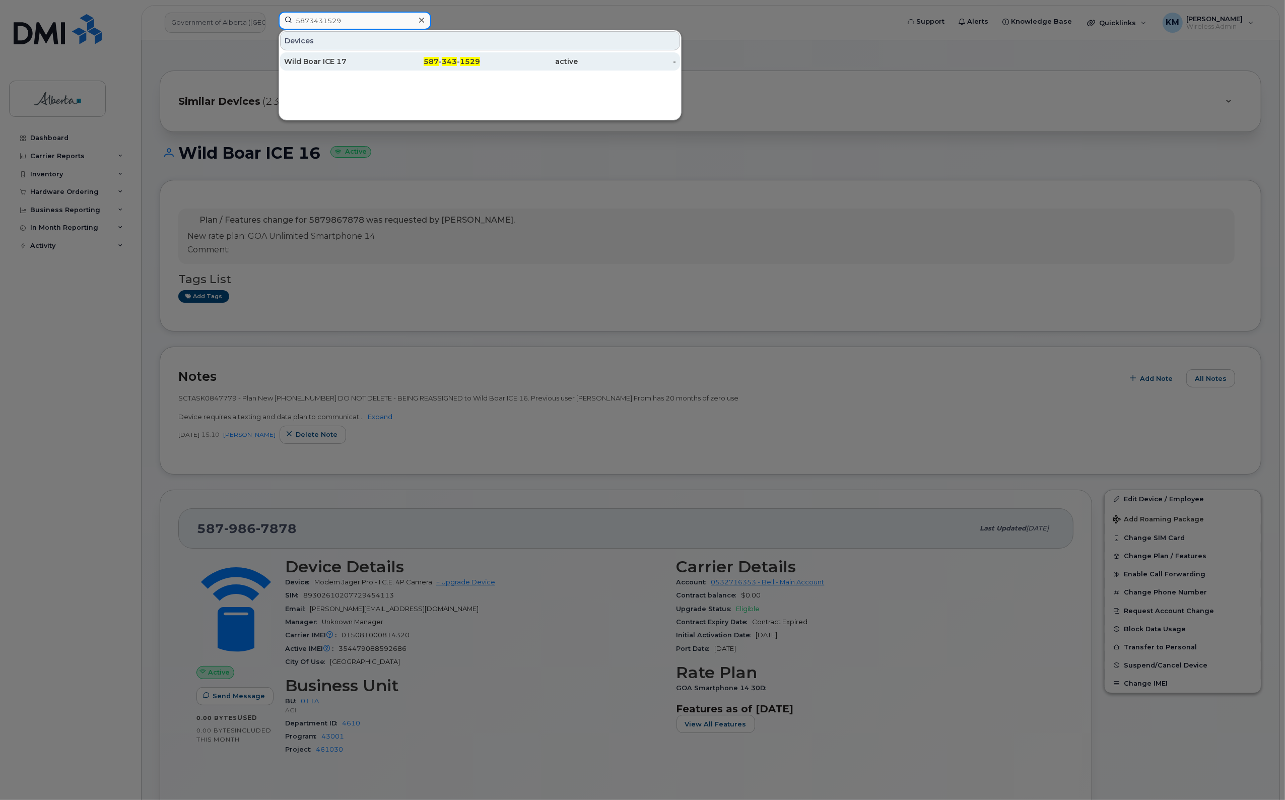
type input "5873431529"
click at [326, 56] on div "Wild Boar ICE 17" at bounding box center [333, 61] width 98 height 18
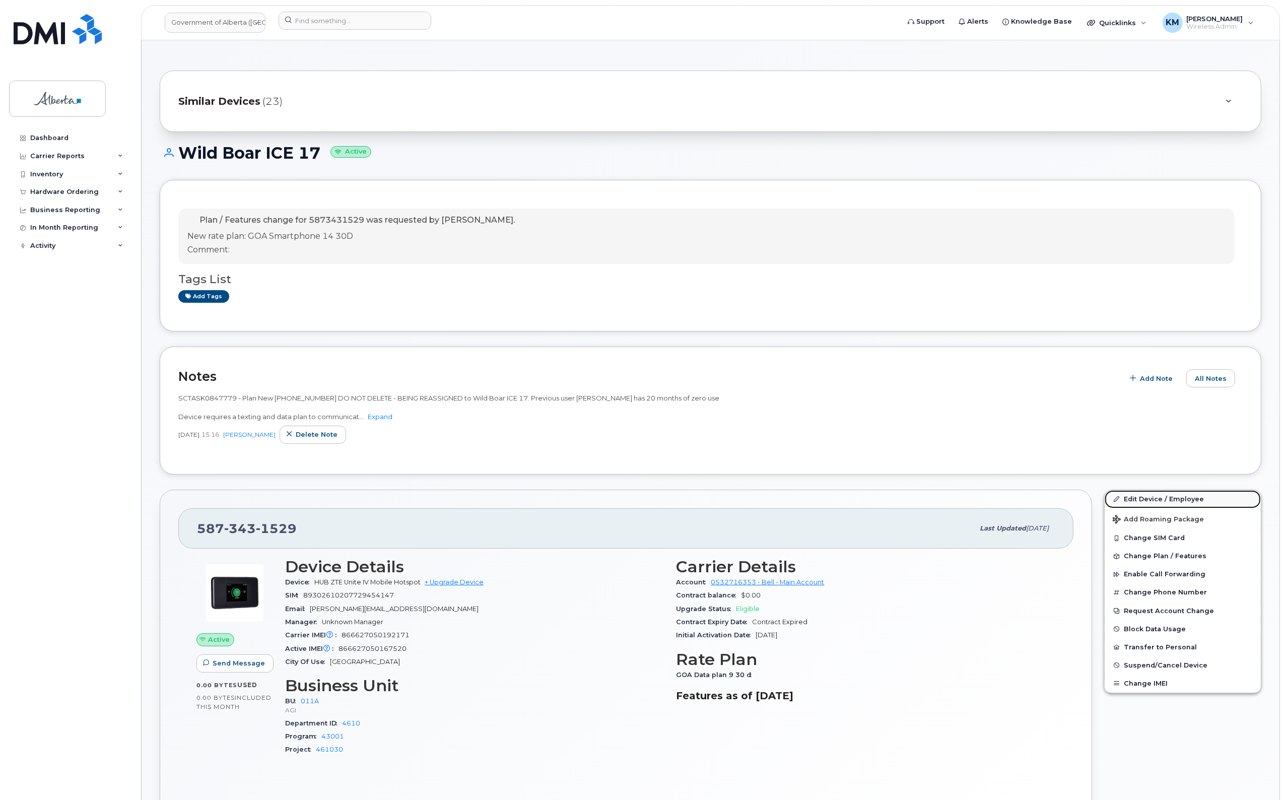
click at [1167, 495] on link "Edit Device / Employee" at bounding box center [1183, 499] width 156 height 18
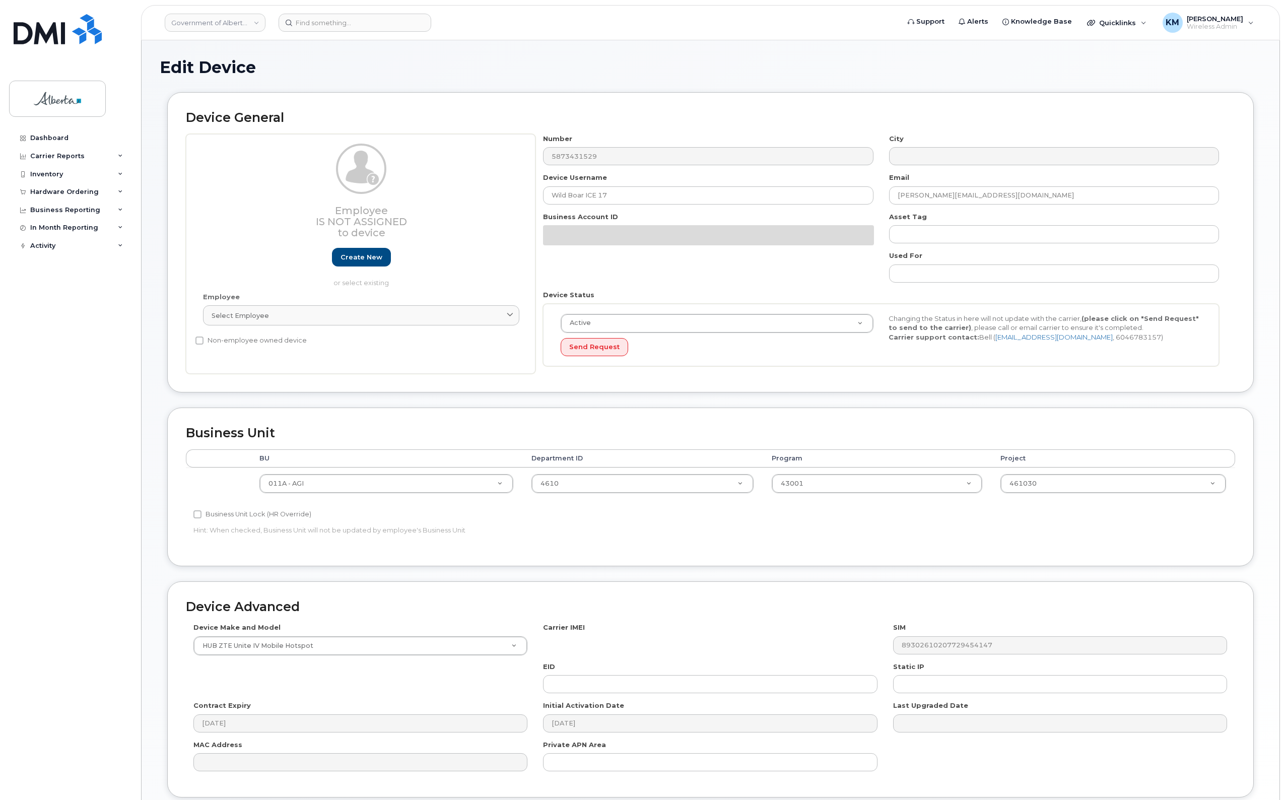
select select "4120336"
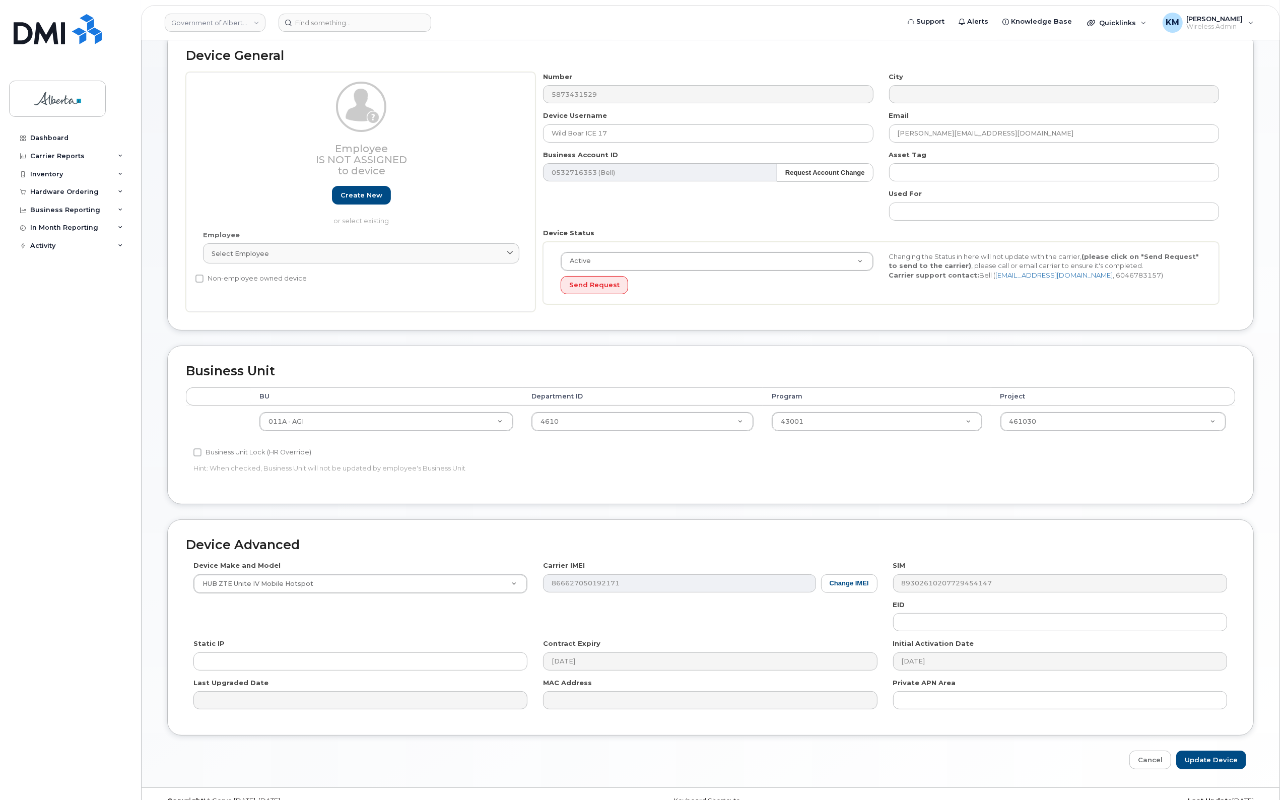
scroll to position [84, 0]
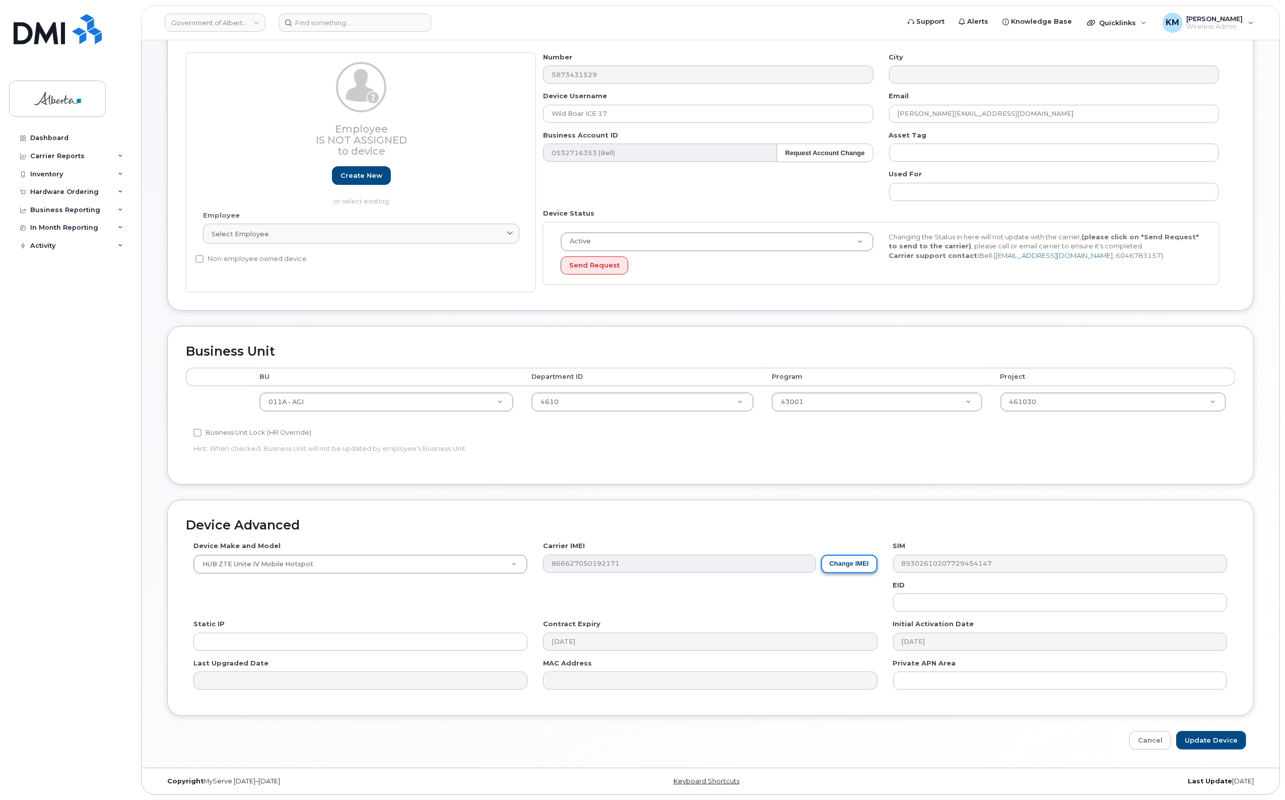
click at [830, 562] on button "Change IMEI" at bounding box center [849, 564] width 56 height 19
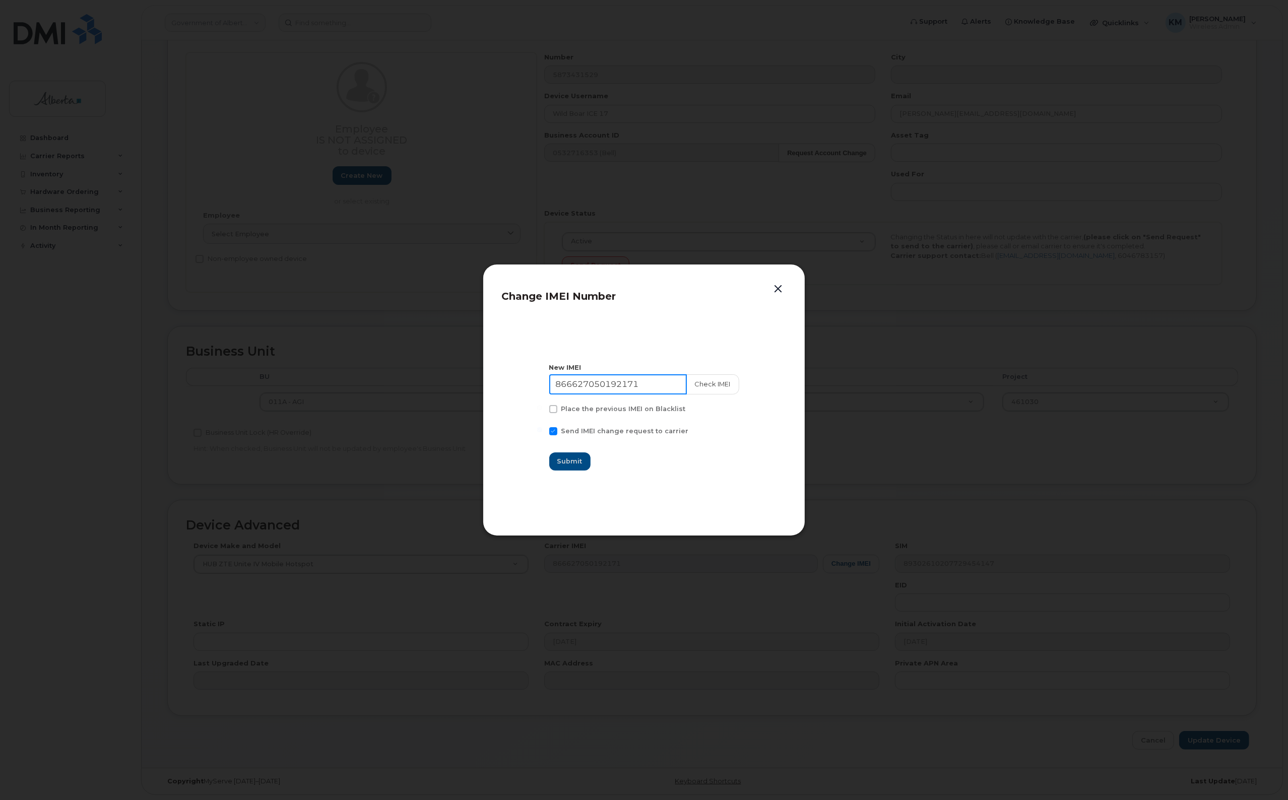
drag, startPoint x: 656, startPoint y: 384, endPoint x: 497, endPoint y: 393, distance: 158.9
click at [497, 393] on div "Change IMEI Number New IMEI 866627050192171 Check IMEI Place the previous IMEI …" at bounding box center [644, 400] width 322 height 272
type input "015081000812738"
click at [715, 383] on button "Check IMEI" at bounding box center [712, 384] width 53 height 20
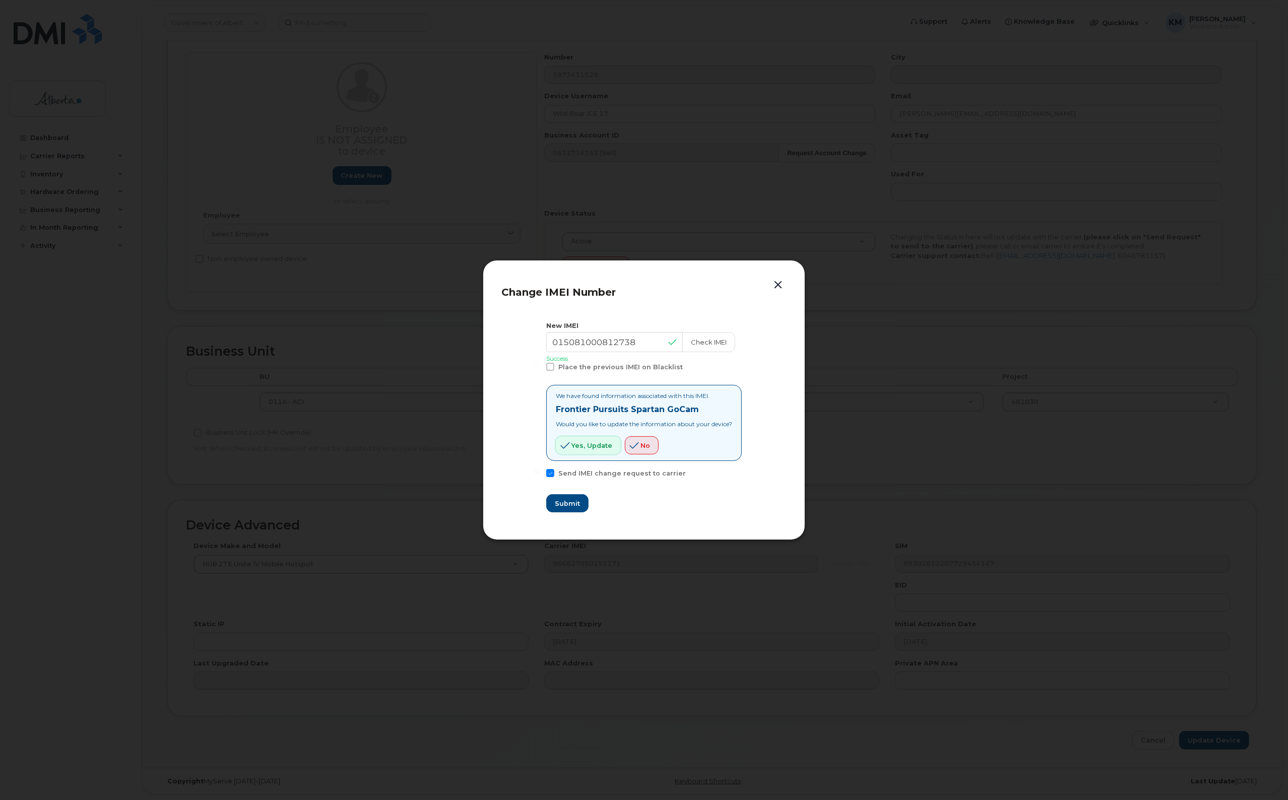
click at [610, 439] on button "Yes, update" at bounding box center [588, 445] width 65 height 18
click at [563, 507] on span "Submit" at bounding box center [566, 504] width 25 height 10
type input "015081000812738"
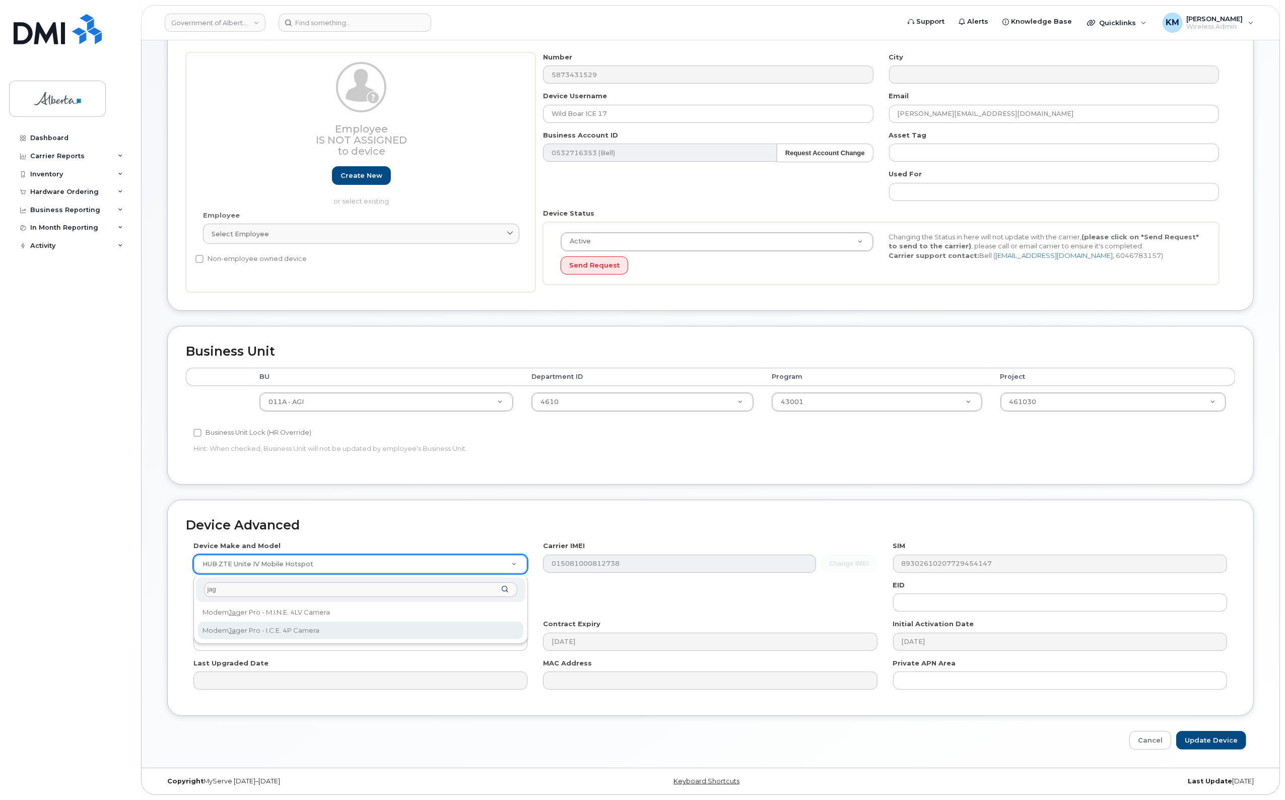
type input "jag"
select select "3355"
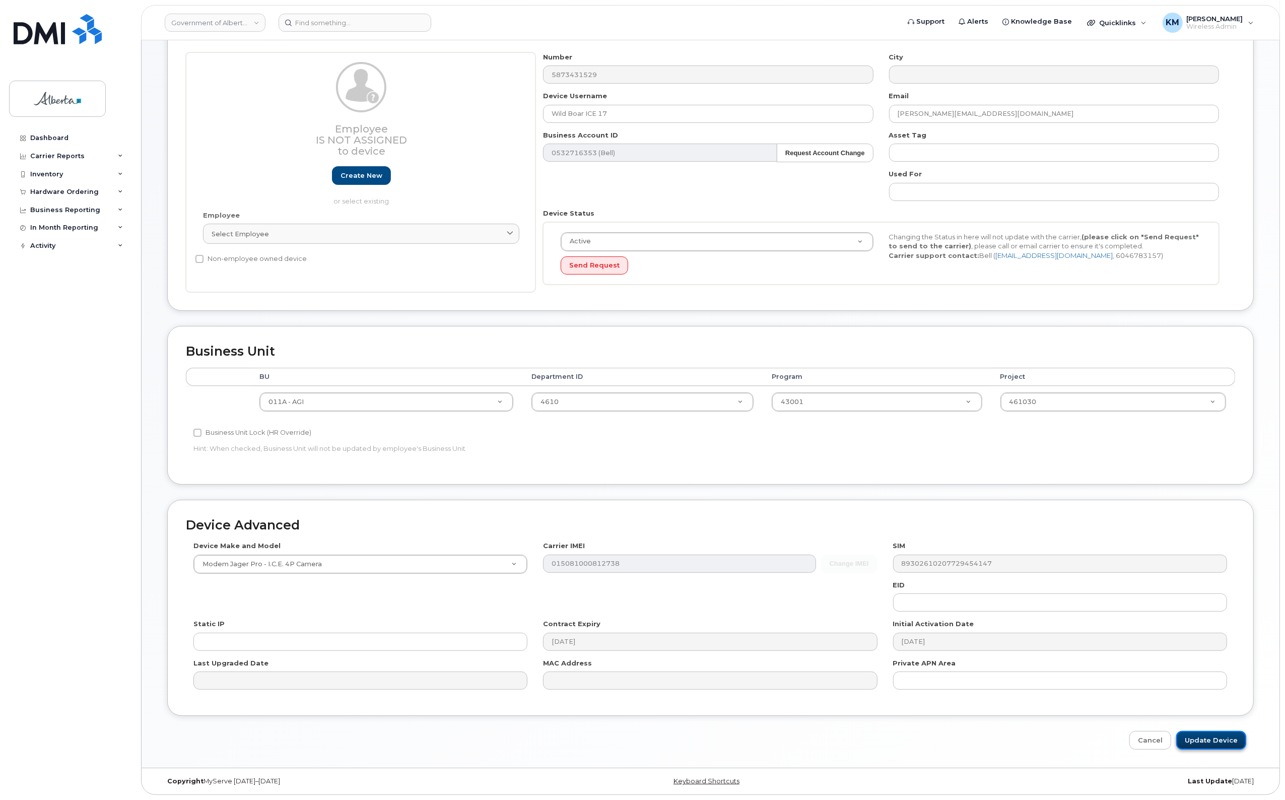
click at [1223, 744] on input "Update Device" at bounding box center [1211, 740] width 70 height 19
type input "Saving..."
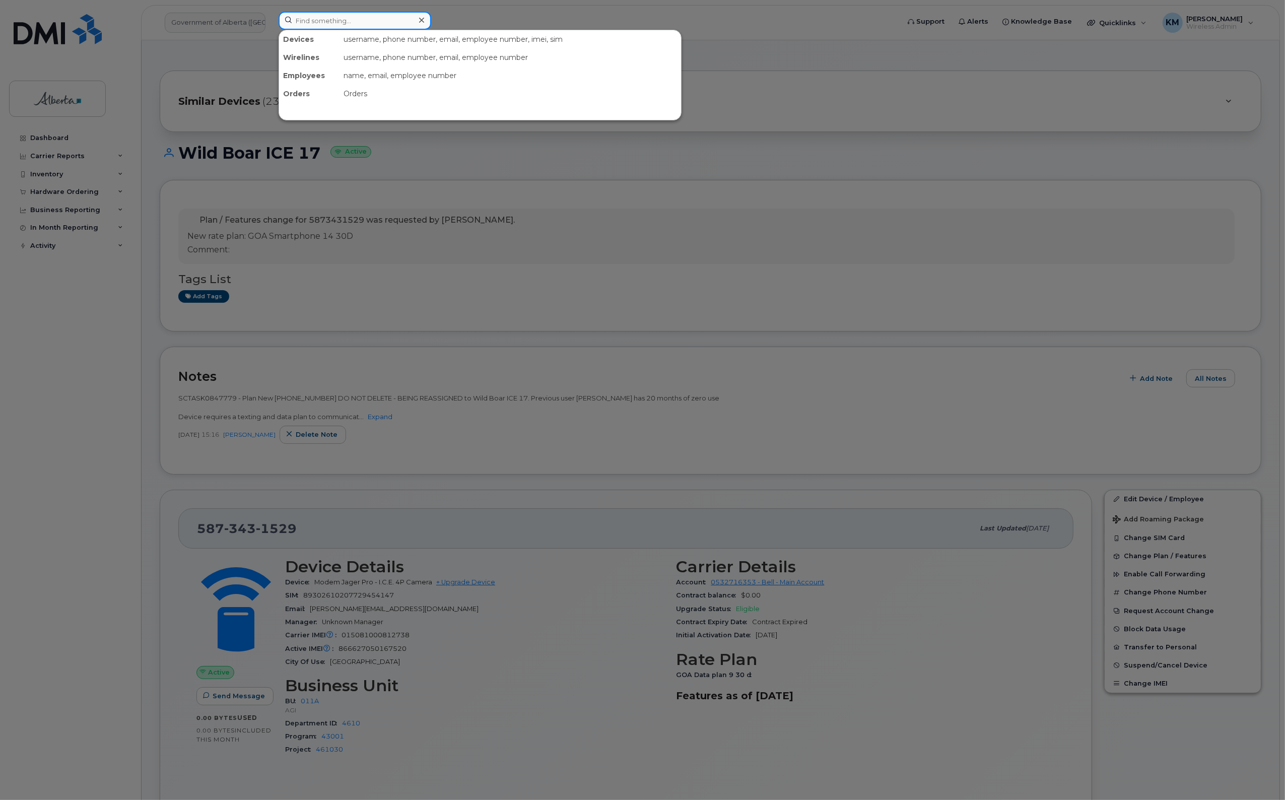
click at [353, 15] on input at bounding box center [355, 21] width 153 height 18
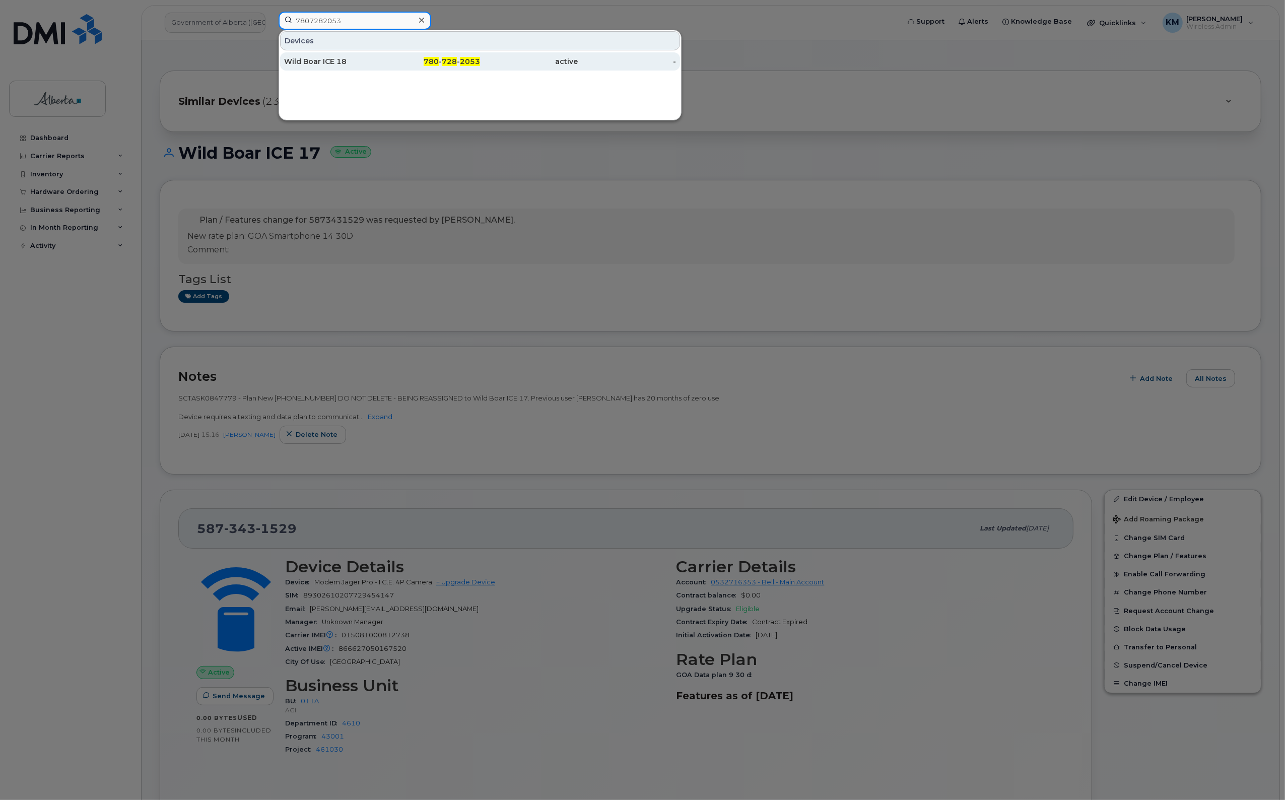
type input "7807282053"
click at [354, 67] on div "Wild Boar ICE 18" at bounding box center [333, 61] width 98 height 10
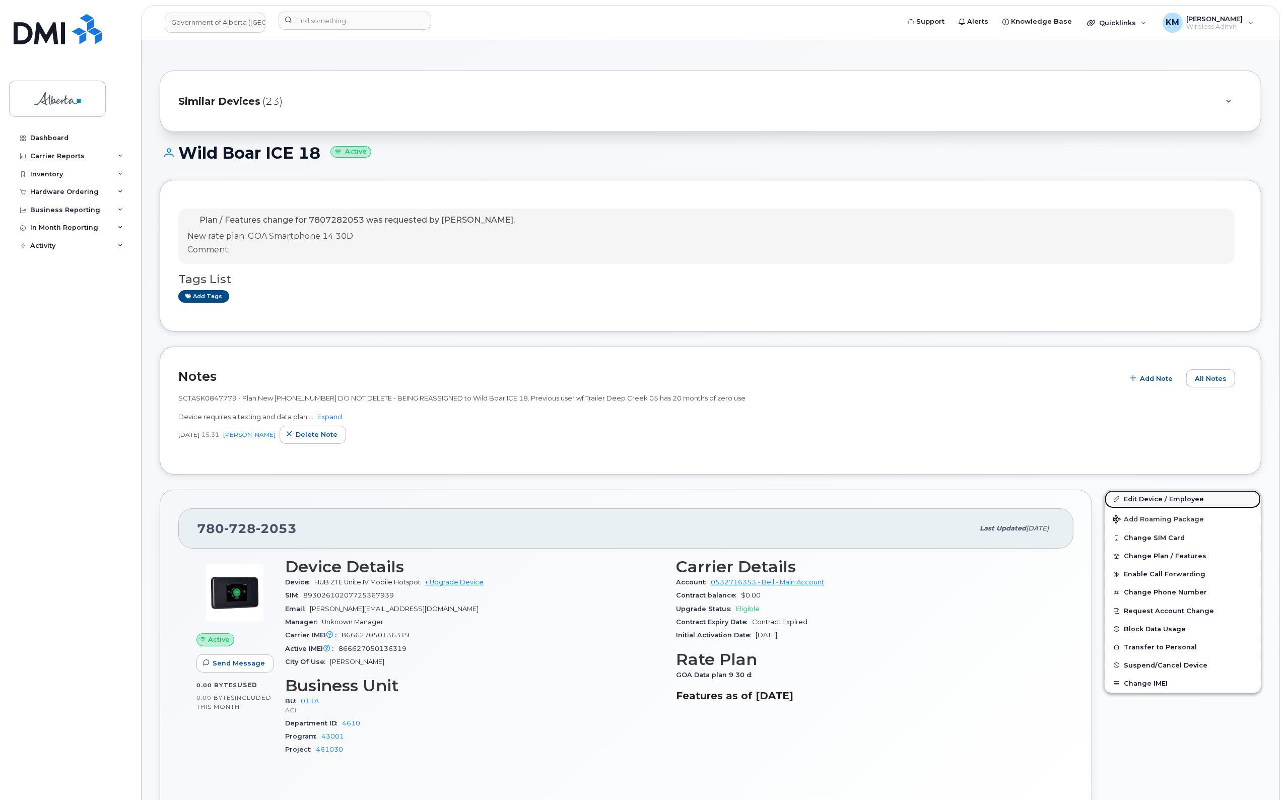
click at [1145, 492] on link "Edit Device / Employee" at bounding box center [1183, 499] width 156 height 18
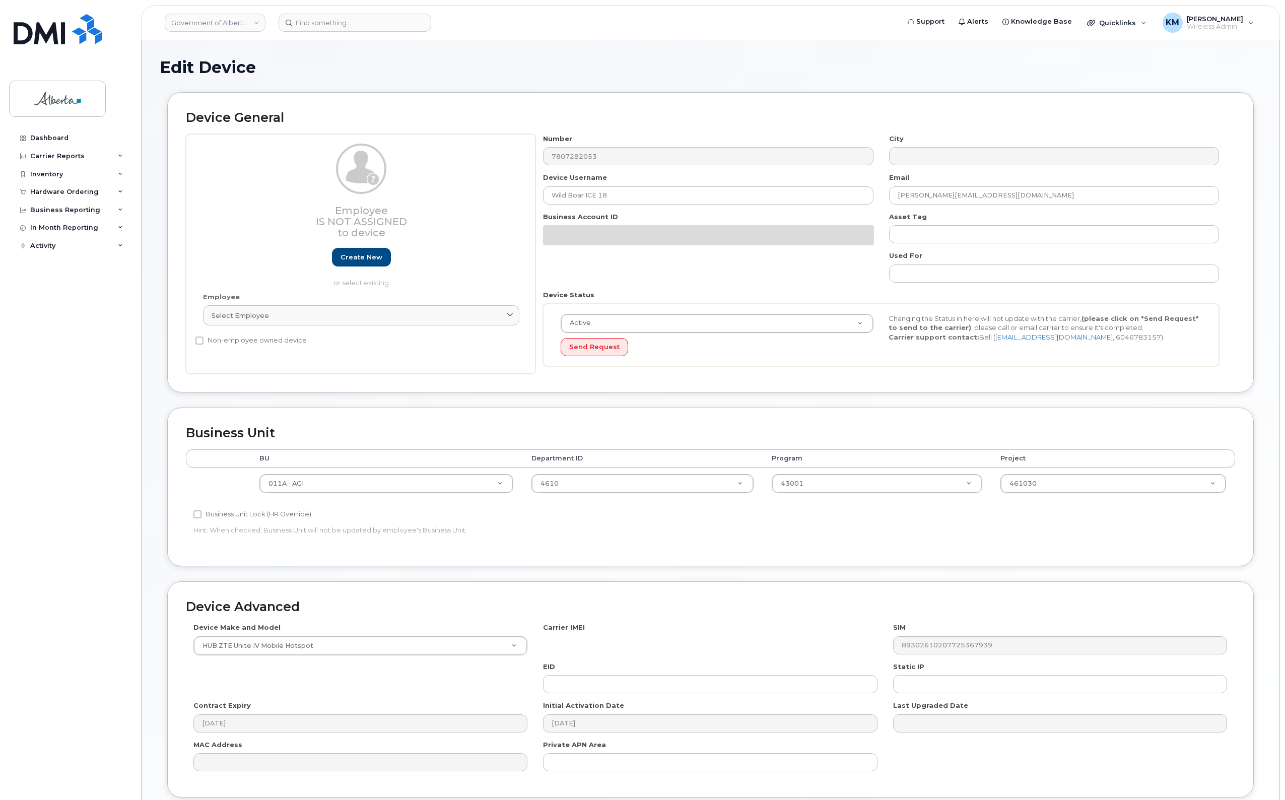
select select "4120336"
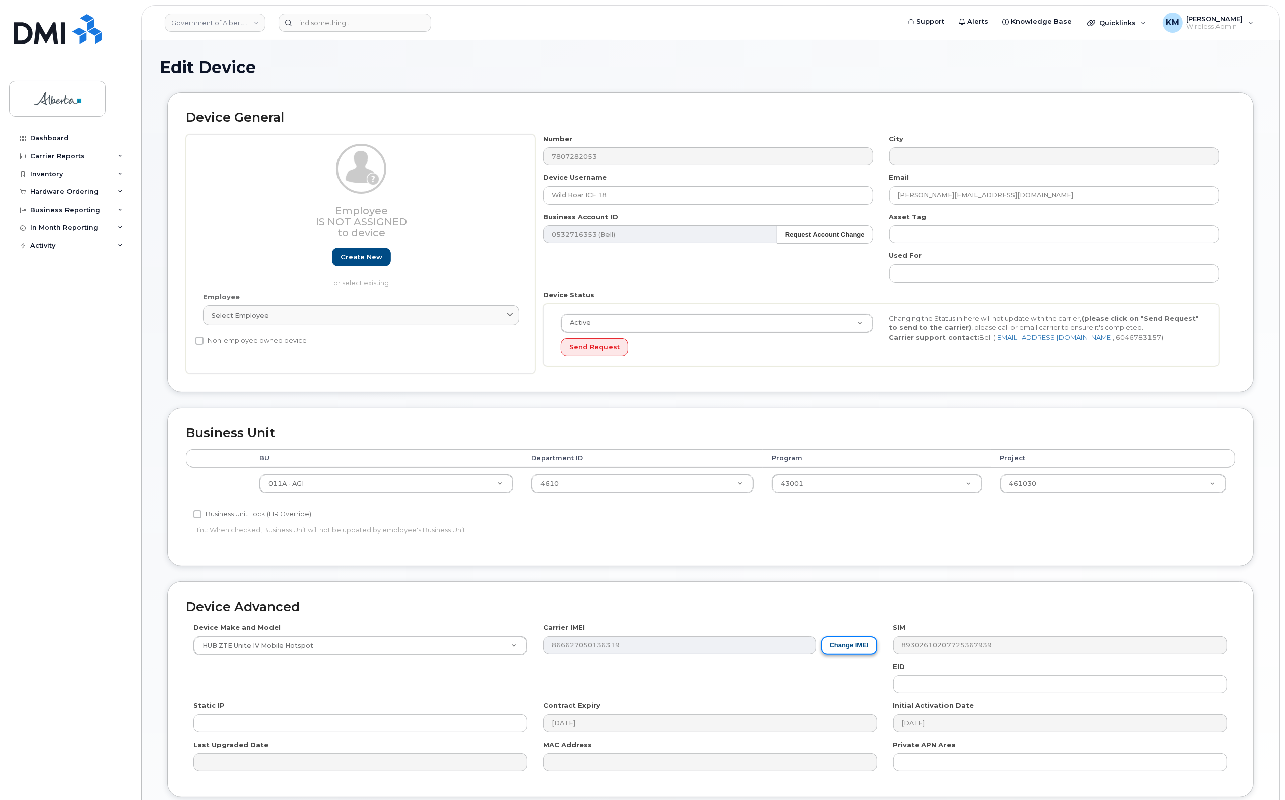
click at [840, 651] on button "Change IMEI" at bounding box center [849, 645] width 56 height 19
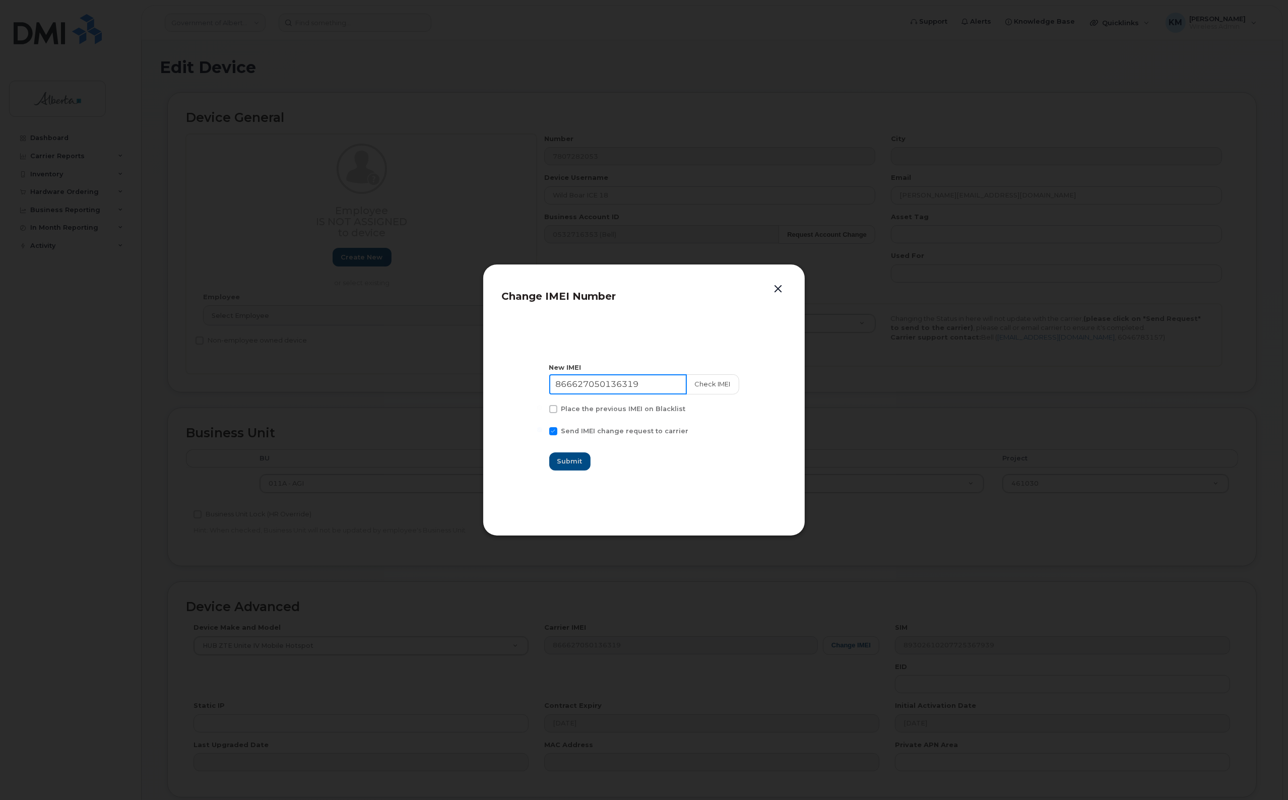
drag, startPoint x: 631, startPoint y: 388, endPoint x: 533, endPoint y: 389, distance: 98.2
click at [533, 389] on section "New IMEI 866627050136319 Check IMEI Place the previous IMEI on Blacklist Send I…" at bounding box center [643, 417] width 285 height 202
type input "015081000814031"
click at [718, 379] on button "Check IMEI" at bounding box center [712, 384] width 53 height 20
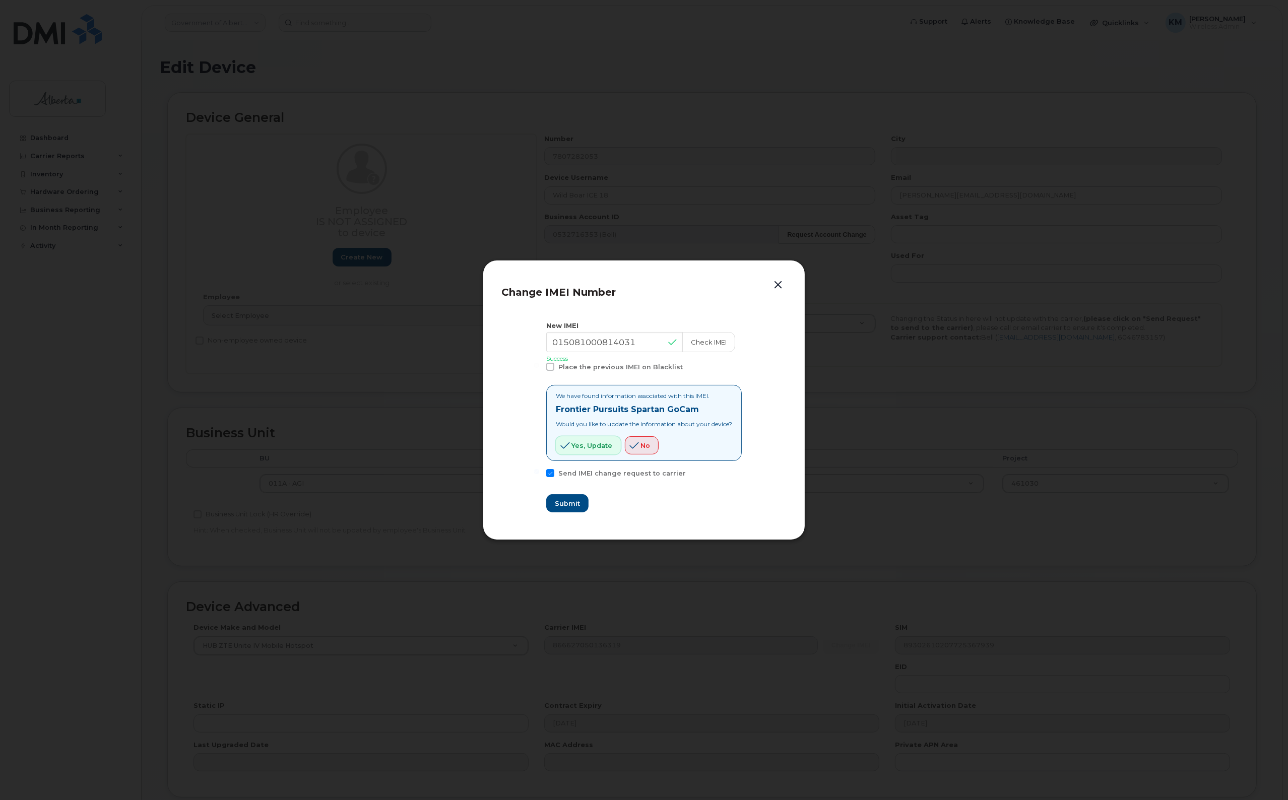
click at [585, 449] on span "Yes, update" at bounding box center [591, 446] width 41 height 10
click at [562, 502] on span "Submit" at bounding box center [566, 504] width 25 height 10
type input "015081000814031"
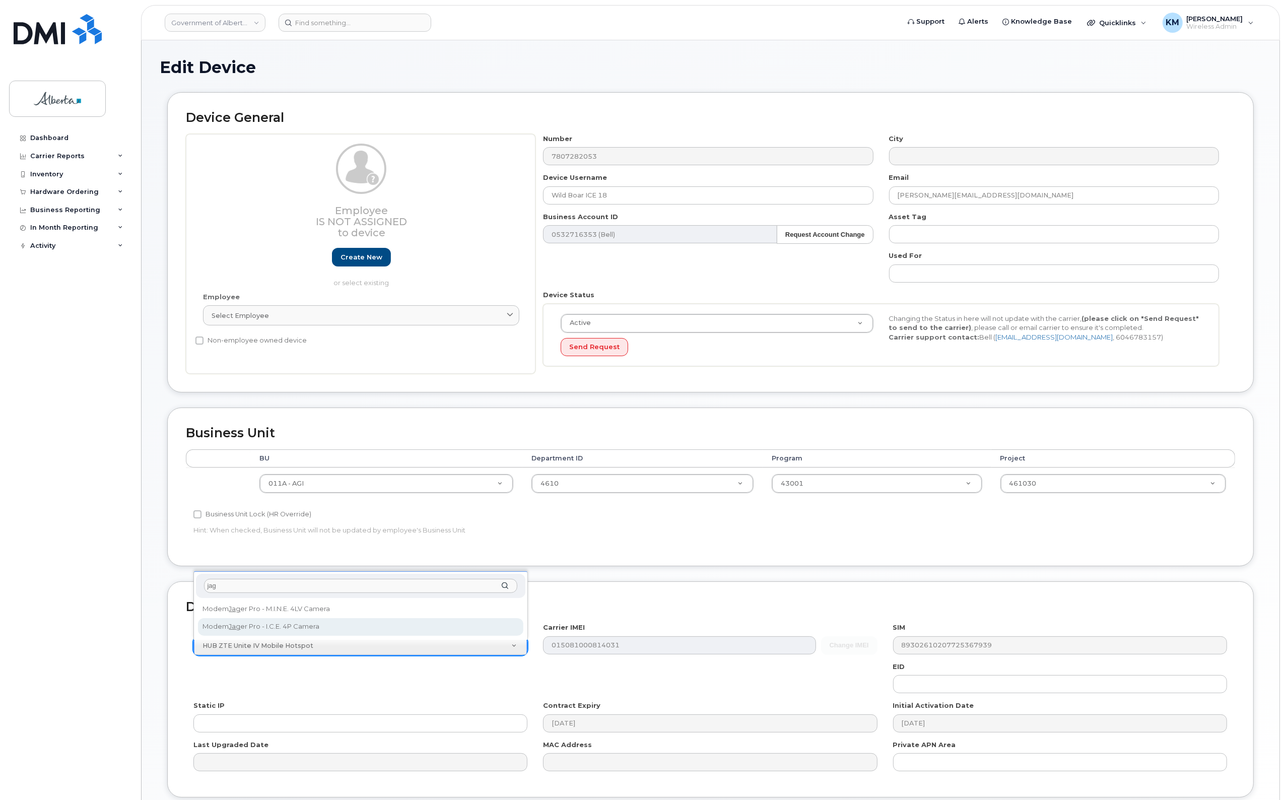
type input "jag"
select select "3355"
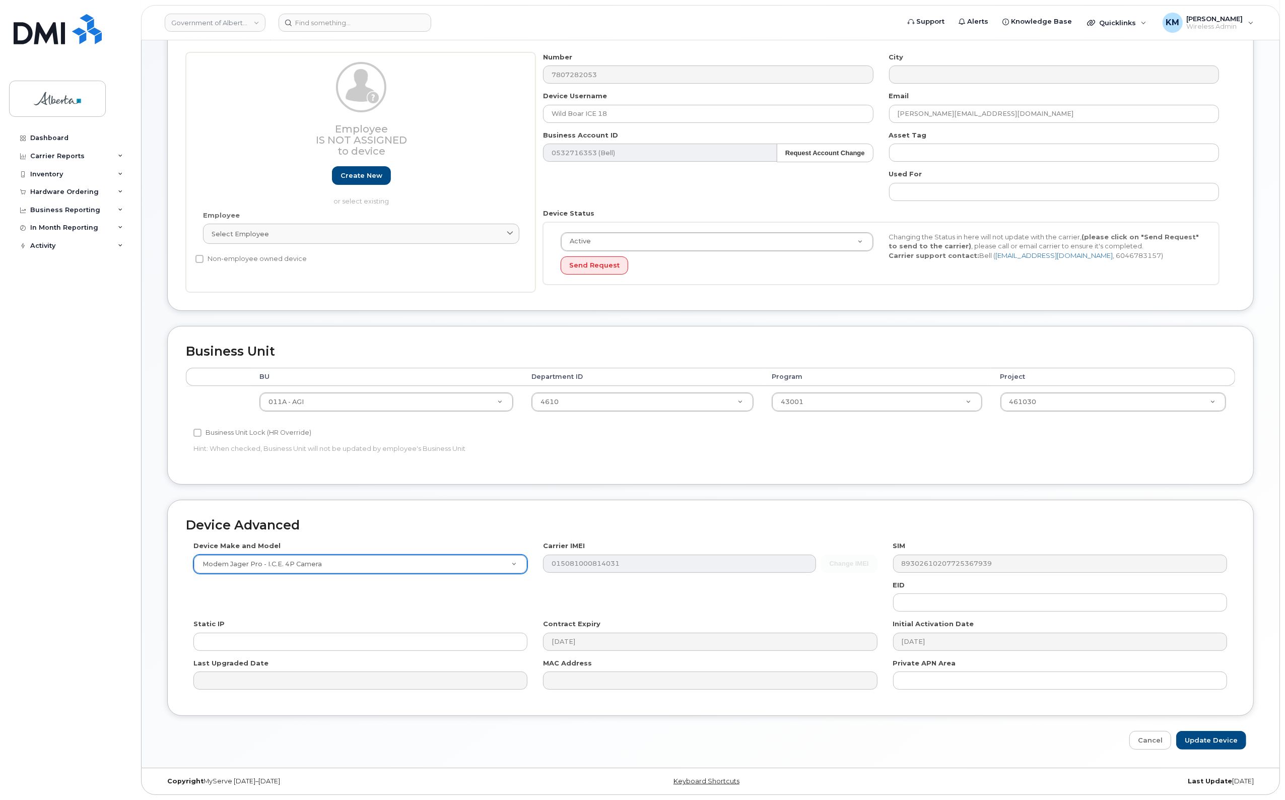
scroll to position [84, 0]
click at [1227, 741] on input "Update Device" at bounding box center [1211, 740] width 70 height 19
type input "Saving..."
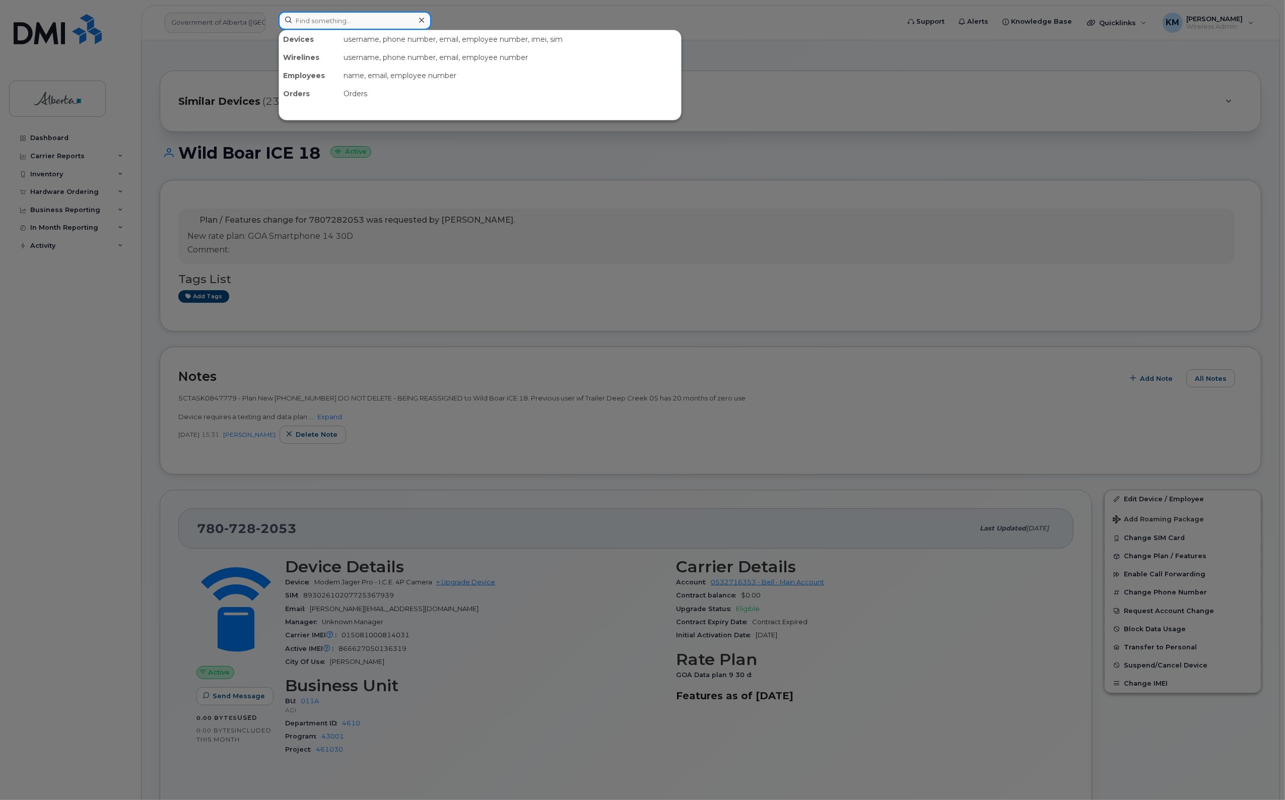
click at [362, 22] on input at bounding box center [355, 21] width 153 height 18
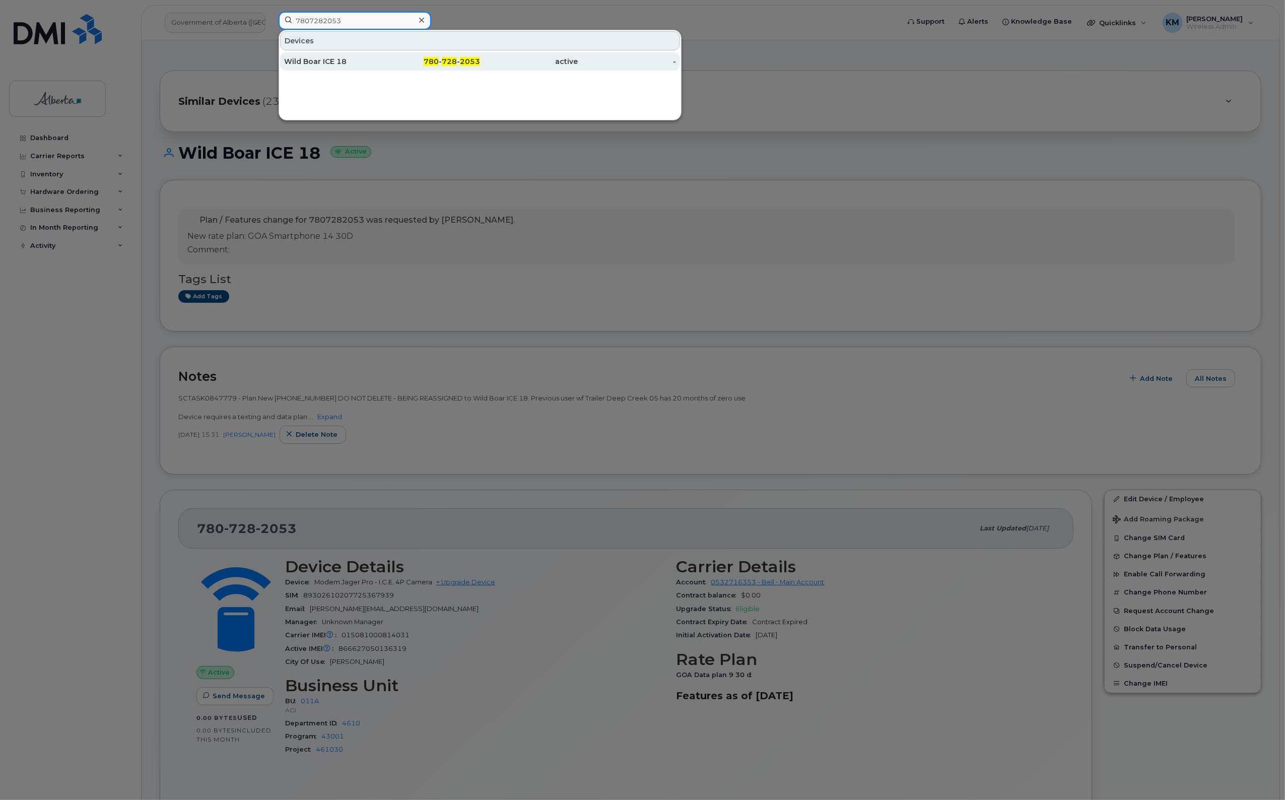
type input "7807282053"
click at [384, 58] on div "780 - 728 - 2053" at bounding box center [431, 61] width 98 height 10
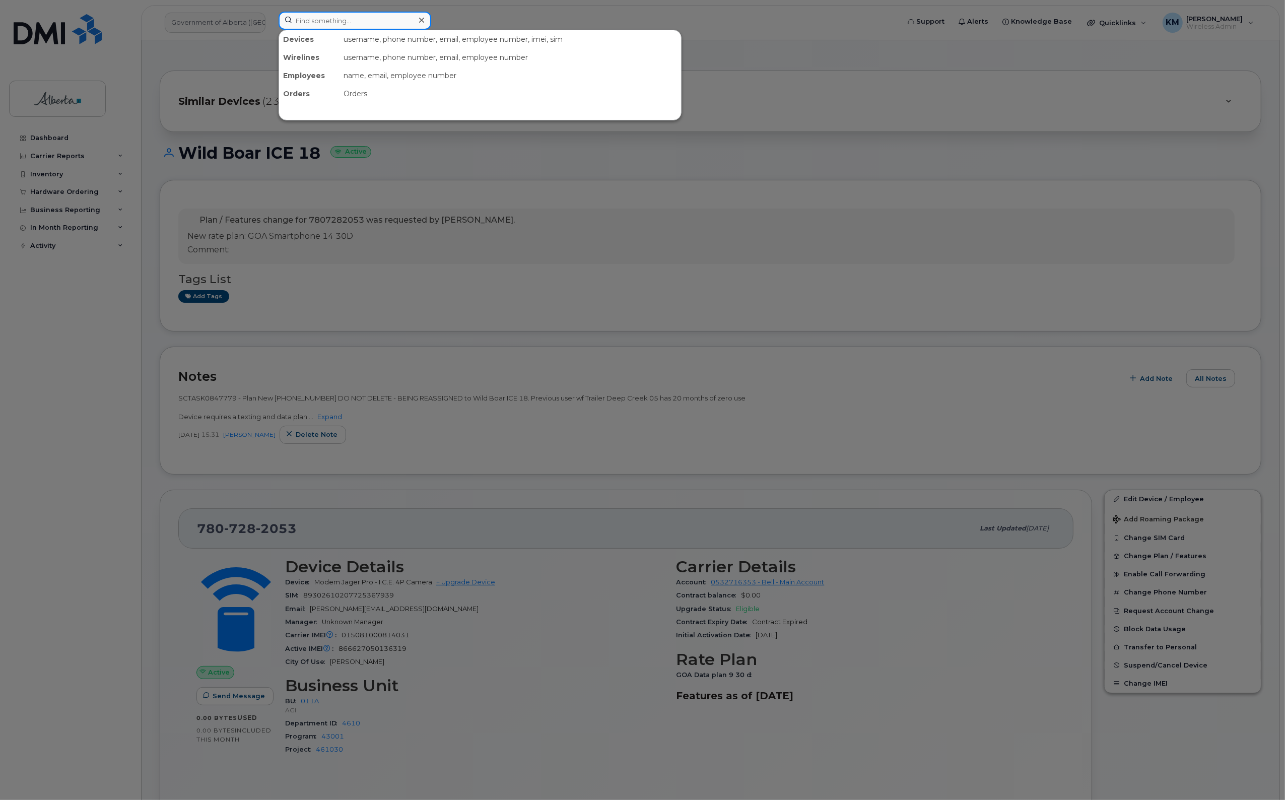
click at [335, 24] on input at bounding box center [355, 21] width 153 height 18
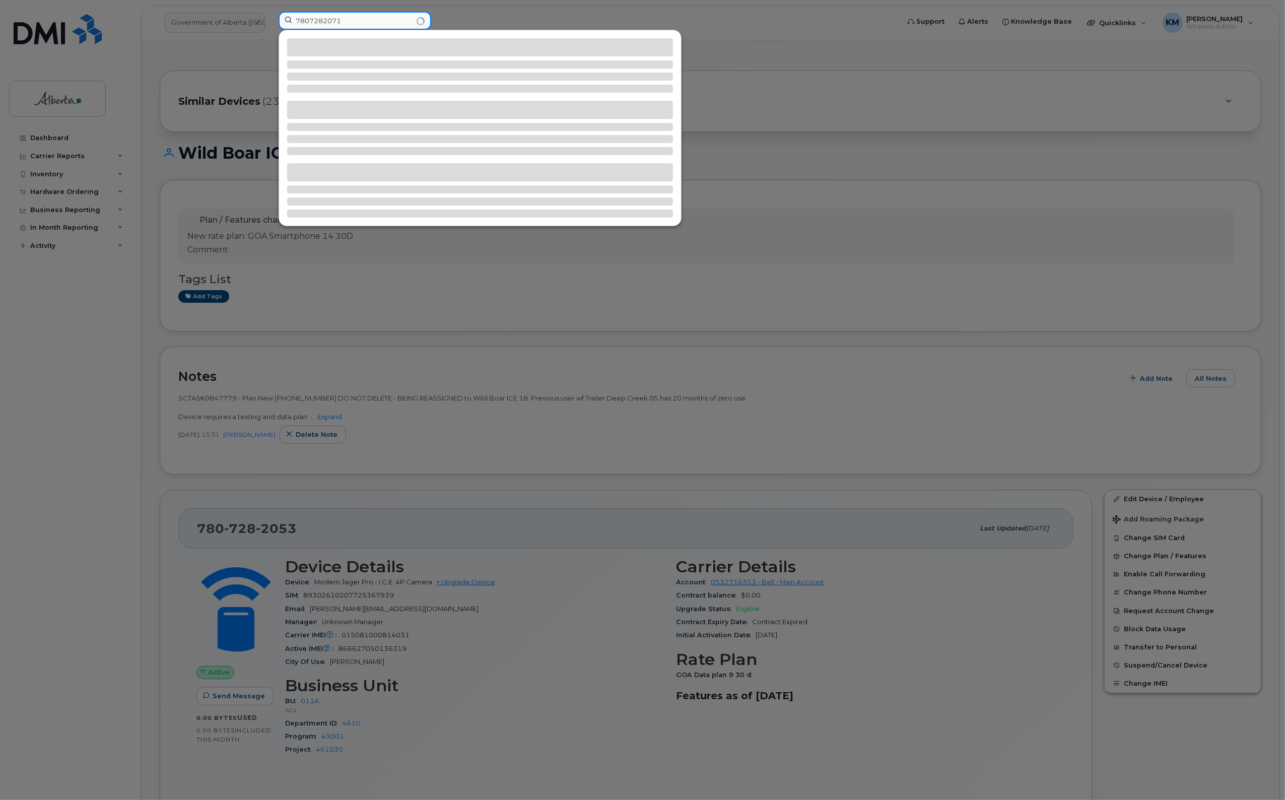
type input "7807282071"
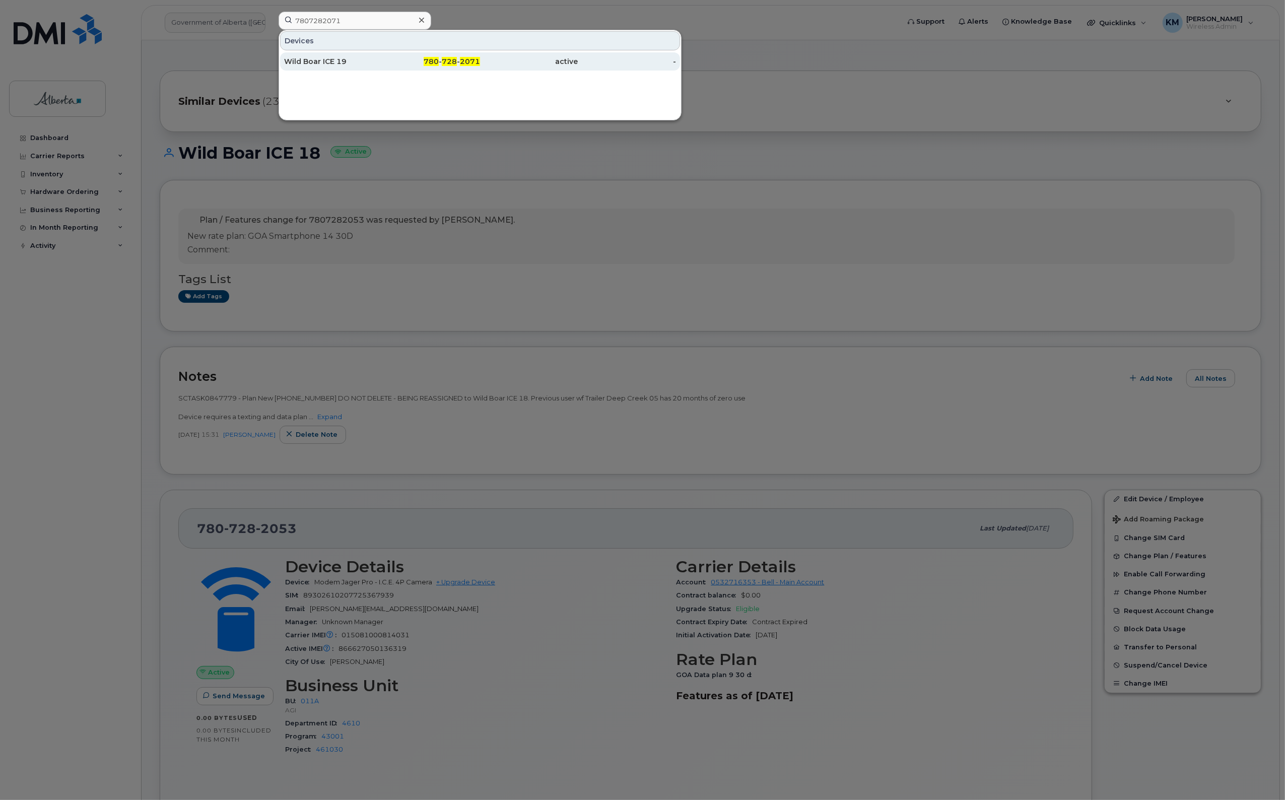
click at [334, 60] on div "Wild Boar ICE 19" at bounding box center [333, 61] width 98 height 10
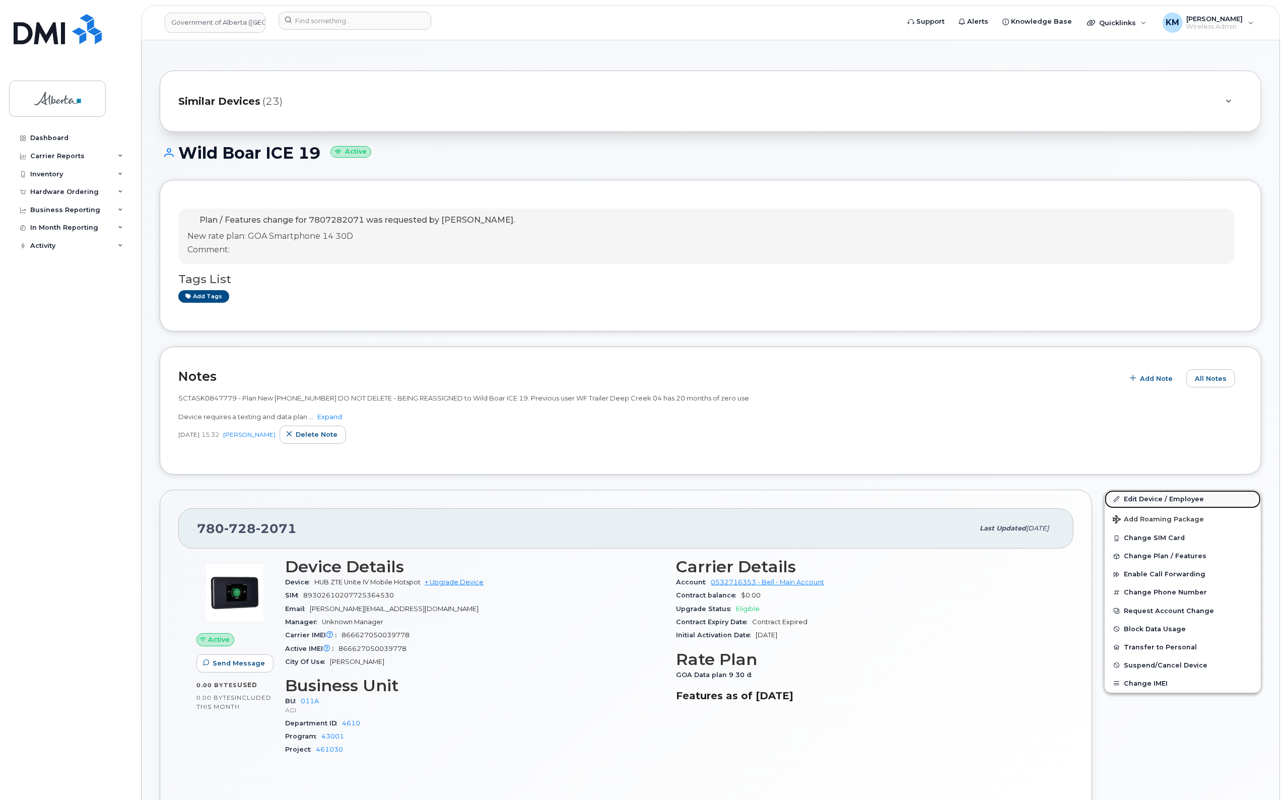
click at [1154, 495] on link "Edit Device / Employee" at bounding box center [1183, 499] width 156 height 18
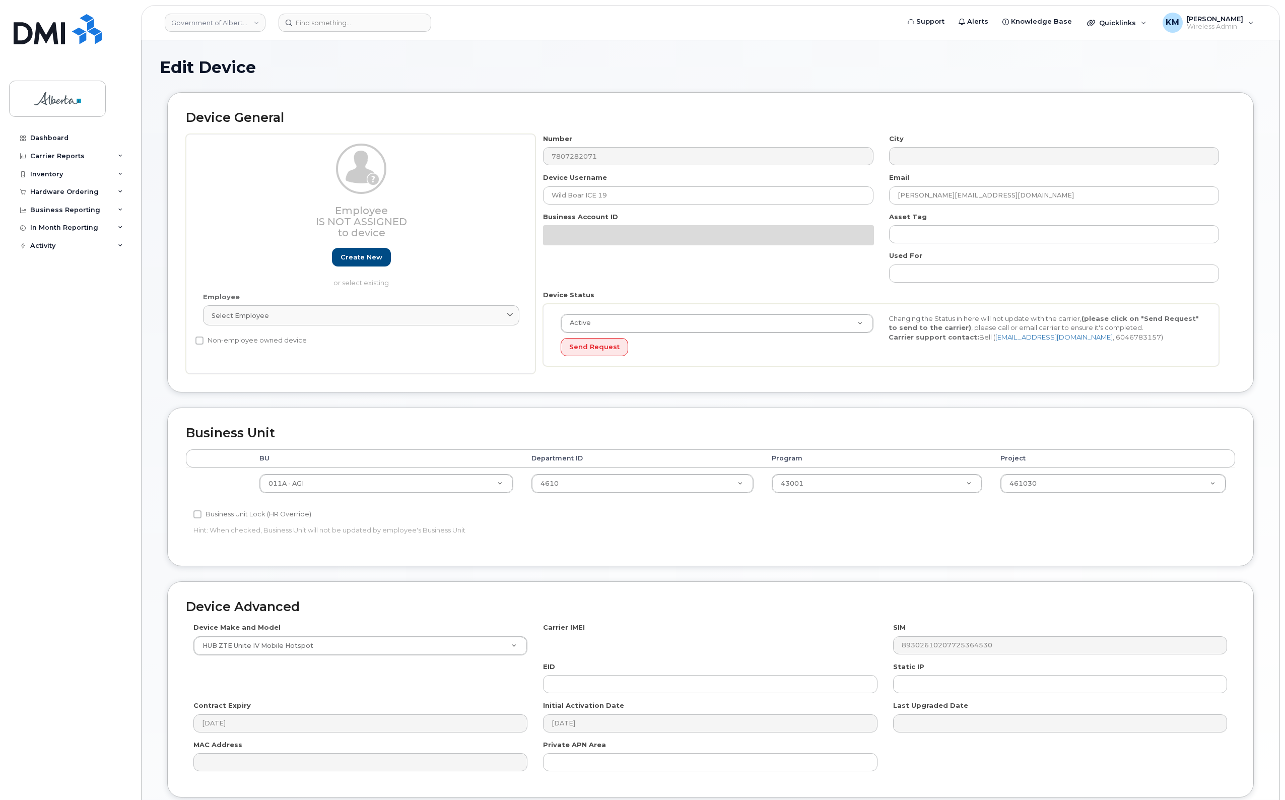
select select "4120336"
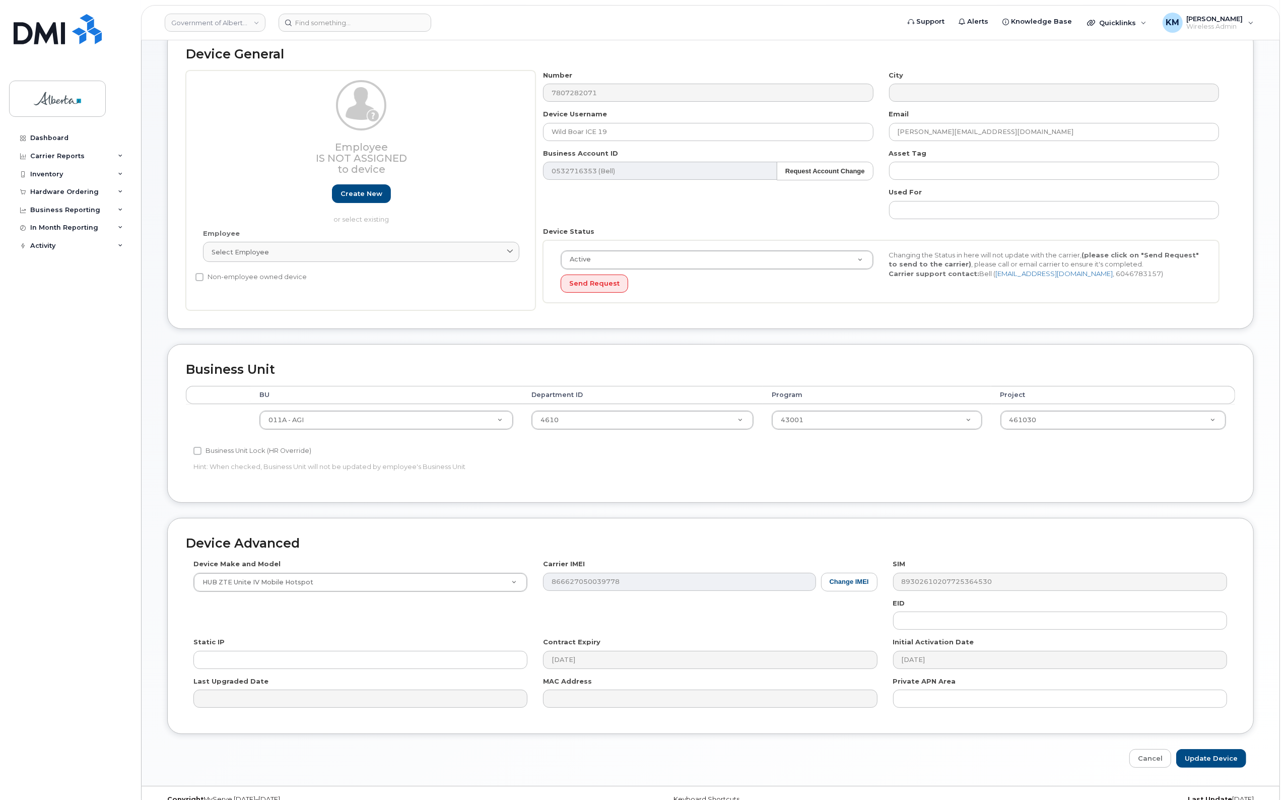
scroll to position [84, 0]
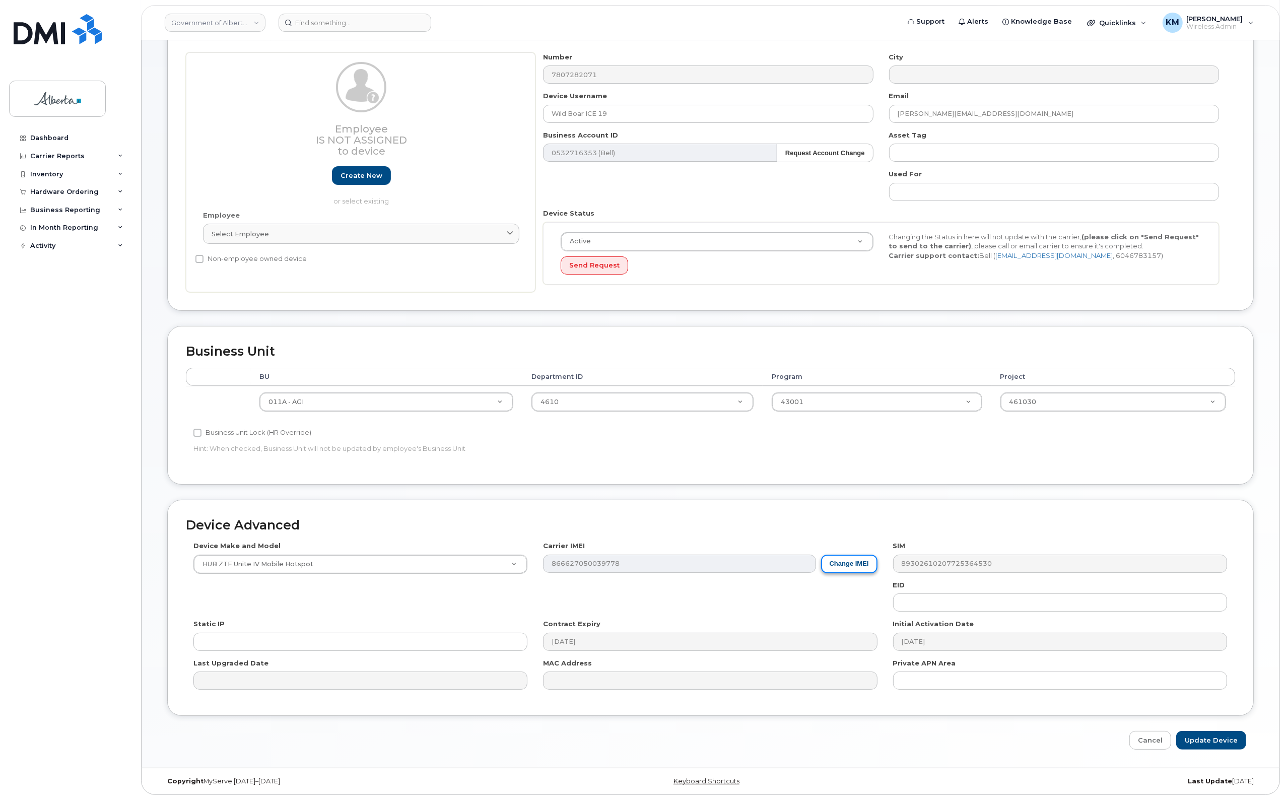
click at [860, 567] on button "Change IMEI" at bounding box center [849, 564] width 56 height 19
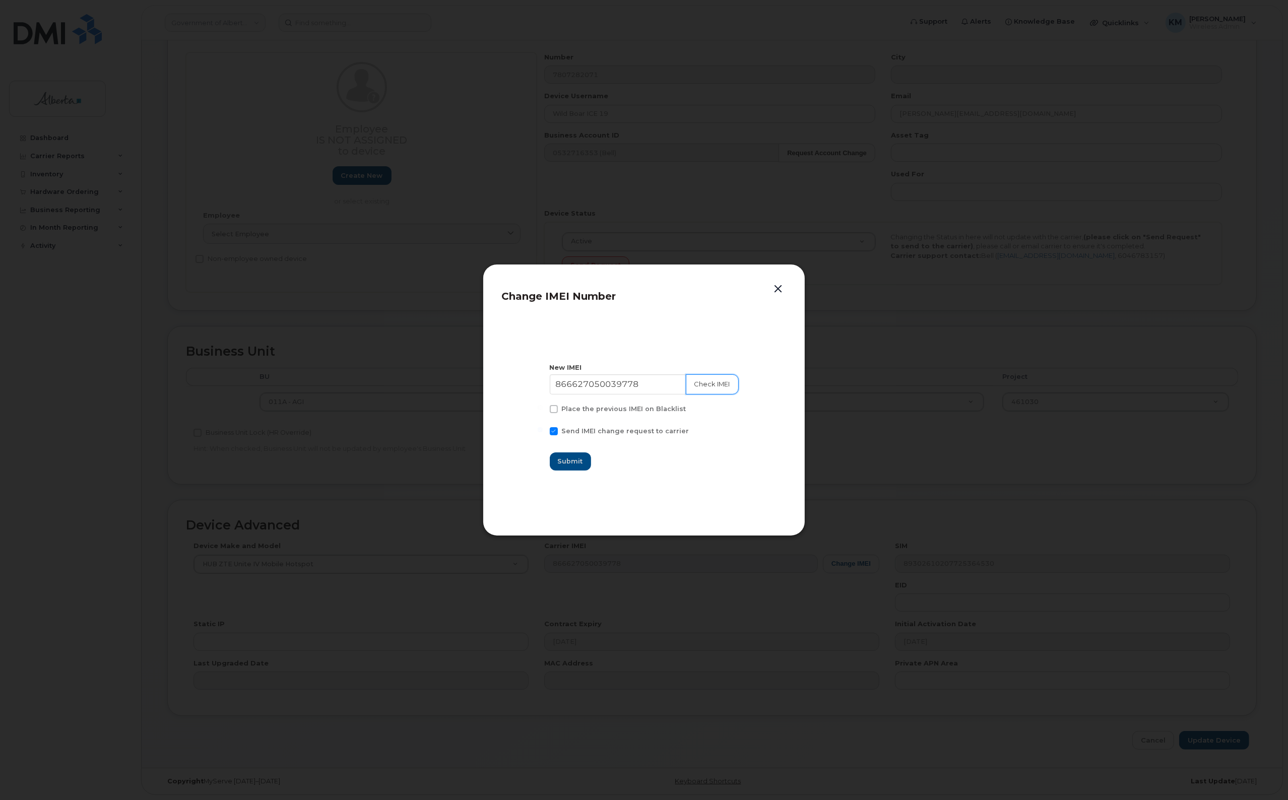
click at [714, 379] on button "Check IMEI" at bounding box center [712, 384] width 53 height 20
drag, startPoint x: 650, startPoint y: 388, endPoint x: 465, endPoint y: 397, distance: 185.1
click at [465, 397] on div "Change IMEI Number New IMEI [TECHNICAL_ID] Check IMEI Success Place the previou…" at bounding box center [644, 400] width 1288 height 800
click at [637, 392] on input "866627050039778" at bounding box center [618, 384] width 138 height 20
drag, startPoint x: 646, startPoint y: 380, endPoint x: 545, endPoint y: 378, distance: 100.8
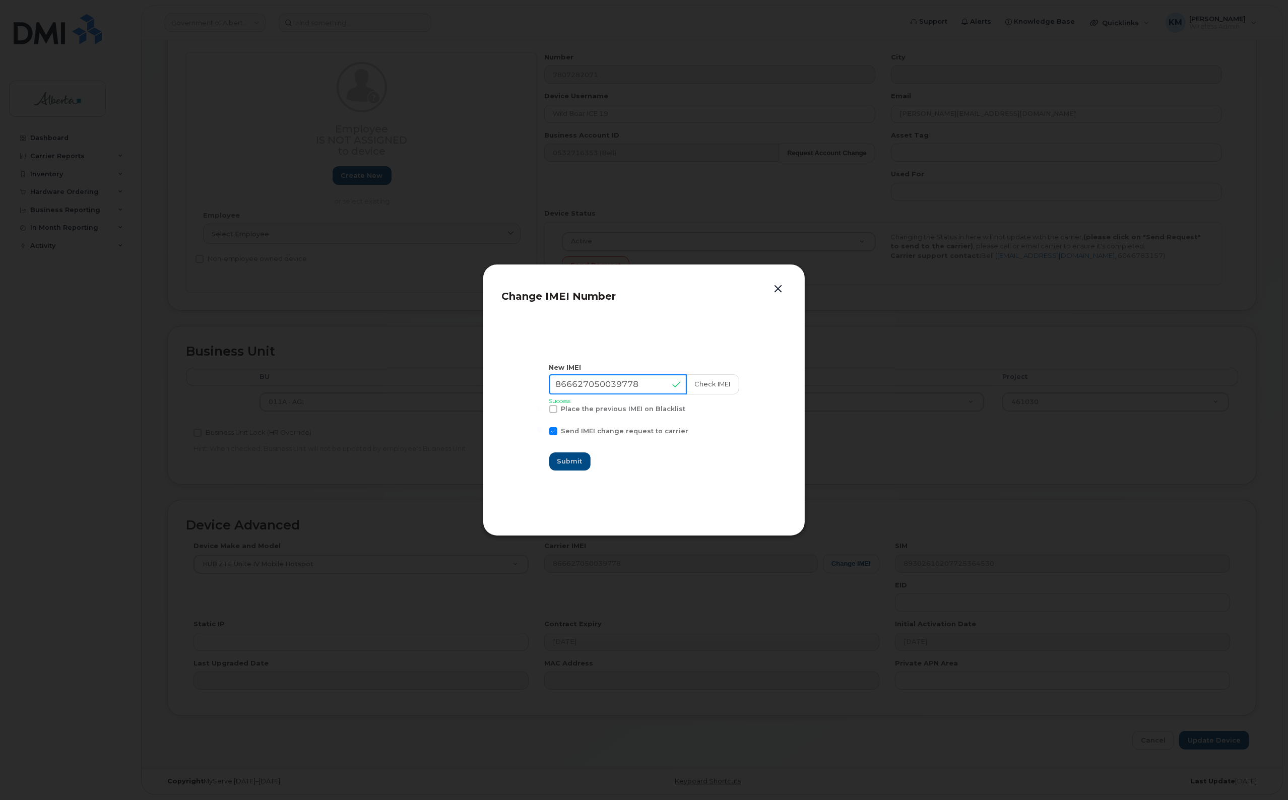
click at [545, 378] on section "New IMEI [TECHNICAL_ID] Check IMEI Success Place the previous IMEI on Blacklist…" at bounding box center [643, 417] width 285 height 202
type input "015081000881824"
click at [699, 383] on button "Check IMEI" at bounding box center [712, 384] width 53 height 20
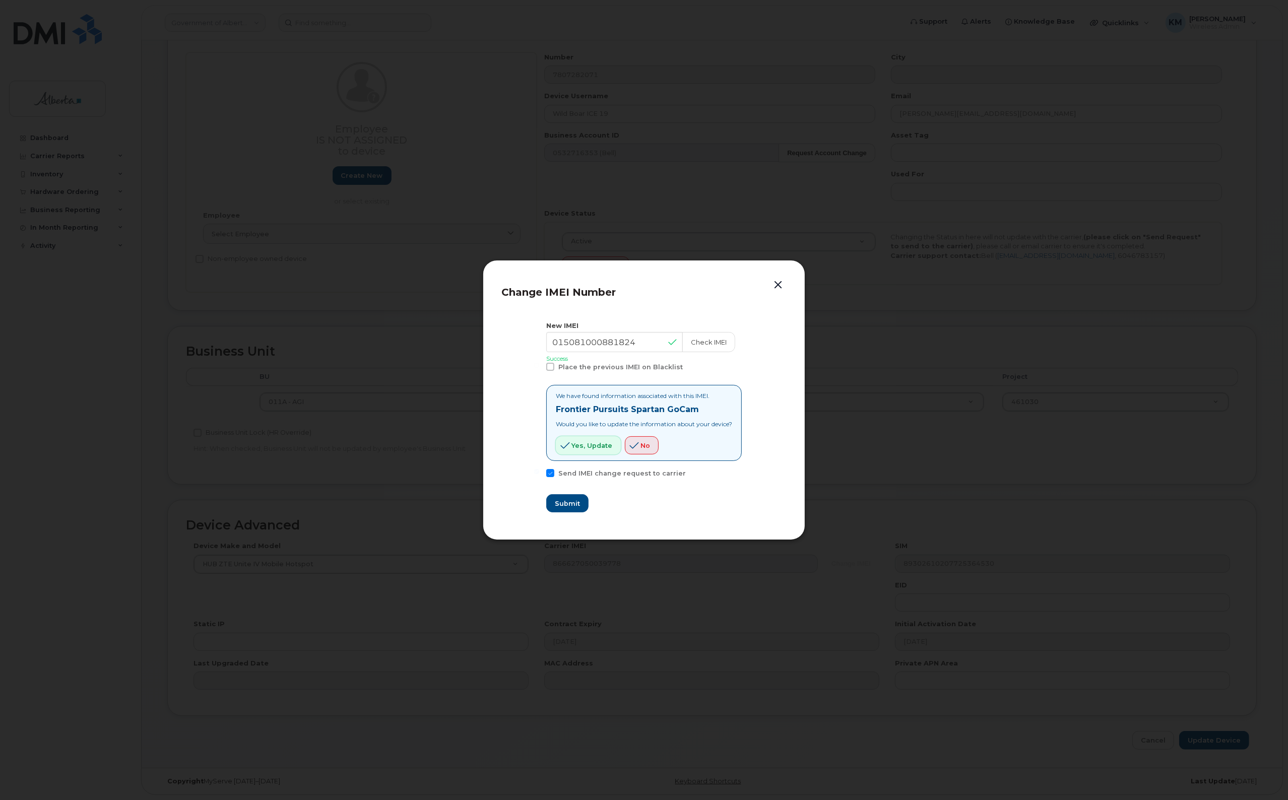
click at [606, 441] on span "Yes, update" at bounding box center [591, 446] width 41 height 10
click at [562, 504] on span "Submit" at bounding box center [566, 504] width 25 height 10
type input "015081000881824"
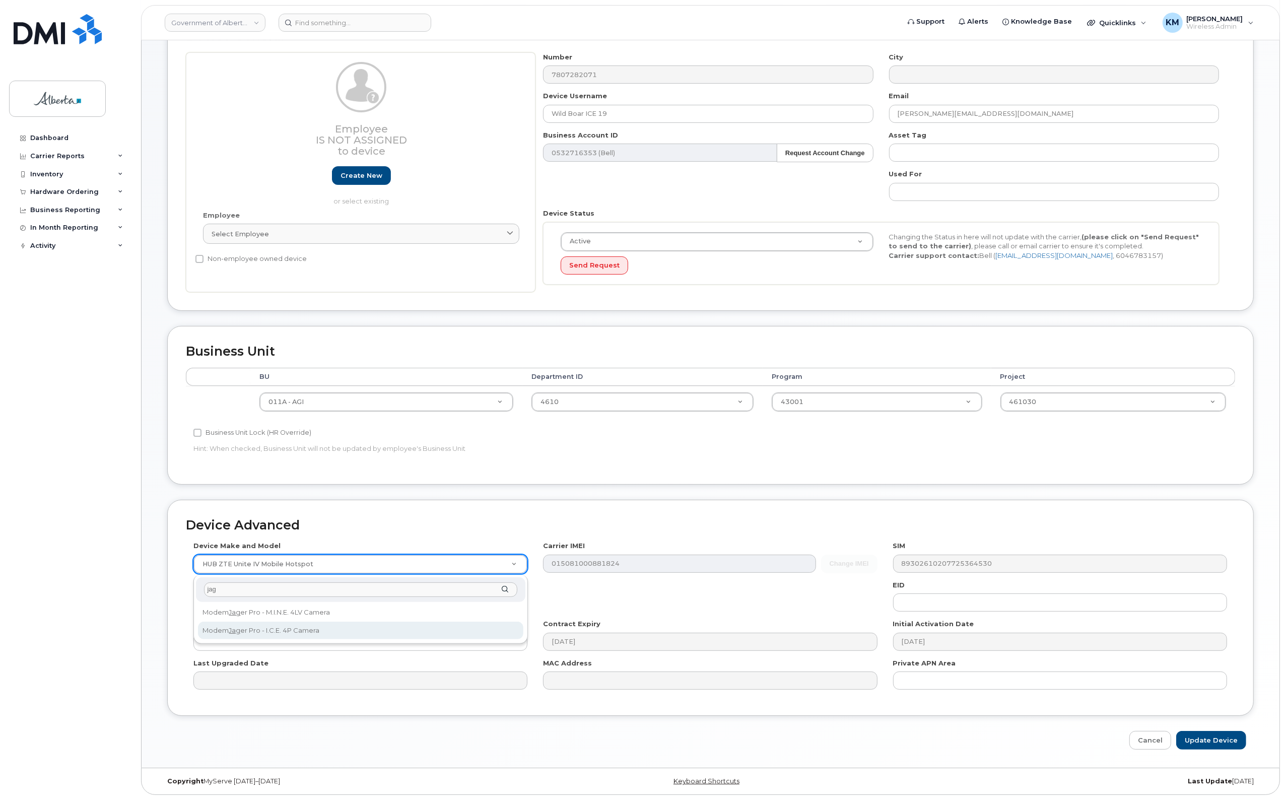
type input "jag"
select select "3355"
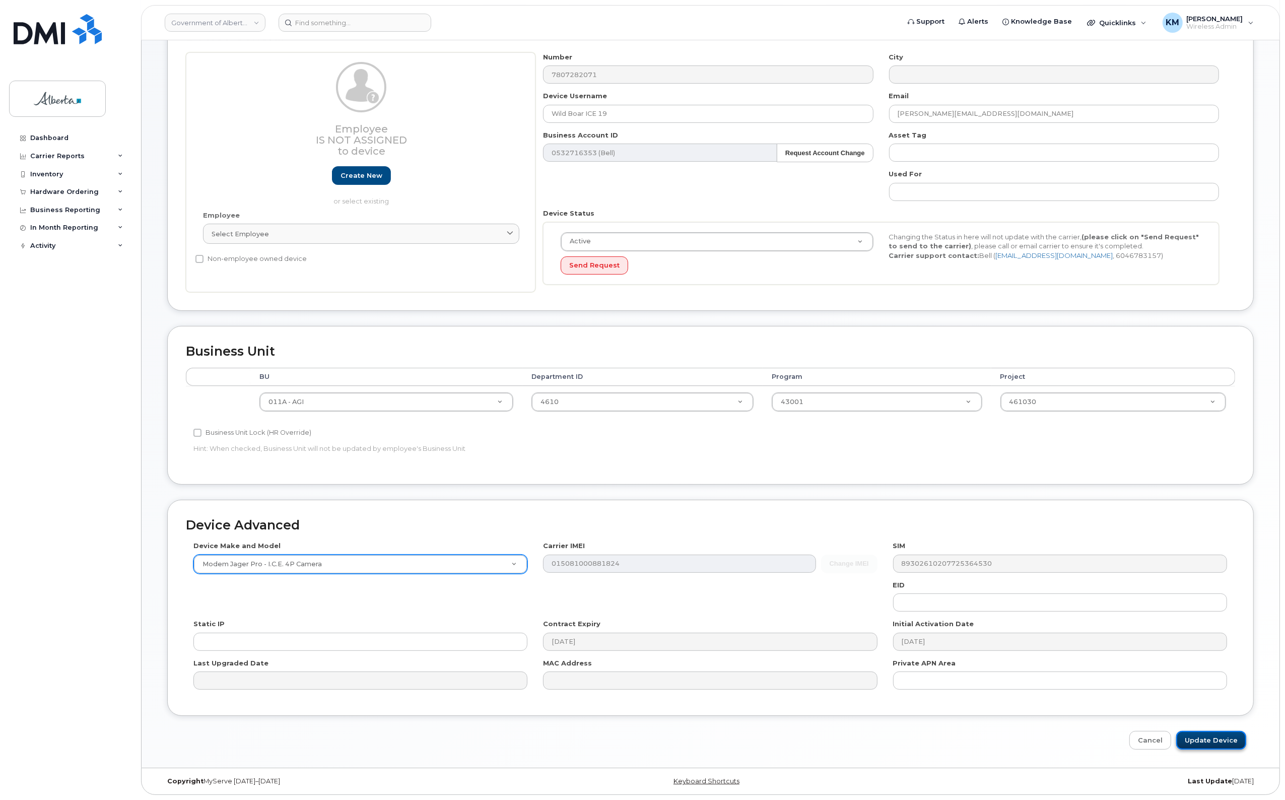
click at [1217, 741] on input "Update Device" at bounding box center [1211, 740] width 70 height 19
type input "Saving..."
